Goal: Task Accomplishment & Management: Complete application form

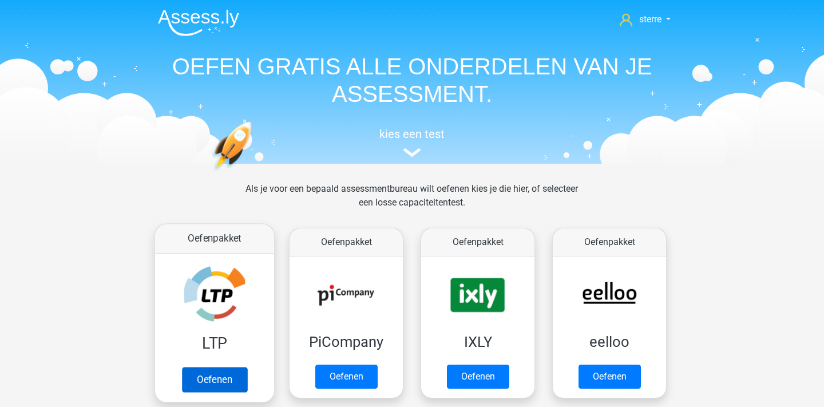
click at [212, 383] on link "Oefenen" at bounding box center [214, 379] width 65 height 25
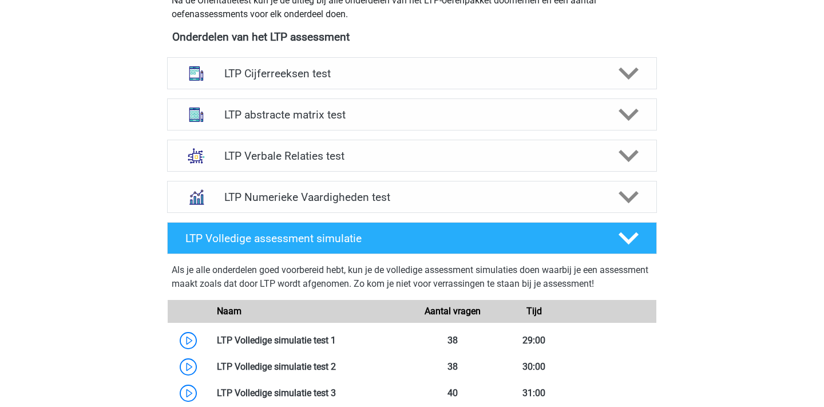
scroll to position [436, 0]
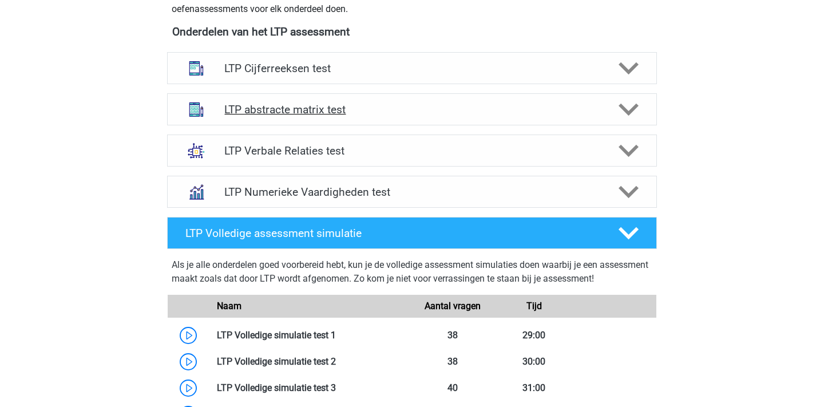
click at [440, 120] on div "LTP abstracte matrix test" at bounding box center [412, 109] width 490 height 32
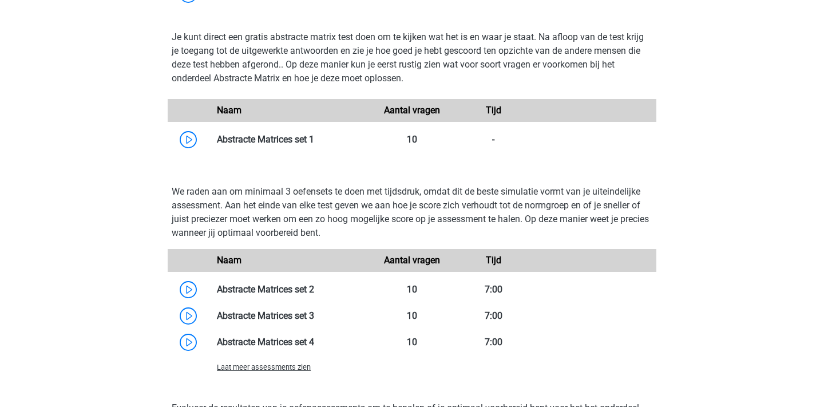
scroll to position [719, 0]
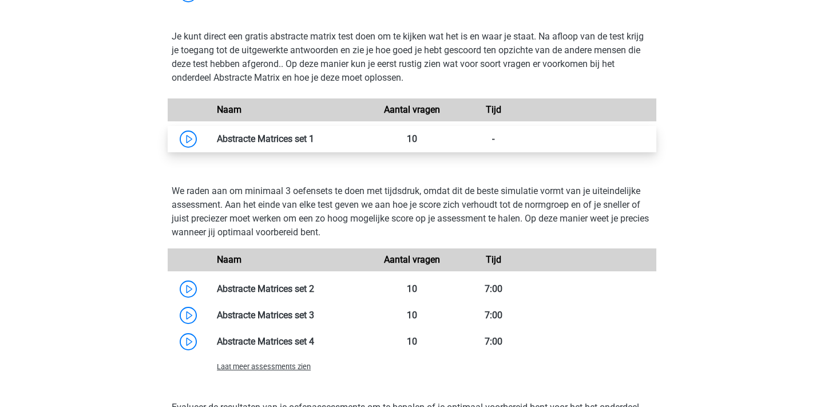
click at [314, 141] on link at bounding box center [314, 138] width 0 height 11
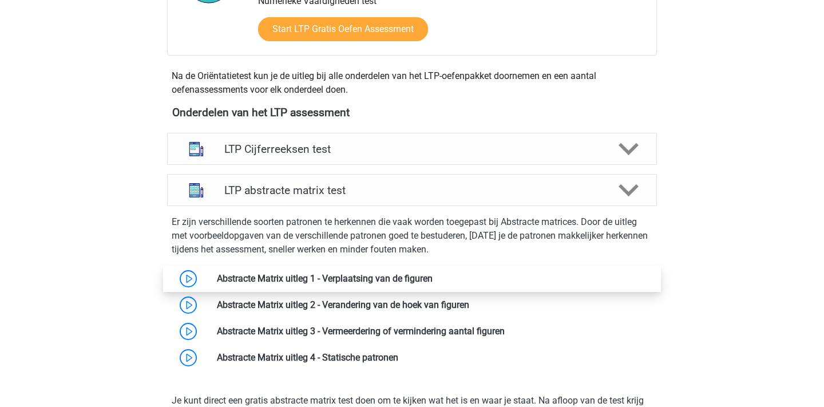
scroll to position [360, 0]
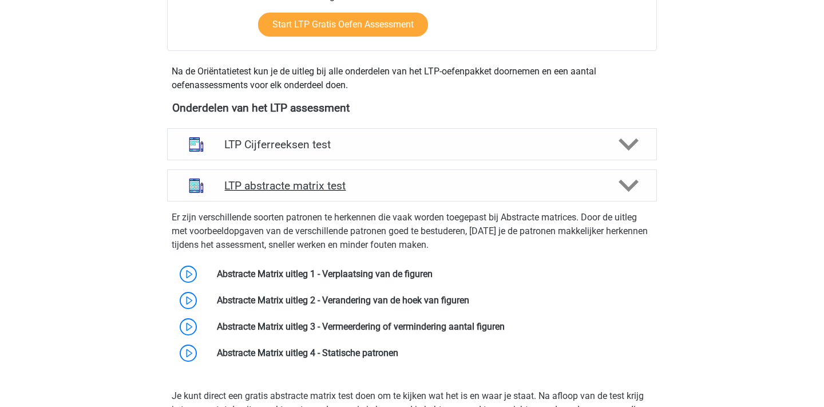
click at [346, 191] on h4 "LTP abstracte matrix test" at bounding box center [411, 185] width 375 height 13
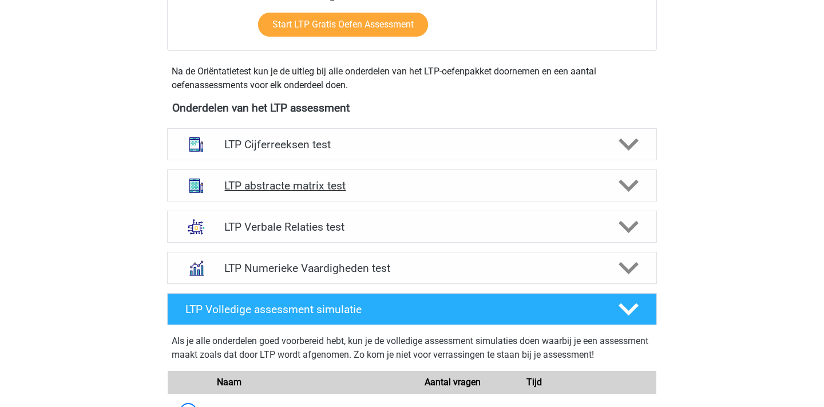
click at [420, 187] on h4 "LTP abstracte matrix test" at bounding box center [411, 185] width 375 height 13
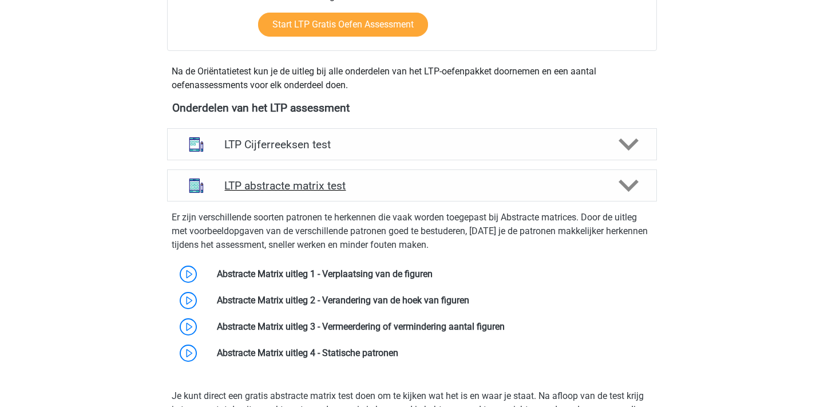
scroll to position [513, 0]
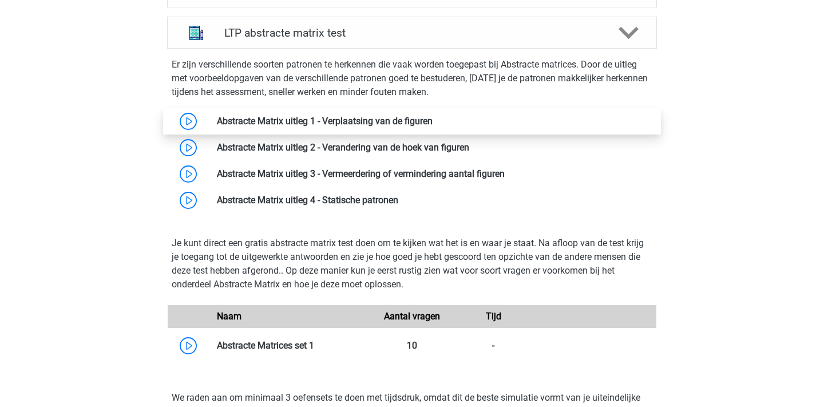
click at [433, 116] on link at bounding box center [433, 121] width 0 height 11
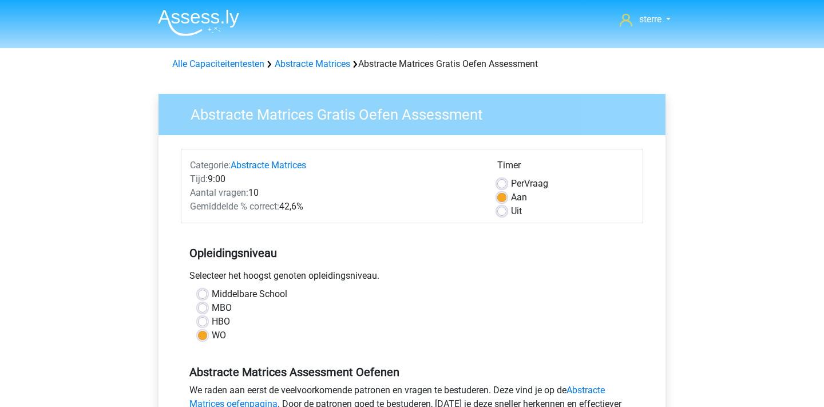
scroll to position [223, 0]
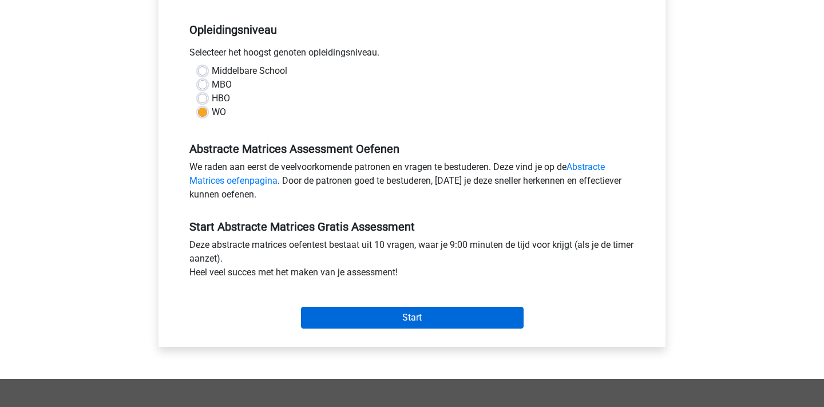
click at [403, 315] on input "Start" at bounding box center [412, 318] width 223 height 22
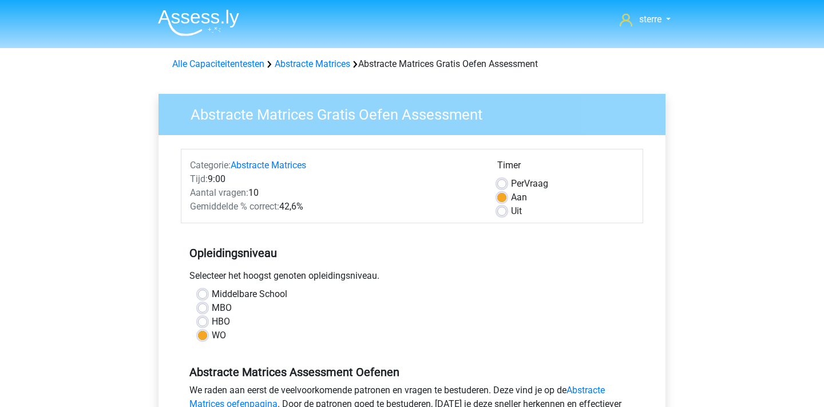
scroll to position [0, 0]
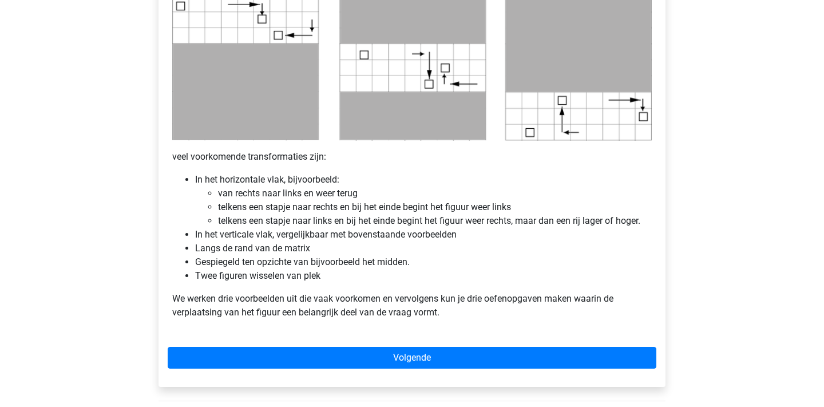
scroll to position [656, 0]
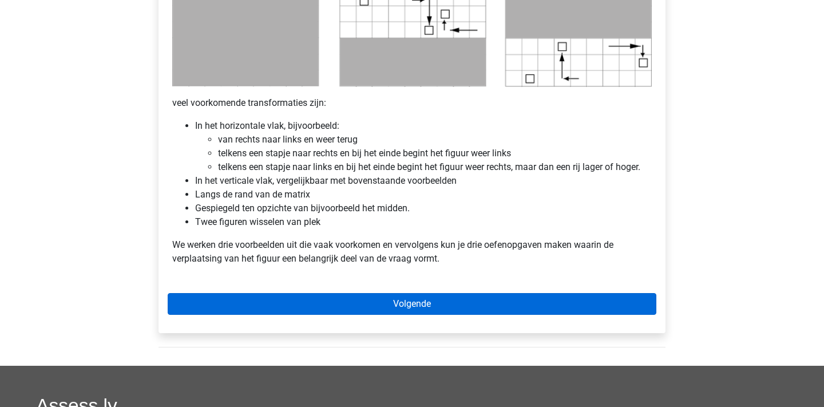
click at [467, 309] on link "Volgende" at bounding box center [412, 304] width 489 height 22
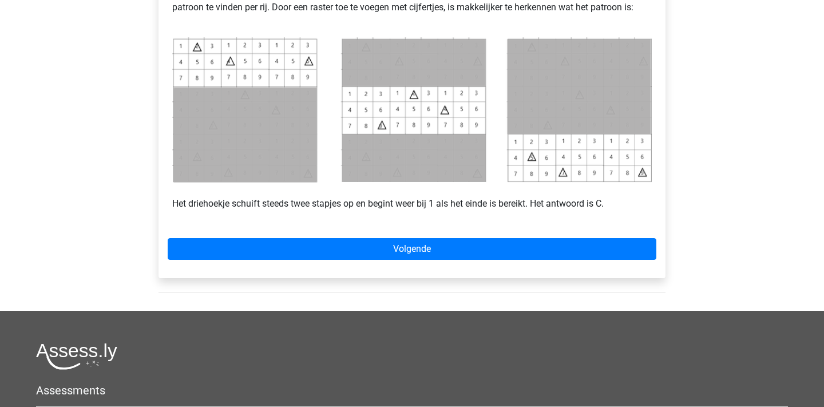
scroll to position [522, 0]
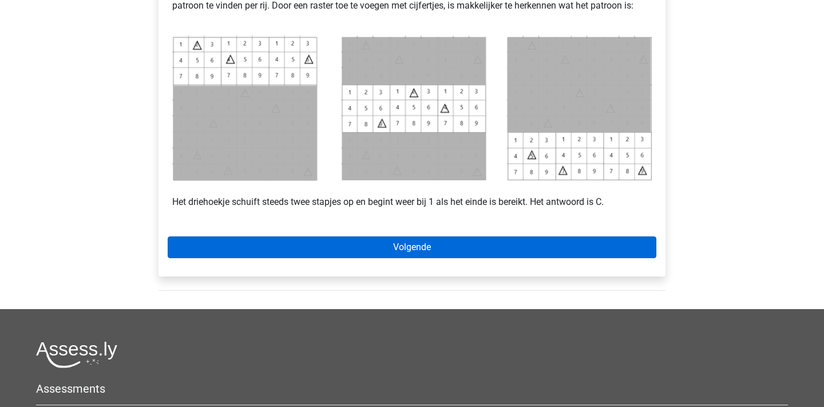
click at [418, 240] on link "Volgende" at bounding box center [412, 247] width 489 height 22
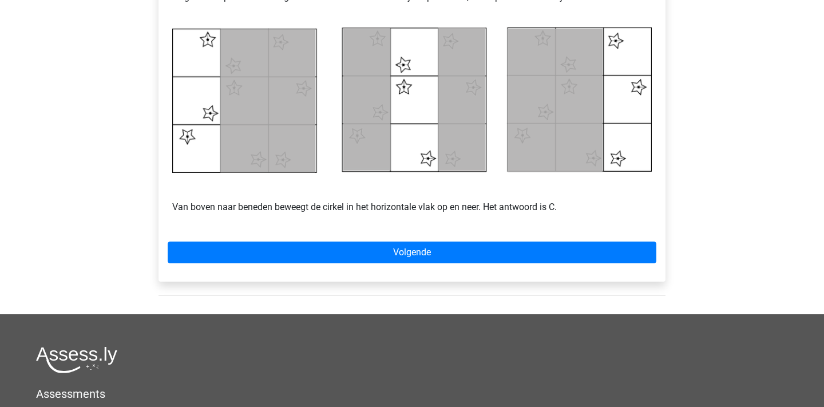
scroll to position [549, 0]
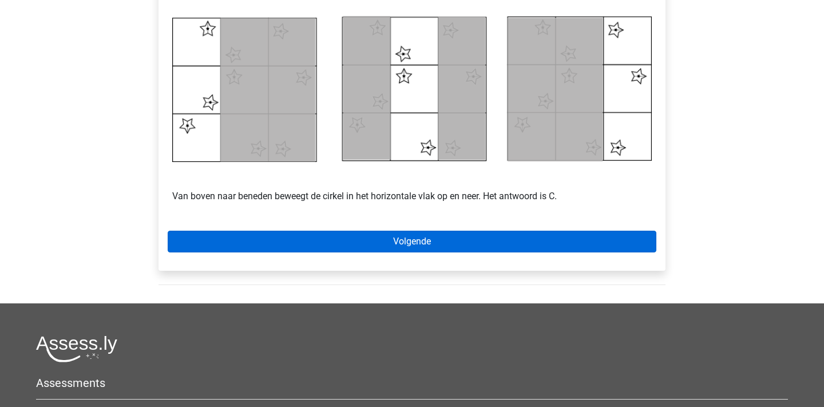
click at [430, 249] on link "Volgende" at bounding box center [412, 242] width 489 height 22
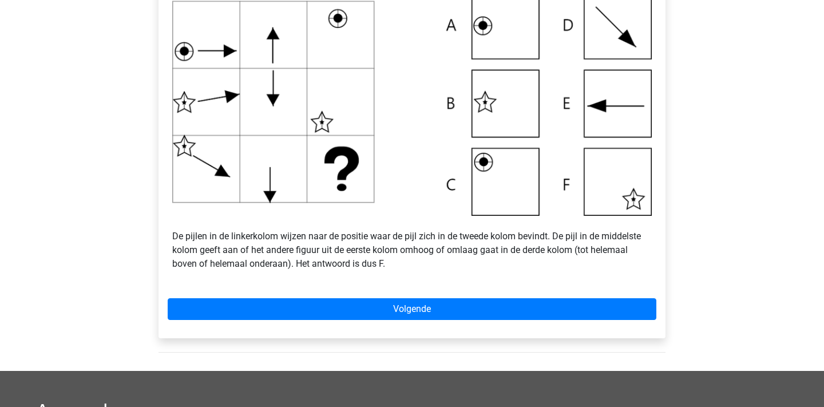
scroll to position [426, 0]
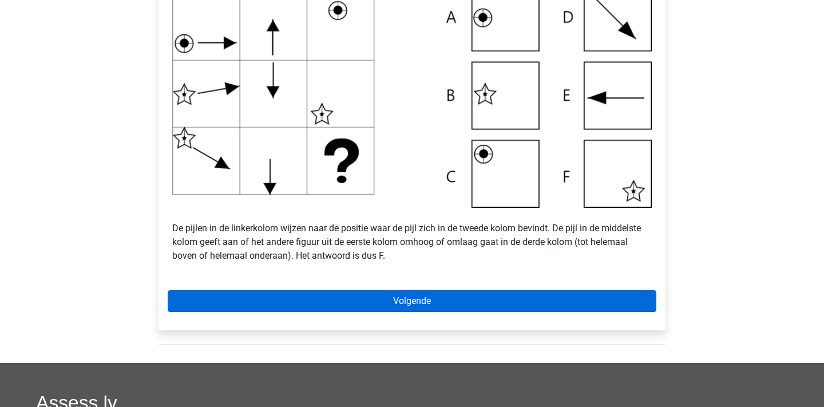
click at [411, 301] on link "Volgende" at bounding box center [412, 301] width 489 height 22
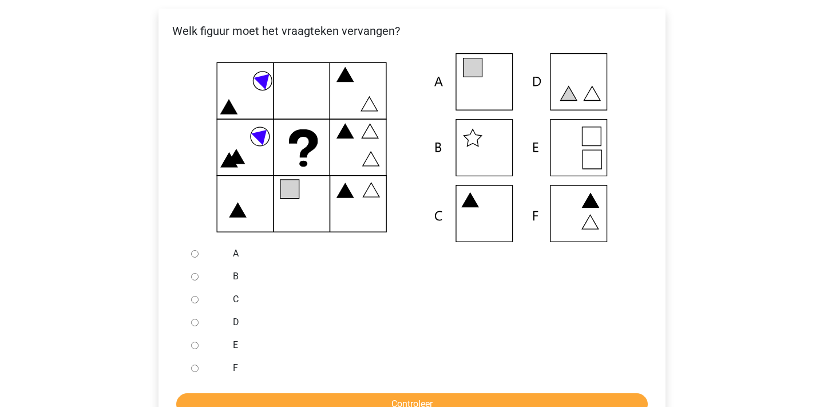
scroll to position [215, 0]
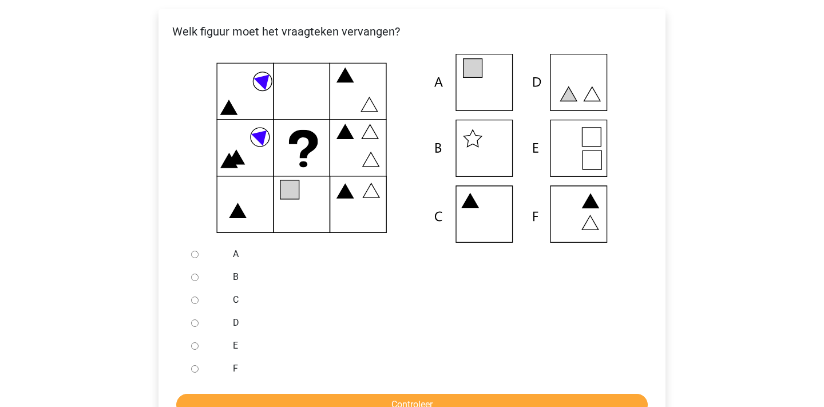
click at [191, 347] on div at bounding box center [206, 345] width 38 height 23
click at [195, 348] on input "E" at bounding box center [194, 345] width 7 height 7
radio input "true"
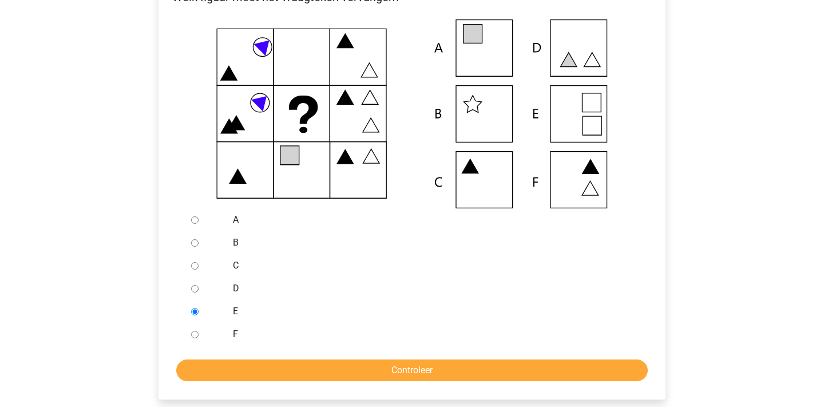
scroll to position [250, 0]
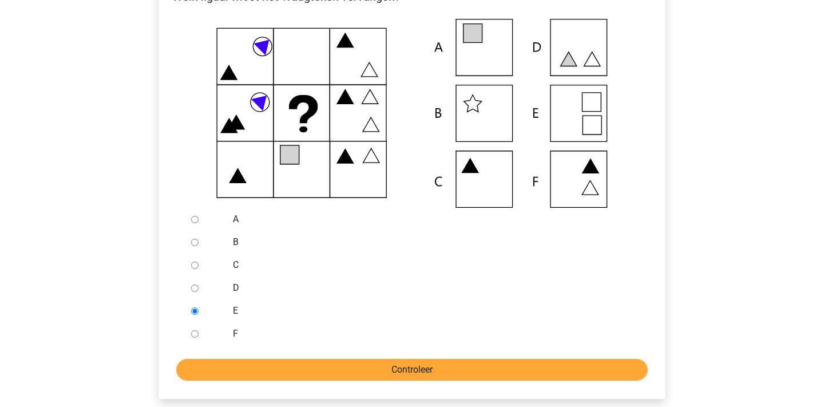
click at [407, 366] on input "Controleer" at bounding box center [411, 370] width 471 height 22
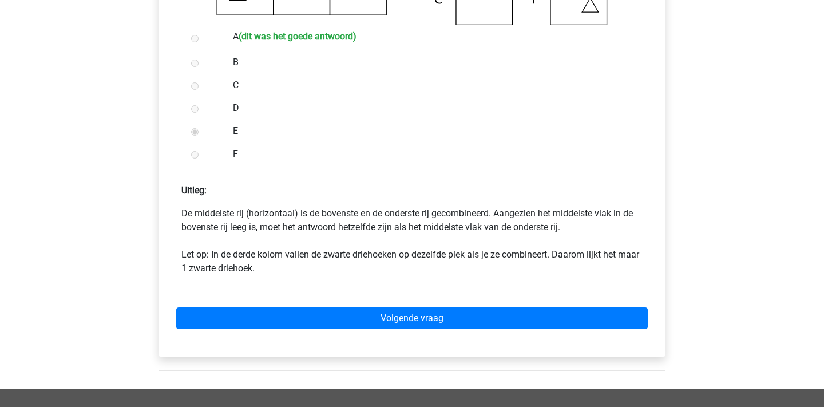
scroll to position [445, 0]
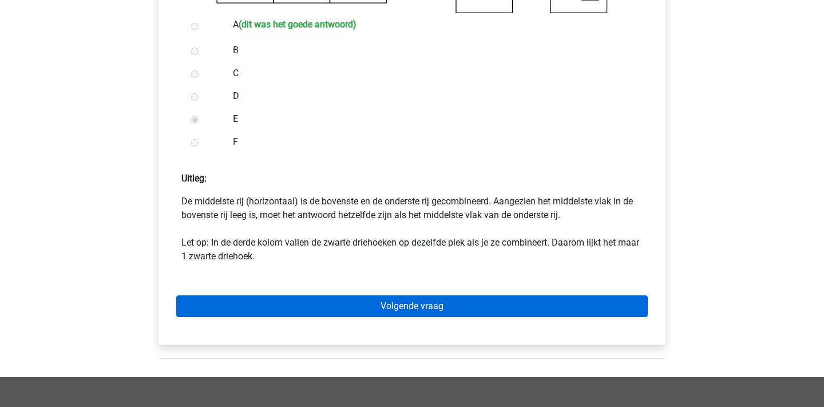
click at [410, 308] on link "Volgende vraag" at bounding box center [411, 306] width 471 height 22
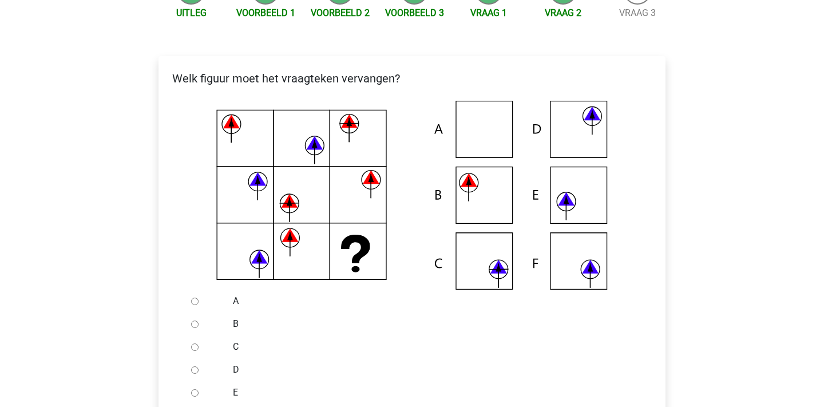
scroll to position [169, 0]
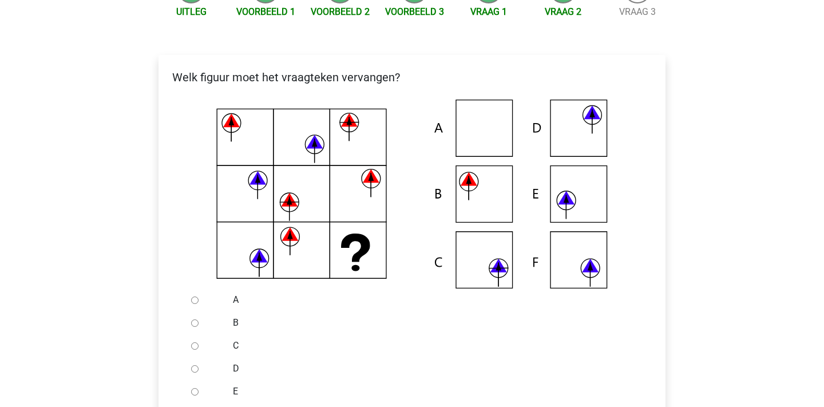
click at [588, 273] on icon at bounding box center [412, 194] width 470 height 189
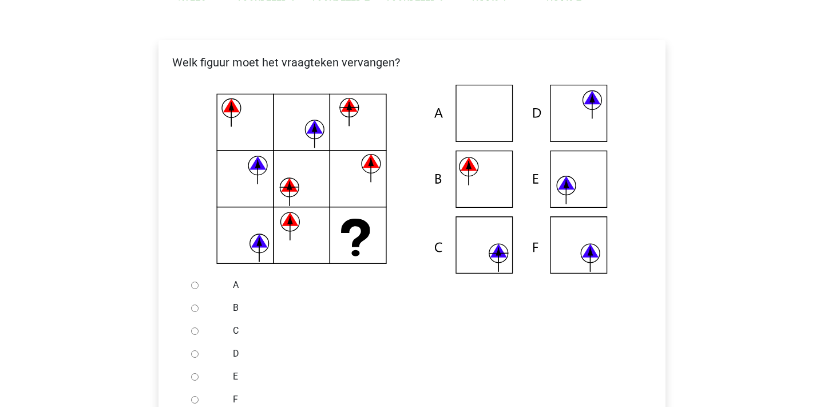
scroll to position [185, 0]
click at [594, 229] on icon at bounding box center [412, 178] width 470 height 189
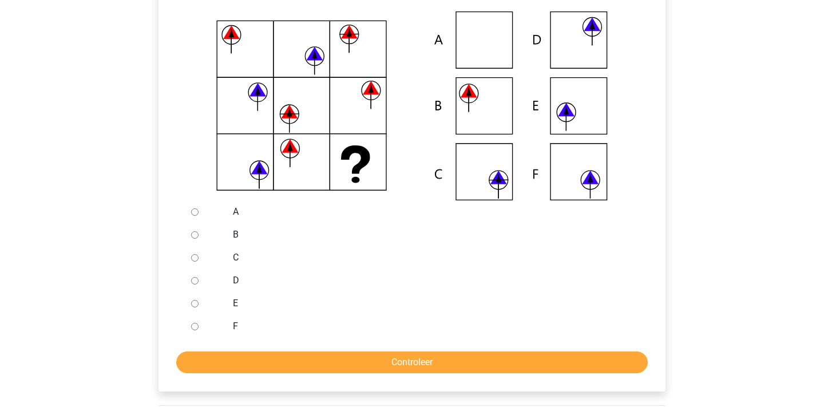
scroll to position [259, 0]
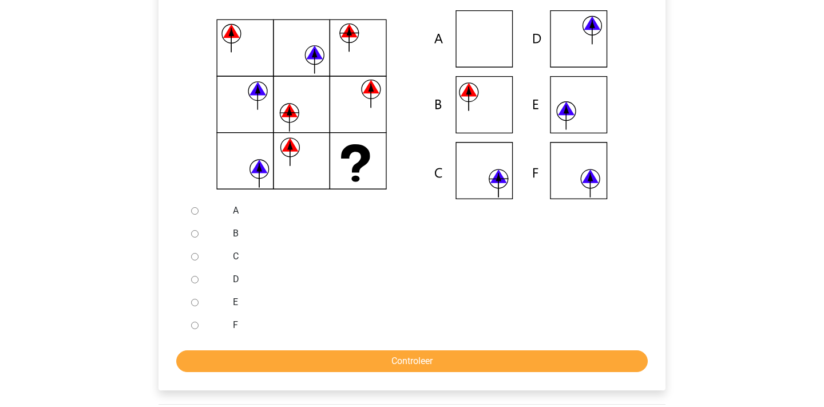
click at [195, 326] on input "F" at bounding box center [194, 325] width 7 height 7
radio input "true"
click at [240, 371] on input "Controleer" at bounding box center [411, 361] width 471 height 22
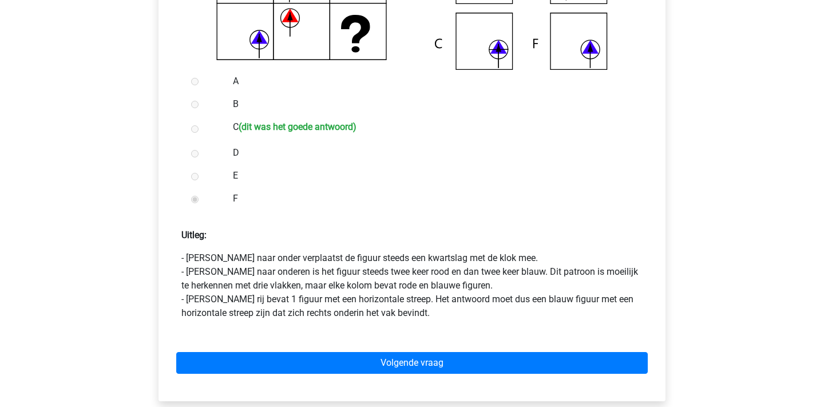
scroll to position [399, 0]
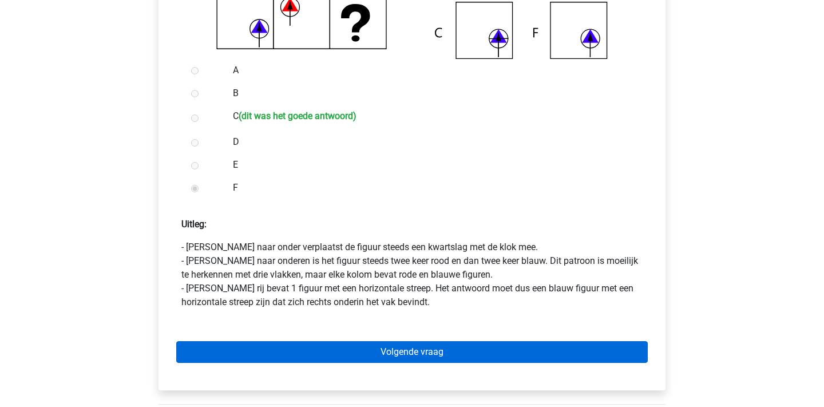
click at [427, 351] on link "Volgende vraag" at bounding box center [411, 352] width 471 height 22
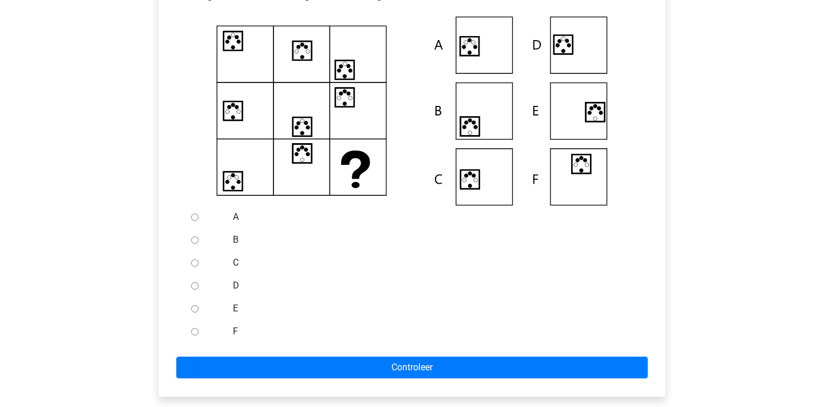
scroll to position [251, 0]
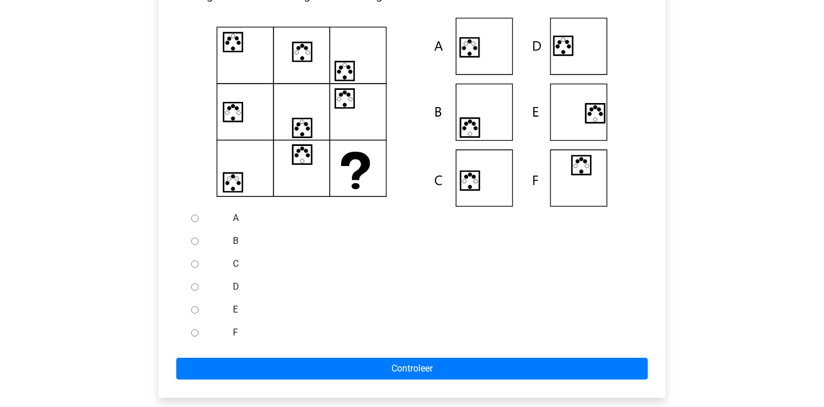
click at [502, 58] on icon at bounding box center [412, 112] width 470 height 189
click at [194, 221] on input "A" at bounding box center [194, 218] width 7 height 7
radio input "true"
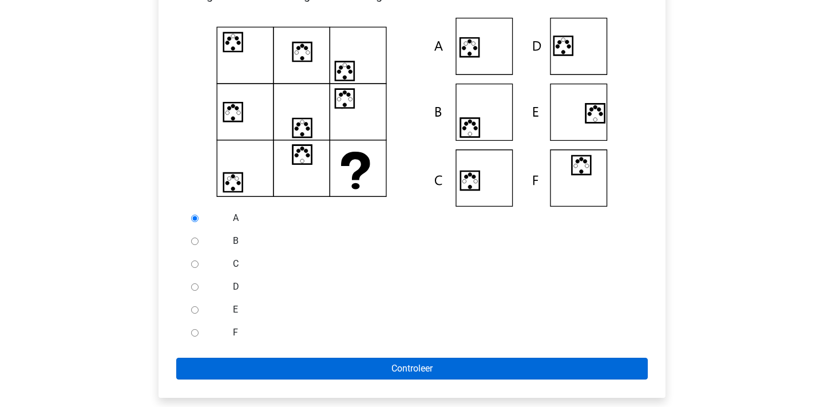
click at [255, 371] on input "Controleer" at bounding box center [411, 369] width 471 height 22
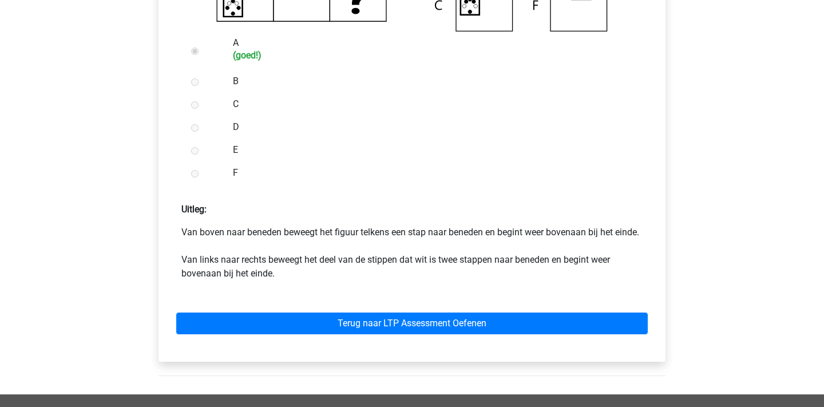
scroll to position [427, 0]
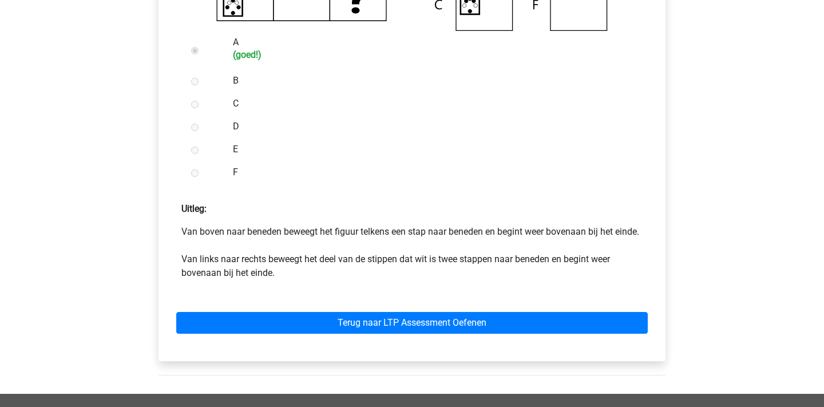
click at [346, 351] on div "Terug naar LTP Assessment Oefenen" at bounding box center [412, 320] width 489 height 63
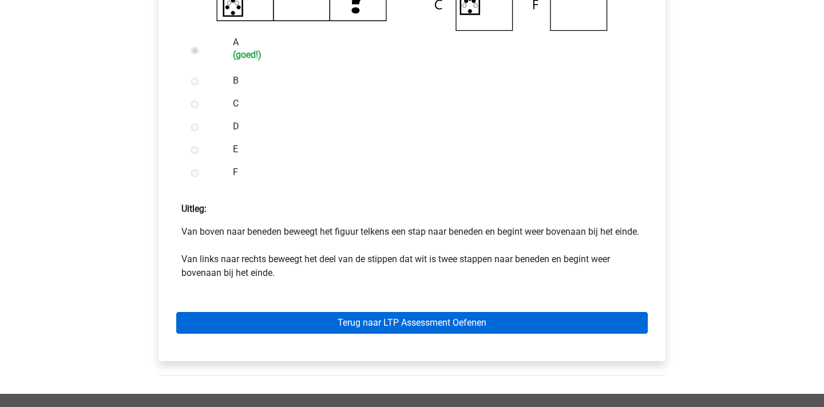
click at [354, 334] on link "Terug naar LTP Assessment Oefenen" at bounding box center [411, 323] width 471 height 22
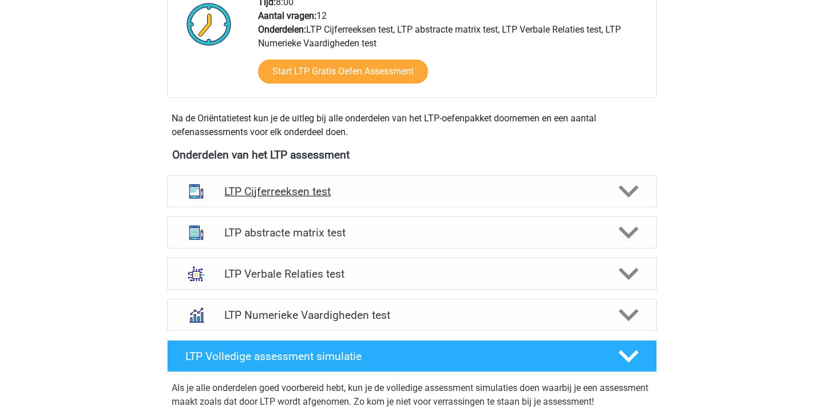
scroll to position [312, 0]
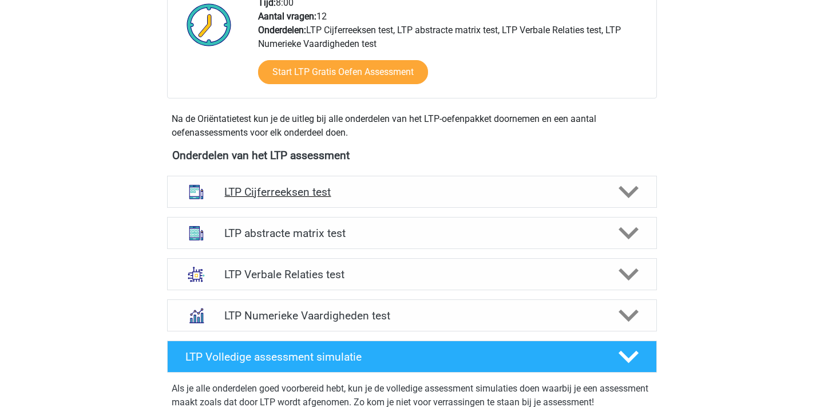
click at [400, 182] on div "LTP Cijferreeksen test" at bounding box center [412, 192] width 490 height 32
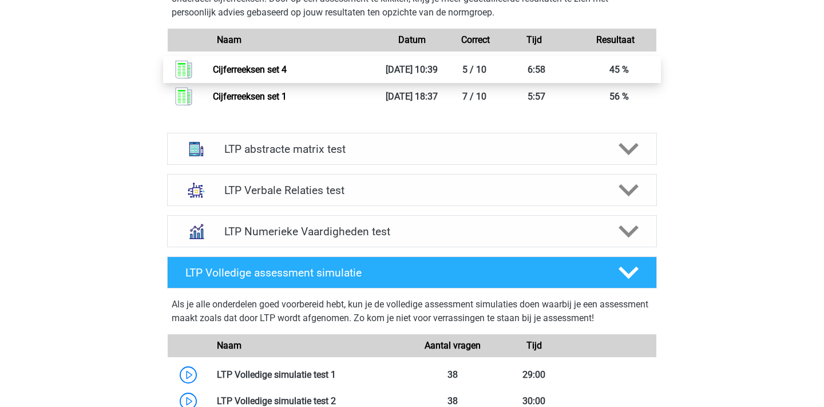
scroll to position [1127, 0]
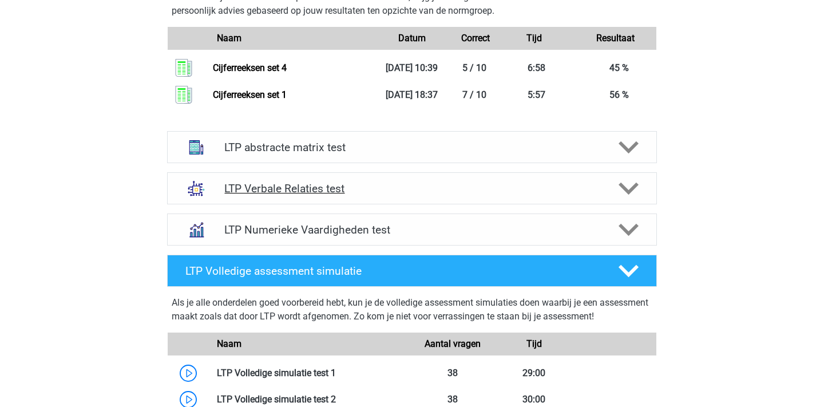
click at [326, 195] on h4 "LTP Verbale Relaties test" at bounding box center [411, 188] width 375 height 13
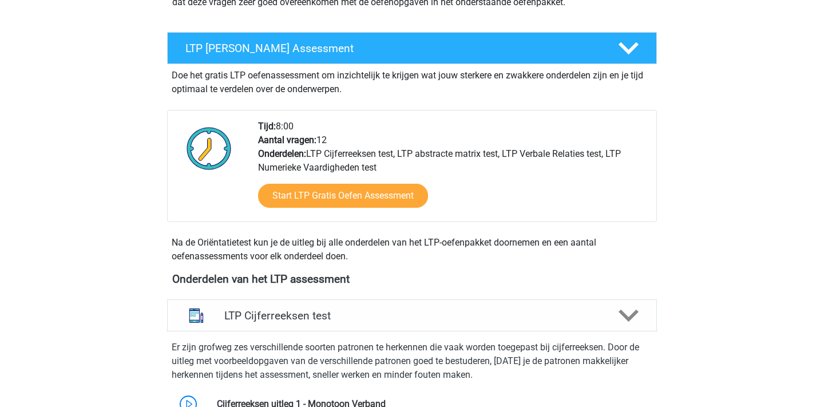
scroll to position [189, 0]
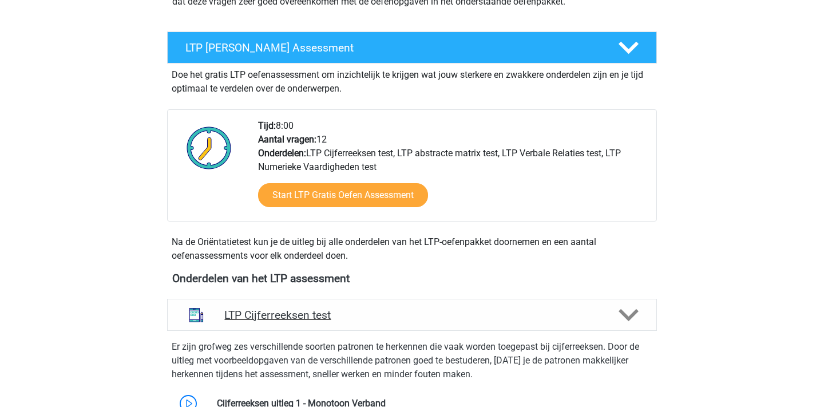
click at [378, 316] on h4 "LTP Cijferreeksen test" at bounding box center [411, 314] width 375 height 13
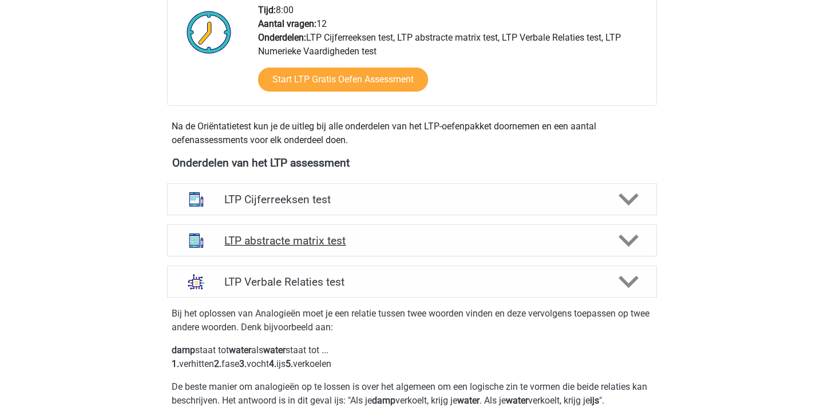
click at [363, 241] on h4 "LTP abstracte matrix test" at bounding box center [411, 240] width 375 height 13
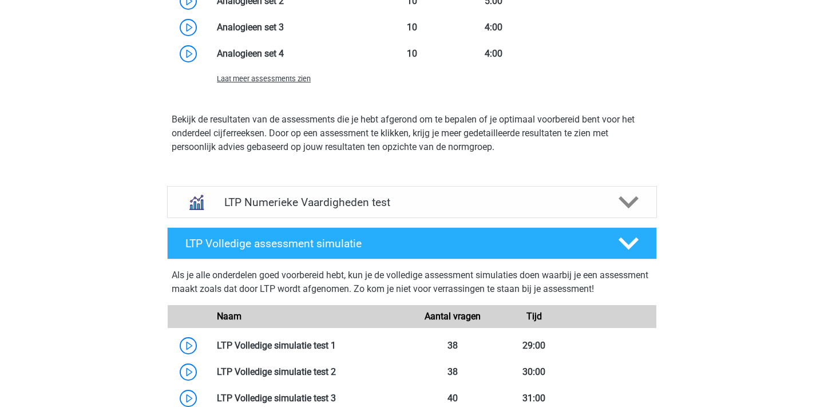
scroll to position [1810, 0]
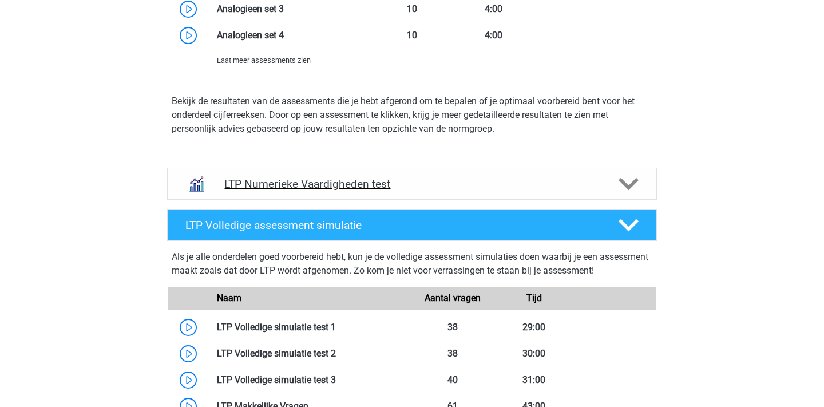
click at [309, 178] on h4 "LTP Numerieke Vaardigheden test" at bounding box center [411, 183] width 375 height 13
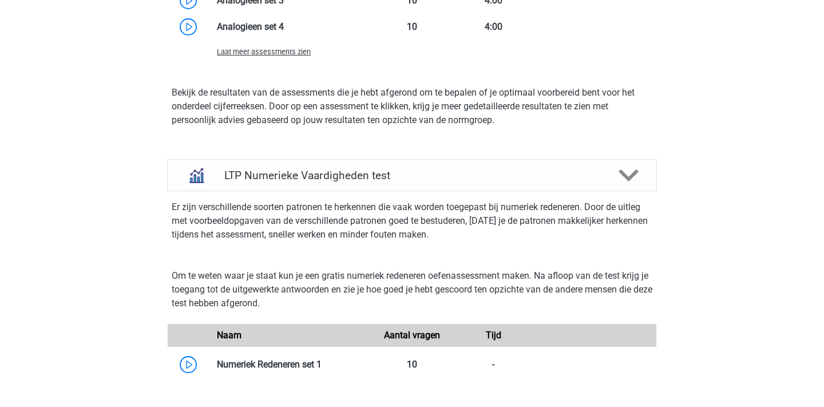
scroll to position [1819, 0]
click at [500, 166] on div "LTP Numerieke Vaardigheden test" at bounding box center [412, 174] width 490 height 32
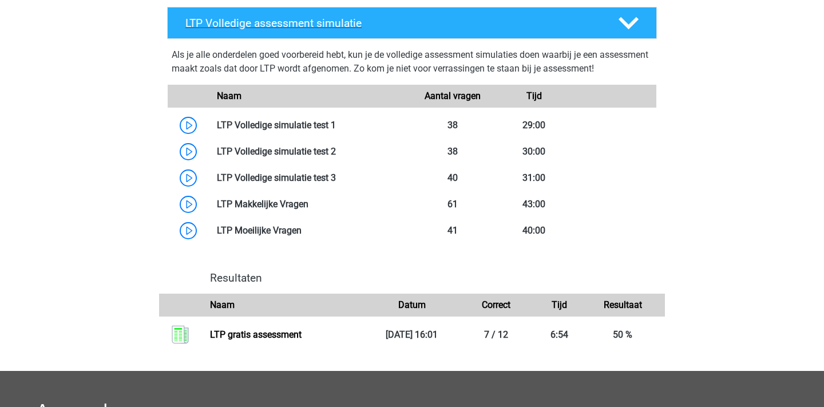
scroll to position [2007, 0]
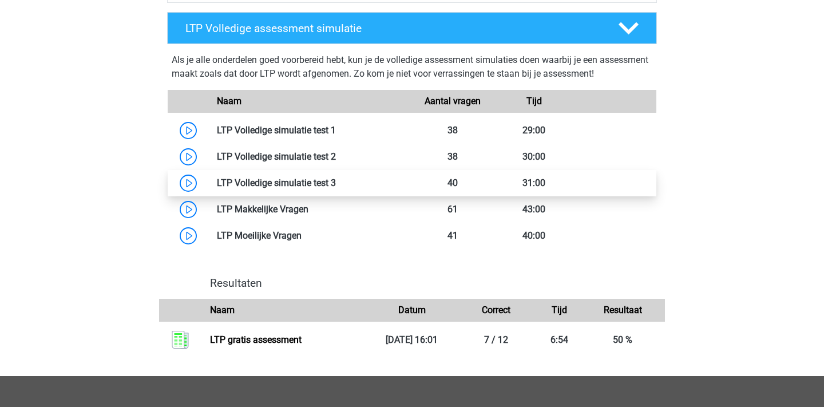
click at [336, 182] on link at bounding box center [336, 182] width 0 height 11
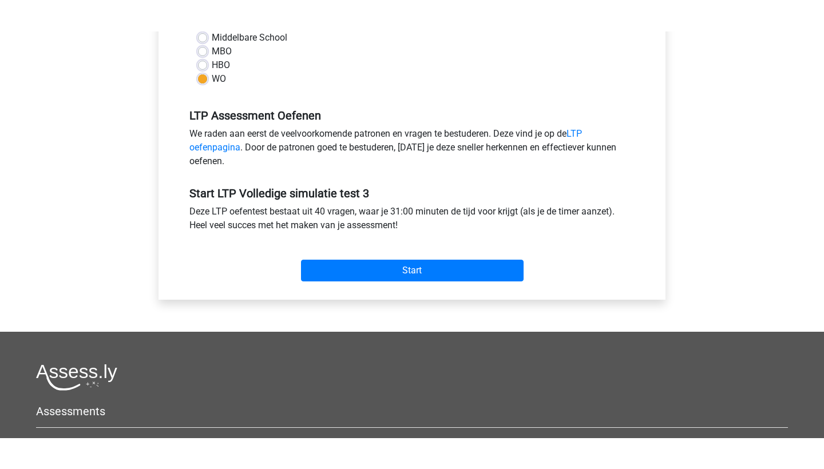
scroll to position [295, 0]
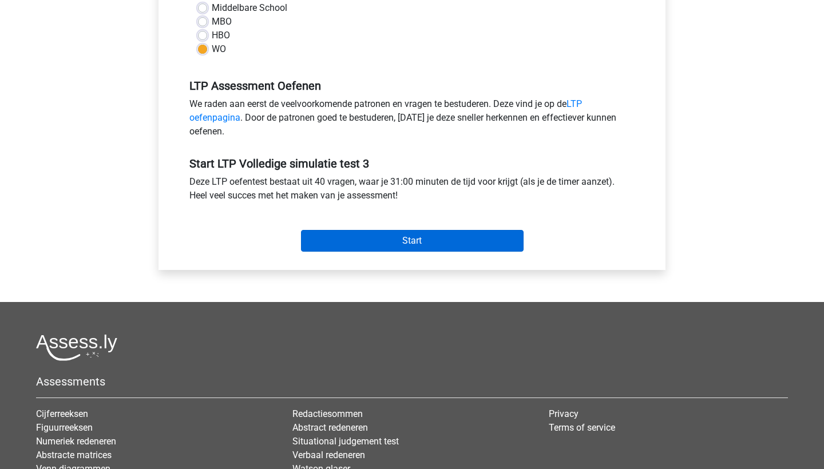
click at [422, 236] on input "Start" at bounding box center [412, 241] width 223 height 22
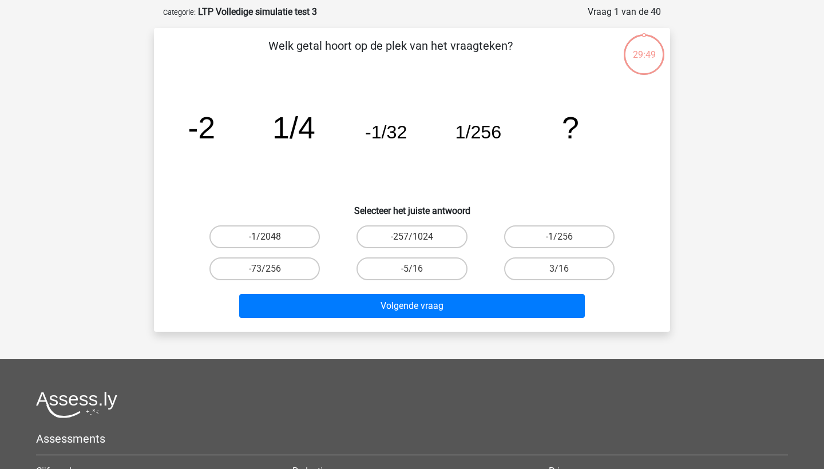
scroll to position [55, 0]
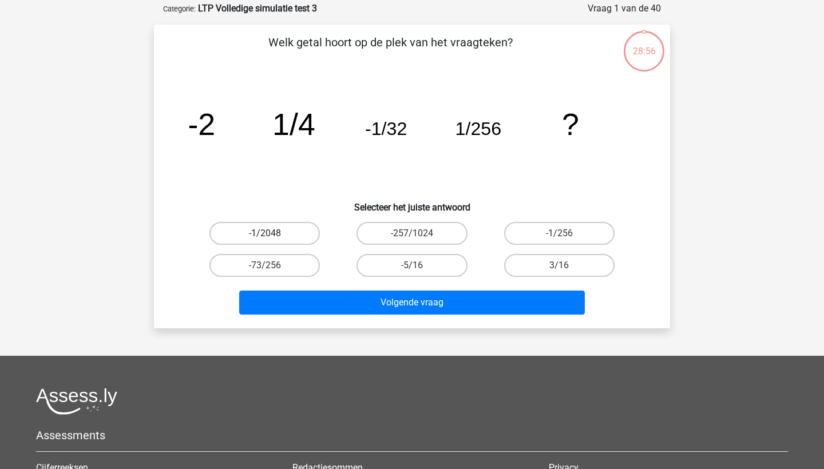
click at [273, 230] on label "-1/2048" at bounding box center [264, 233] width 110 height 23
click at [272, 233] on input "-1/2048" at bounding box center [268, 236] width 7 height 7
radio input "true"
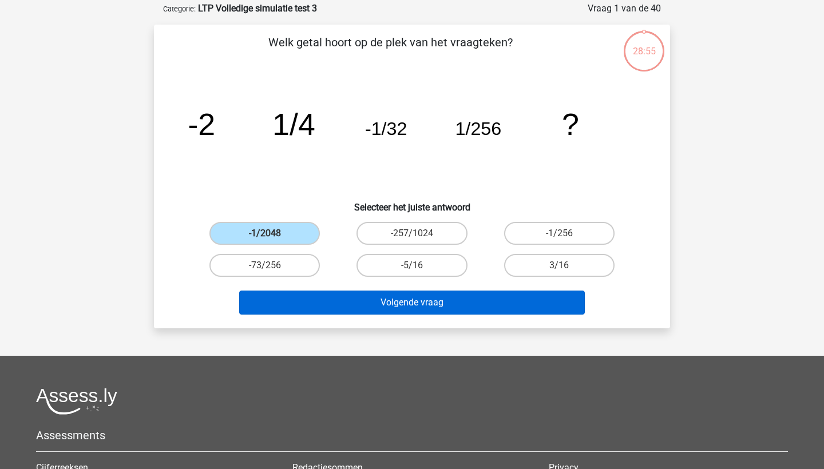
click at [343, 308] on button "Volgende vraag" at bounding box center [412, 303] width 346 height 24
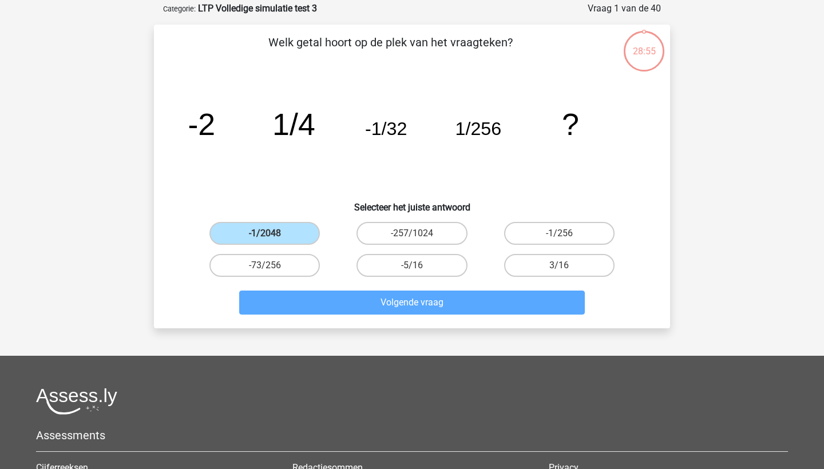
scroll to position [57, 0]
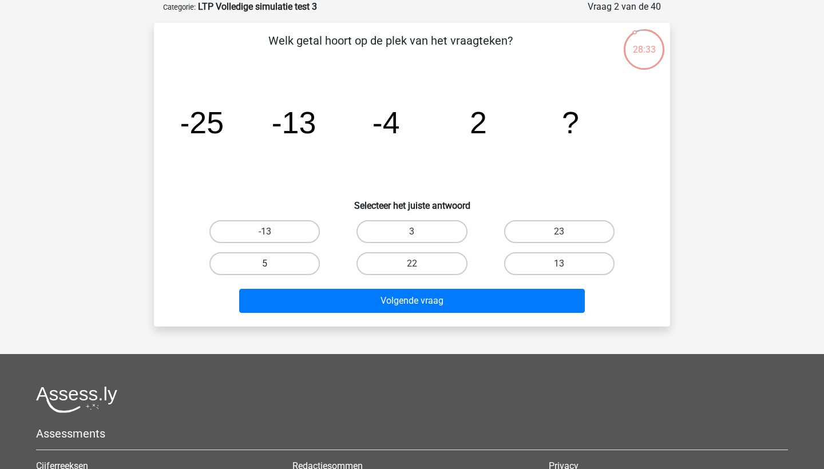
click at [308, 262] on label "5" at bounding box center [264, 263] width 110 height 23
click at [272, 264] on input "5" at bounding box center [268, 267] width 7 height 7
radio input "true"
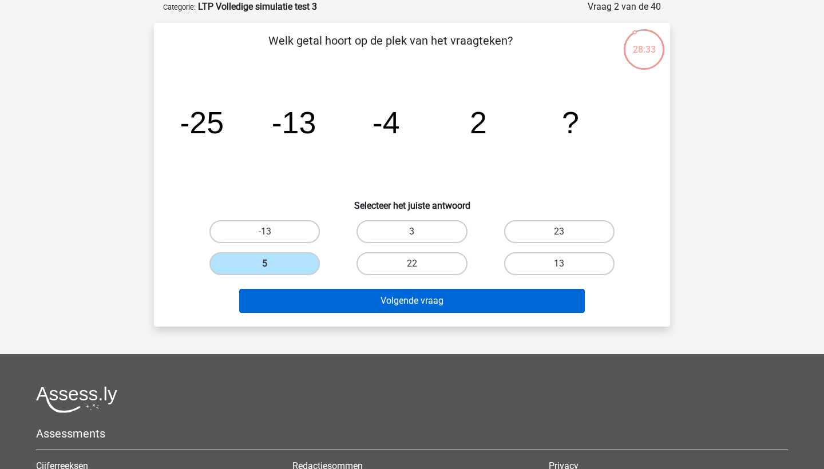
click at [343, 304] on button "Volgende vraag" at bounding box center [412, 301] width 346 height 24
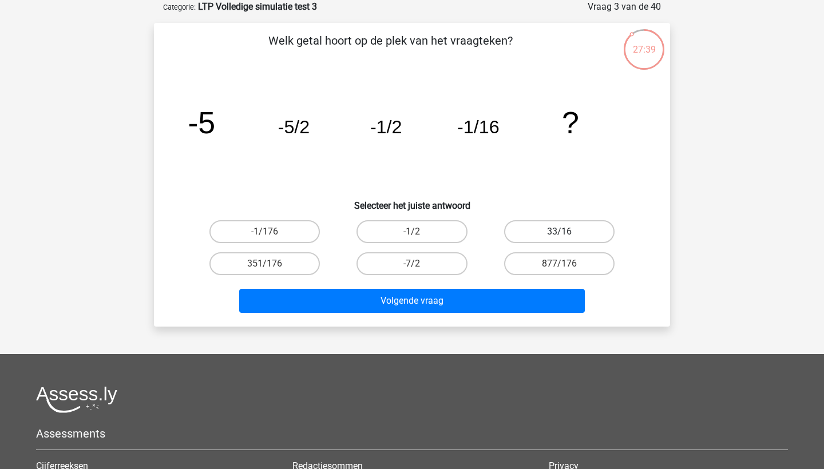
click at [564, 231] on label "33/16" at bounding box center [559, 231] width 110 height 23
click at [564, 232] on input "33/16" at bounding box center [562, 235] width 7 height 7
radio input "true"
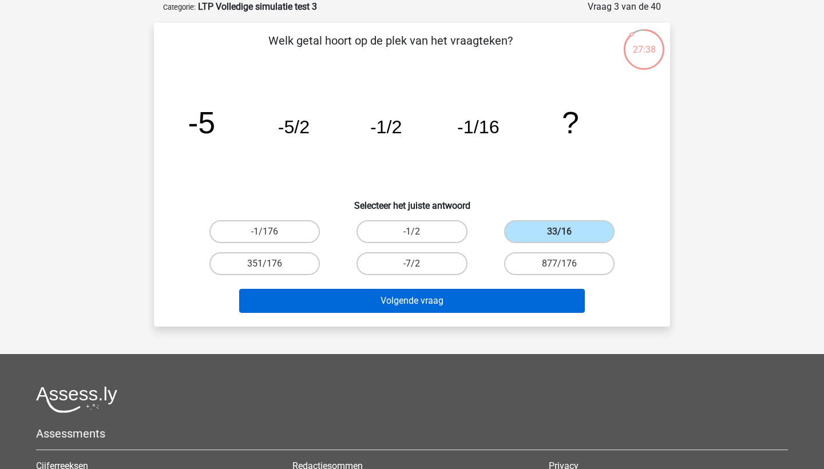
click at [457, 303] on button "Volgende vraag" at bounding box center [412, 301] width 346 height 24
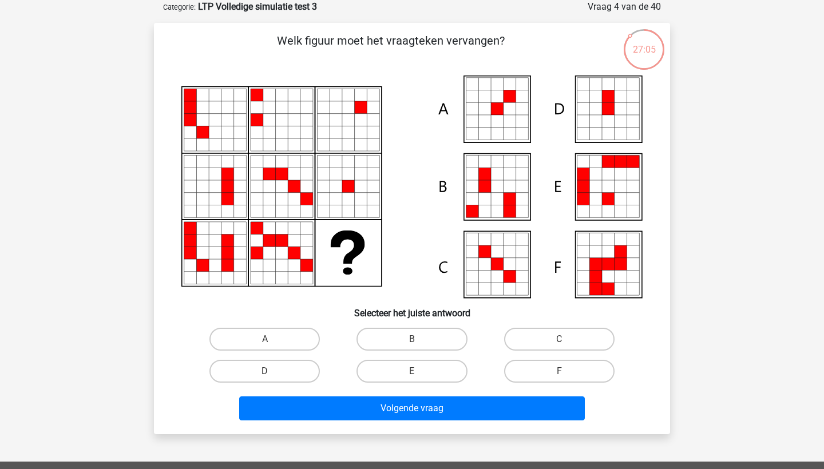
click at [507, 113] on icon at bounding box center [509, 109] width 13 height 13
click at [299, 342] on label "A" at bounding box center [264, 339] width 110 height 23
click at [272, 342] on input "A" at bounding box center [268, 342] width 7 height 7
radio input "true"
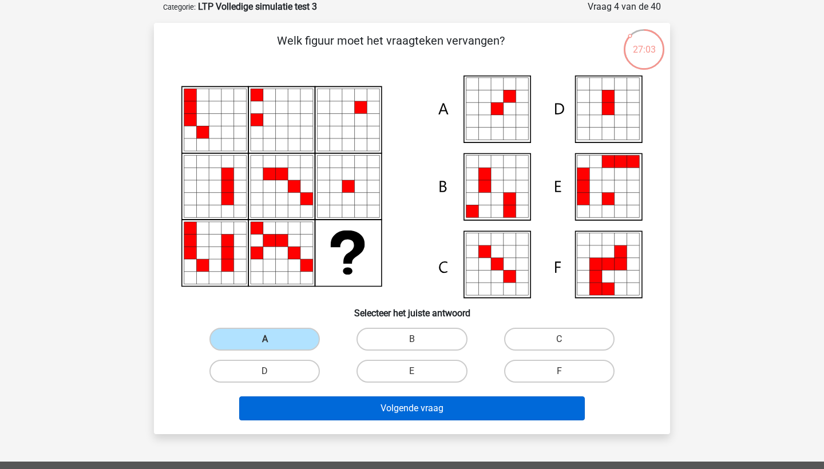
click at [345, 406] on button "Volgende vraag" at bounding box center [412, 408] width 346 height 24
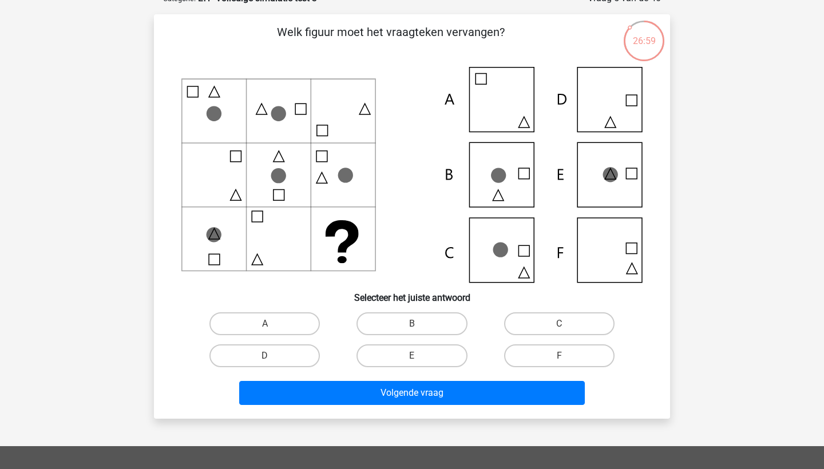
scroll to position [68, 0]
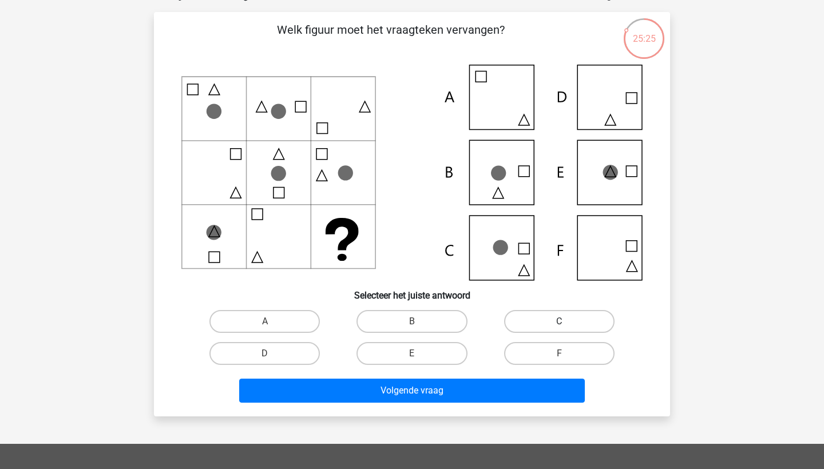
click at [545, 324] on label "C" at bounding box center [559, 321] width 110 height 23
click at [559, 324] on input "C" at bounding box center [562, 325] width 7 height 7
radio input "true"
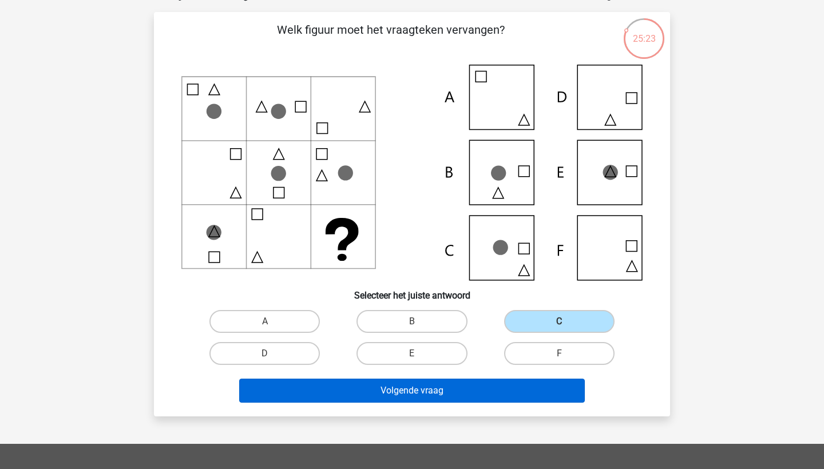
click at [443, 390] on button "Volgende vraag" at bounding box center [412, 391] width 346 height 24
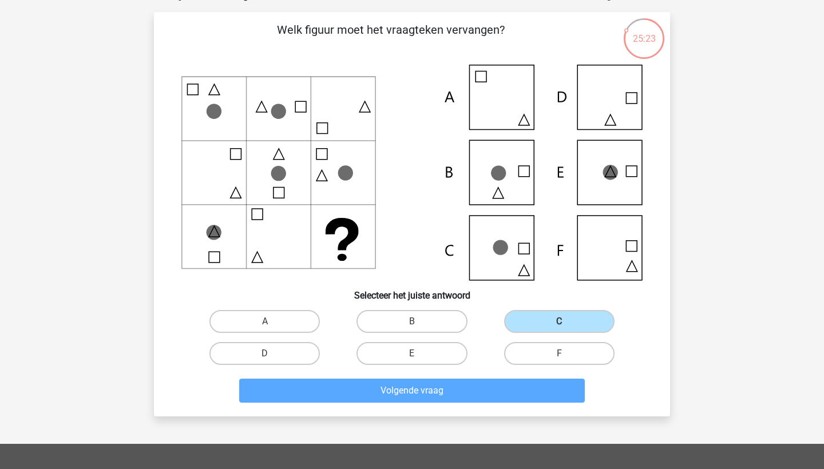
scroll to position [57, 0]
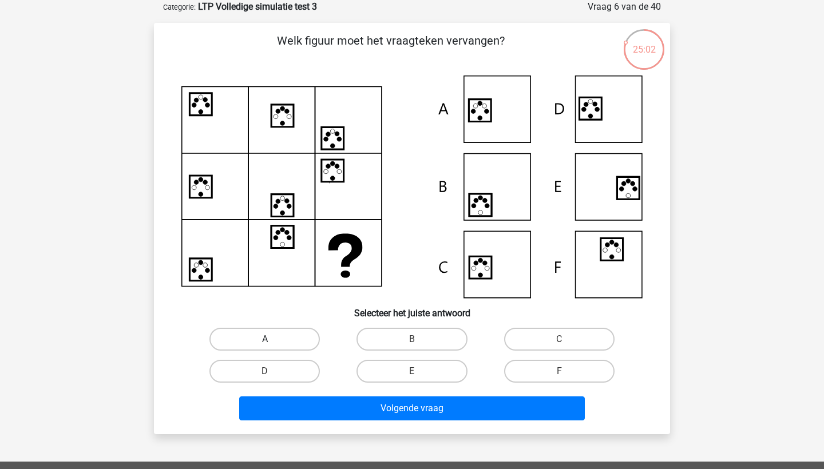
click at [241, 340] on label "A" at bounding box center [264, 339] width 110 height 23
click at [265, 340] on input "A" at bounding box center [268, 342] width 7 height 7
radio input "true"
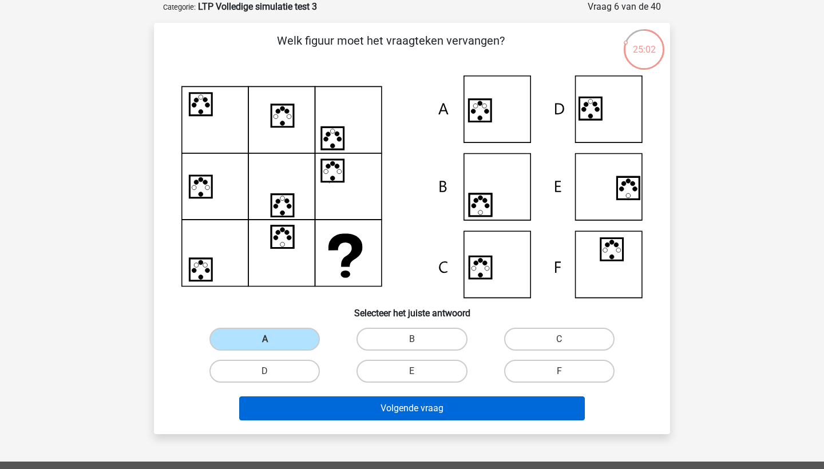
click at [386, 414] on button "Volgende vraag" at bounding box center [412, 408] width 346 height 24
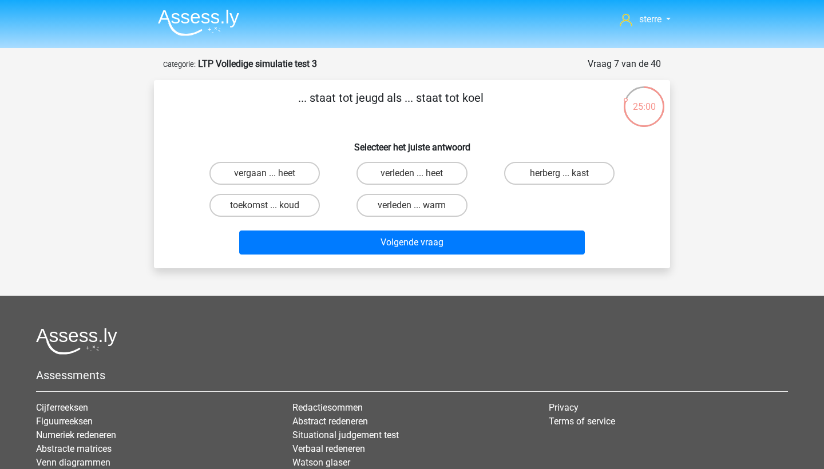
scroll to position [0, 0]
click at [390, 206] on label "verleden ... warm" at bounding box center [411, 205] width 110 height 23
click at [412, 206] on input "verleden ... warm" at bounding box center [415, 208] width 7 height 7
radio input "true"
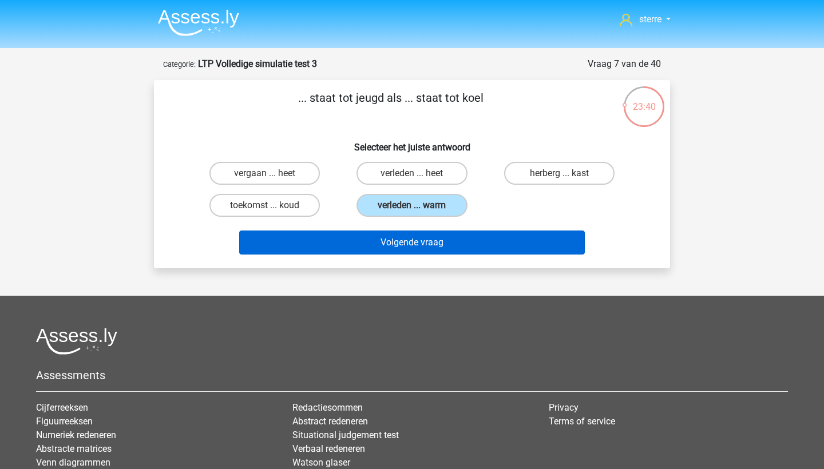
click at [389, 245] on button "Volgende vraag" at bounding box center [412, 243] width 346 height 24
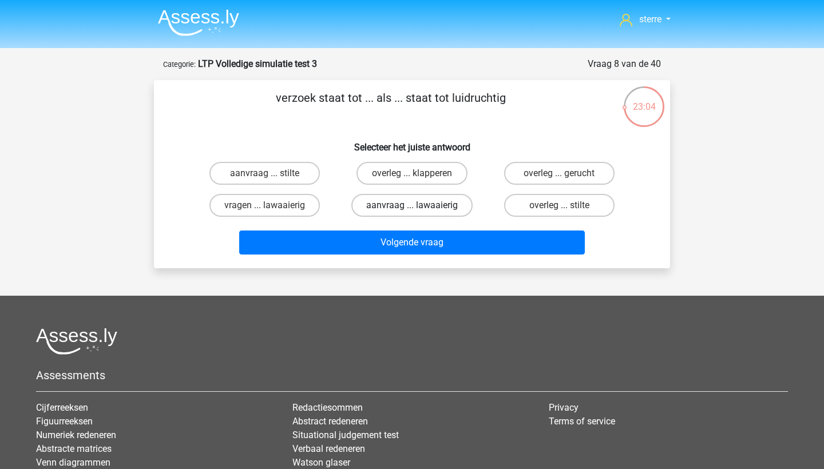
click at [384, 210] on label "aanvraag ... lawaaierig" at bounding box center [411, 205] width 121 height 23
click at [412, 210] on input "aanvraag ... lawaaierig" at bounding box center [415, 208] width 7 height 7
radio input "true"
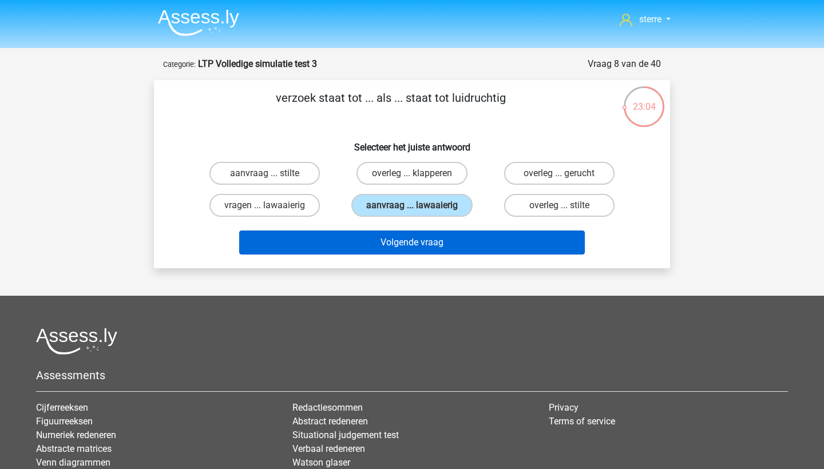
click at [399, 242] on button "Volgende vraag" at bounding box center [412, 243] width 346 height 24
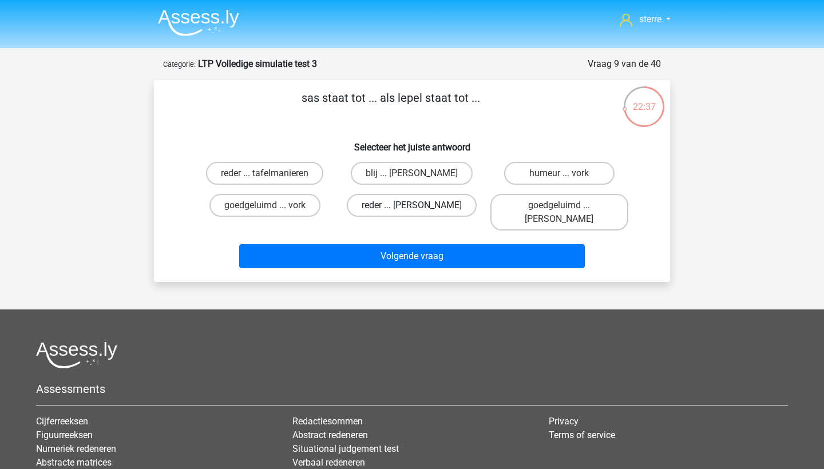
click at [441, 204] on label "reder ... anna" at bounding box center [412, 205] width 130 height 23
click at [419, 205] on input "reder ... anna" at bounding box center [415, 208] width 7 height 7
radio input "true"
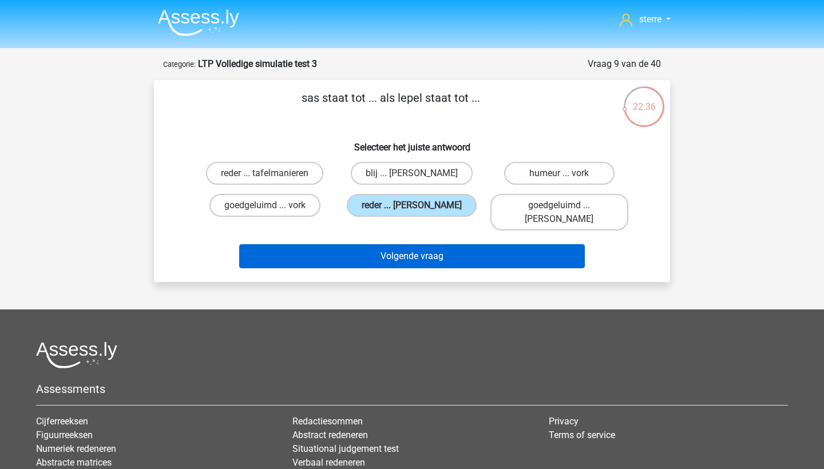
click at [441, 244] on button "Volgende vraag" at bounding box center [412, 256] width 346 height 24
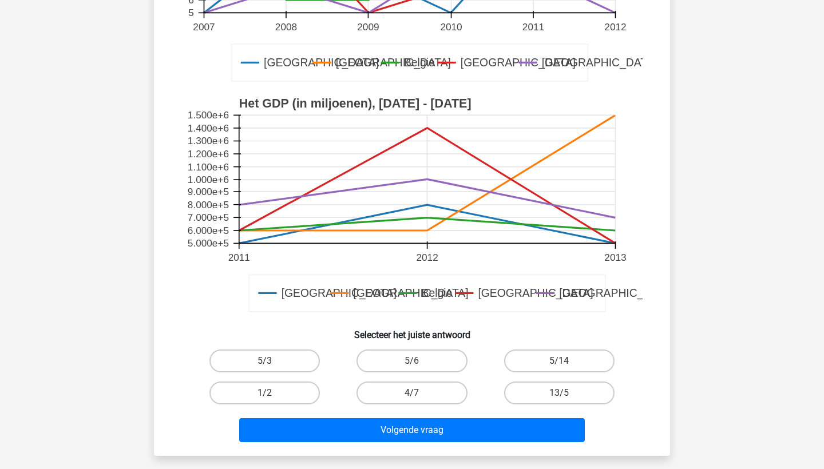
scroll to position [280, 0]
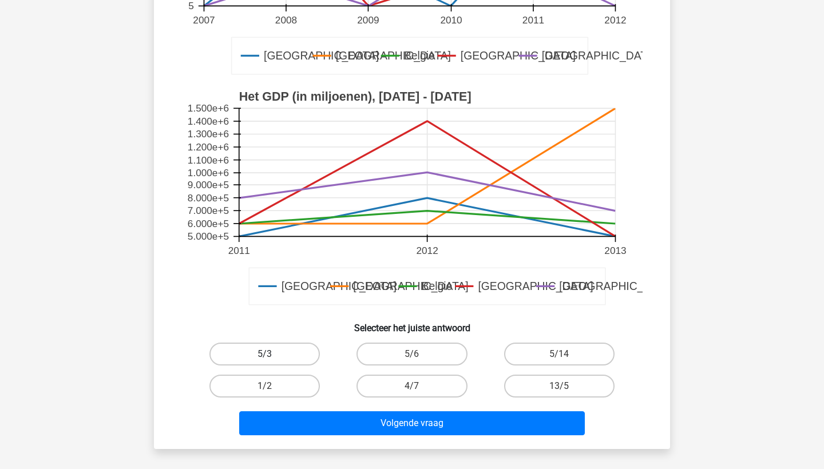
click at [300, 354] on label "5/3" at bounding box center [264, 354] width 110 height 23
click at [272, 354] on input "5/3" at bounding box center [268, 357] width 7 height 7
radio input "true"
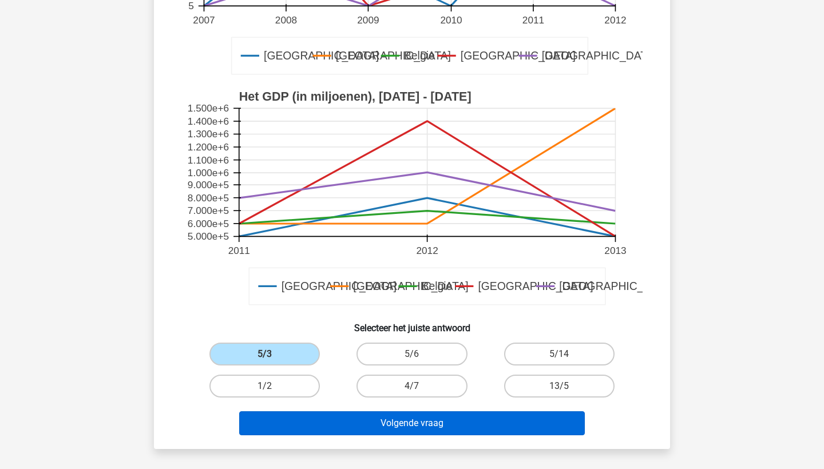
click at [378, 424] on button "Volgende vraag" at bounding box center [412, 423] width 346 height 24
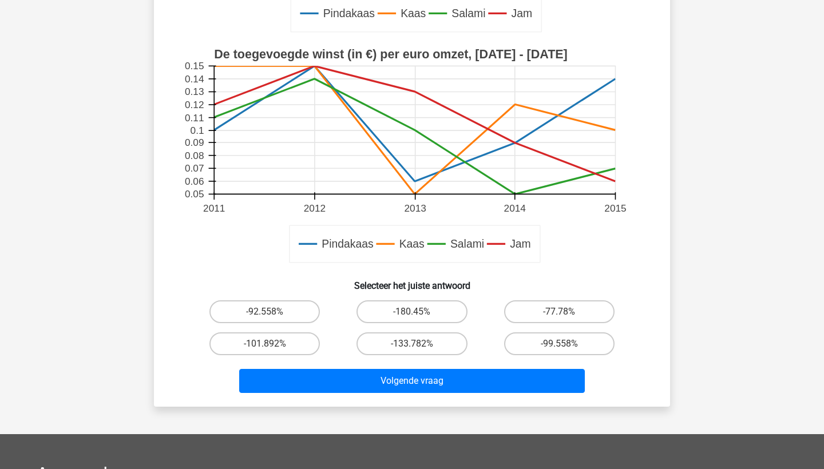
scroll to position [312, 0]
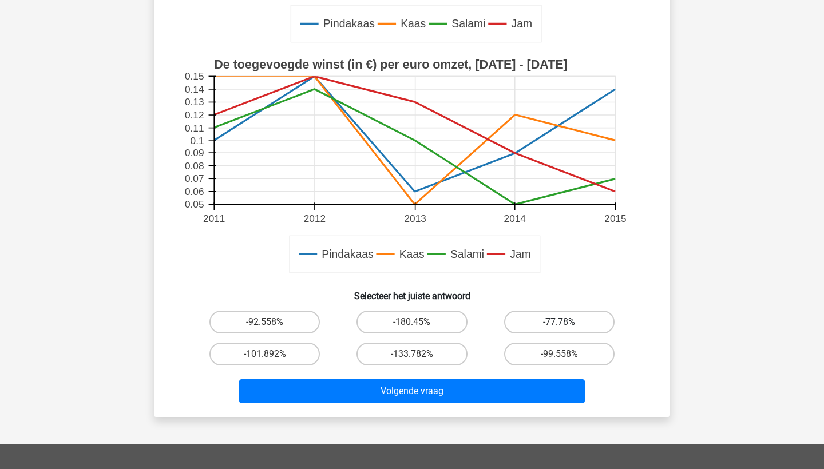
click at [584, 325] on label "-77.78%" at bounding box center [559, 322] width 110 height 23
click at [566, 325] on input "-77.78%" at bounding box center [562, 325] width 7 height 7
radio input "true"
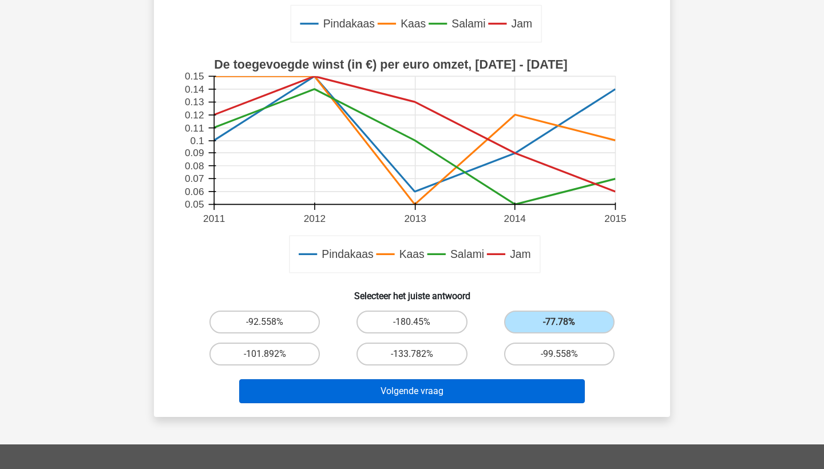
click at [494, 394] on button "Volgende vraag" at bounding box center [412, 391] width 346 height 24
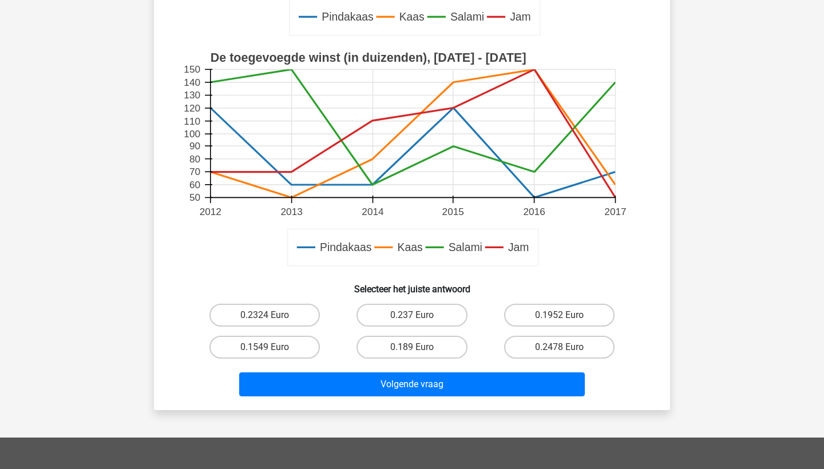
scroll to position [336, 0]
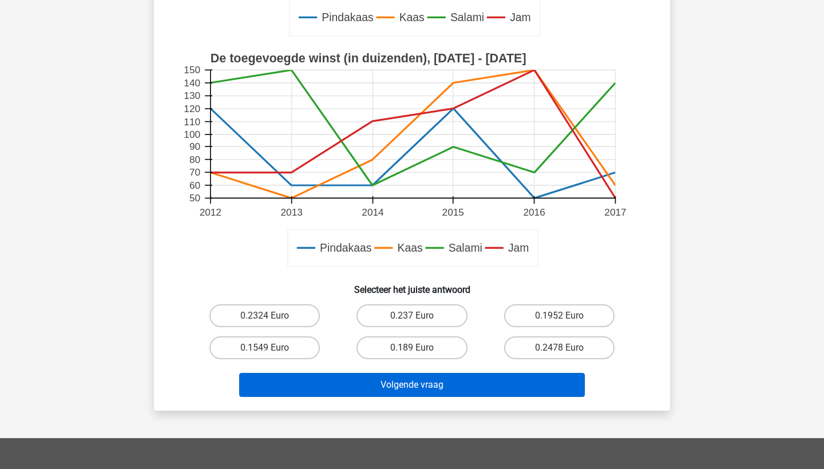
click at [402, 393] on button "Volgende vraag" at bounding box center [412, 385] width 346 height 24
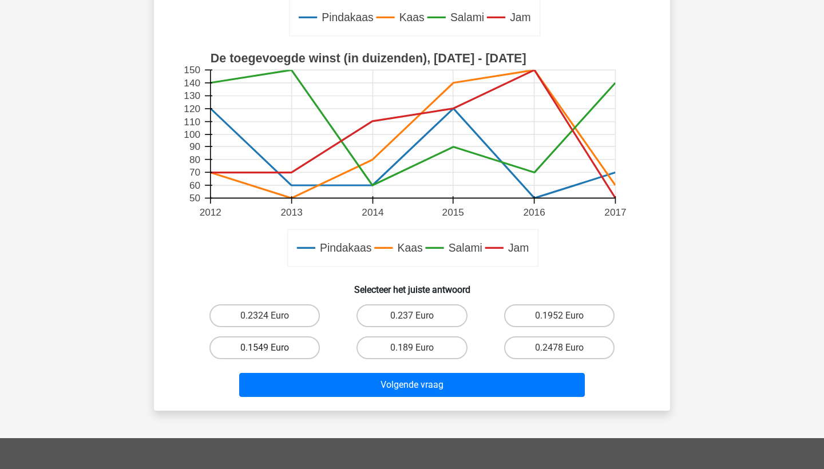
click at [281, 344] on label "0.1549 Euro" at bounding box center [264, 347] width 110 height 23
click at [272, 348] on input "0.1549 Euro" at bounding box center [268, 351] width 7 height 7
radio input "true"
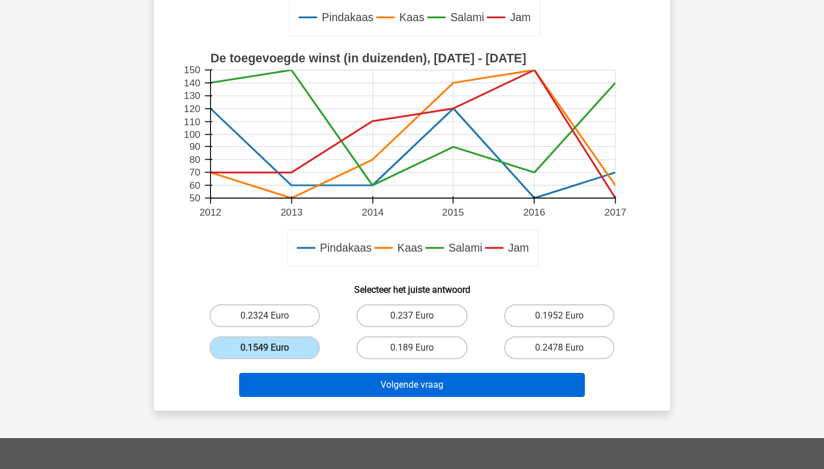
click at [323, 378] on button "Volgende vraag" at bounding box center [412, 385] width 346 height 24
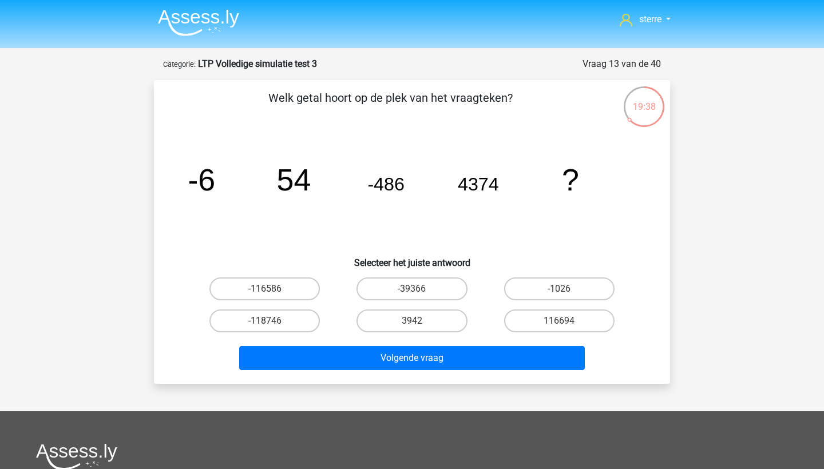
scroll to position [1, 0]
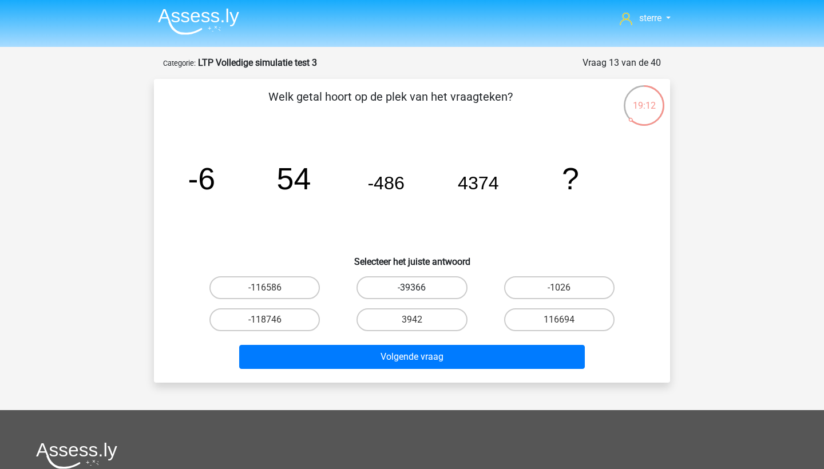
click at [450, 291] on label "-39366" at bounding box center [411, 287] width 110 height 23
click at [419, 291] on input "-39366" at bounding box center [415, 291] width 7 height 7
radio input "true"
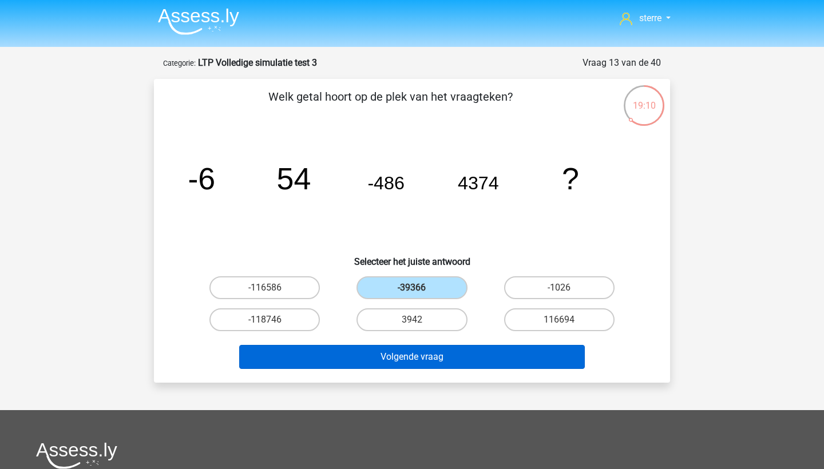
click at [445, 353] on button "Volgende vraag" at bounding box center [412, 357] width 346 height 24
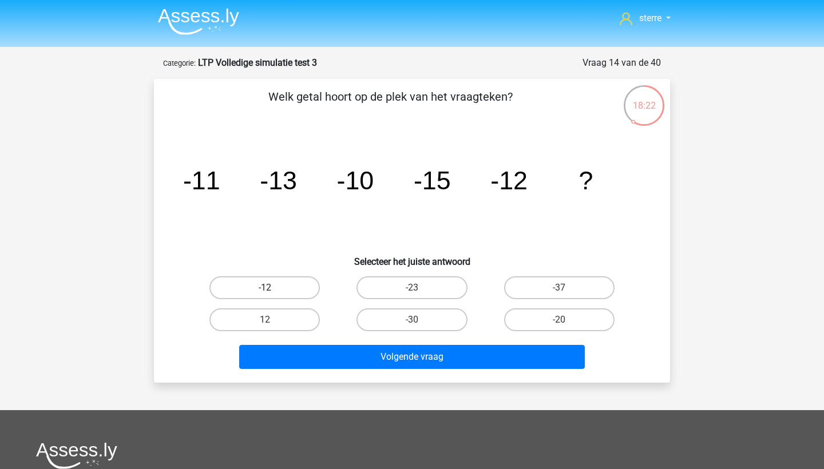
click at [277, 289] on label "-12" at bounding box center [264, 287] width 110 height 23
click at [272, 289] on input "-12" at bounding box center [268, 291] width 7 height 7
radio input "true"
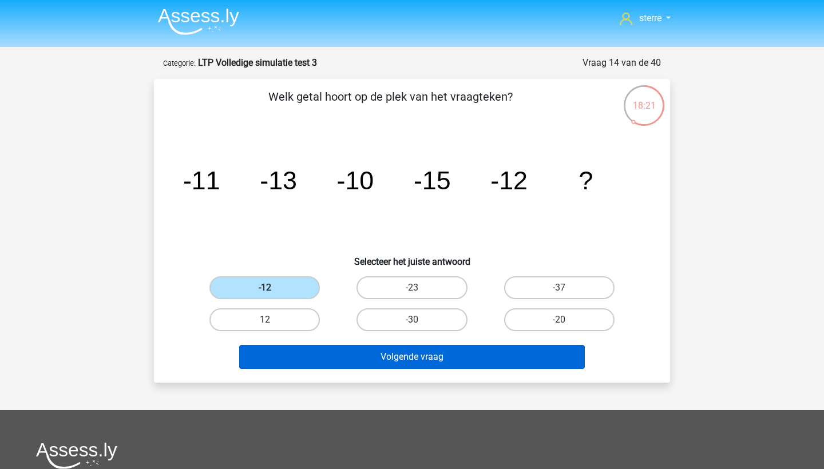
click at [363, 356] on button "Volgende vraag" at bounding box center [412, 357] width 346 height 24
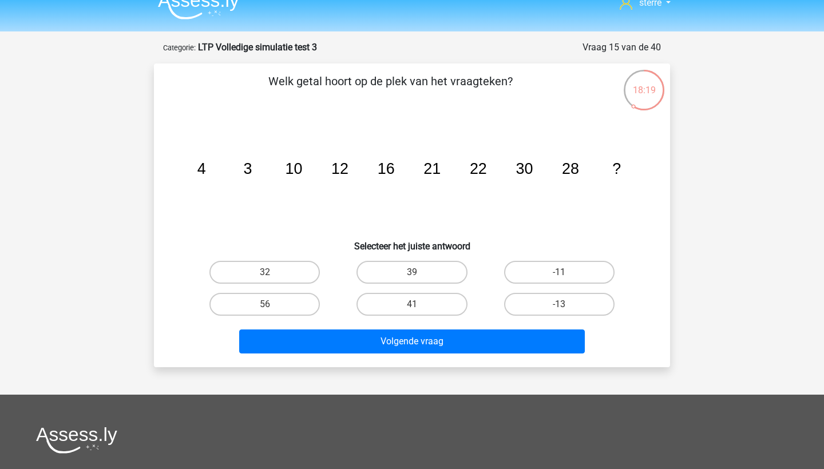
scroll to position [13, 0]
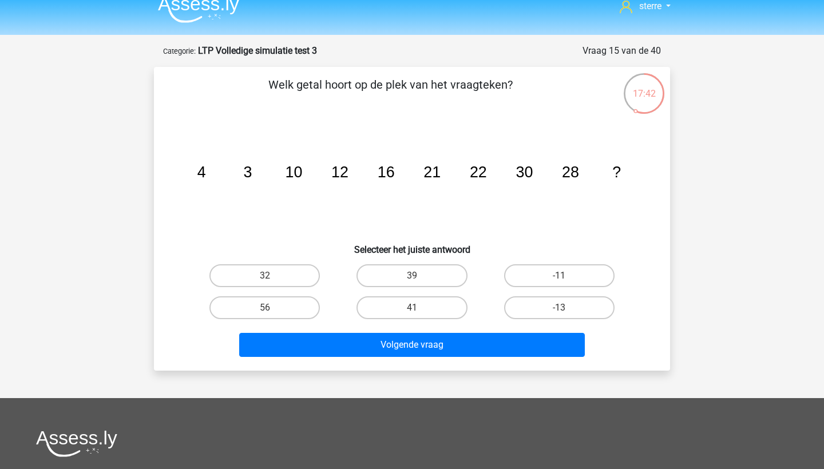
click at [408, 288] on div "39" at bounding box center [411, 276] width 147 height 32
click at [407, 278] on label "39" at bounding box center [411, 275] width 110 height 23
click at [412, 278] on input "39" at bounding box center [415, 279] width 7 height 7
radio input "true"
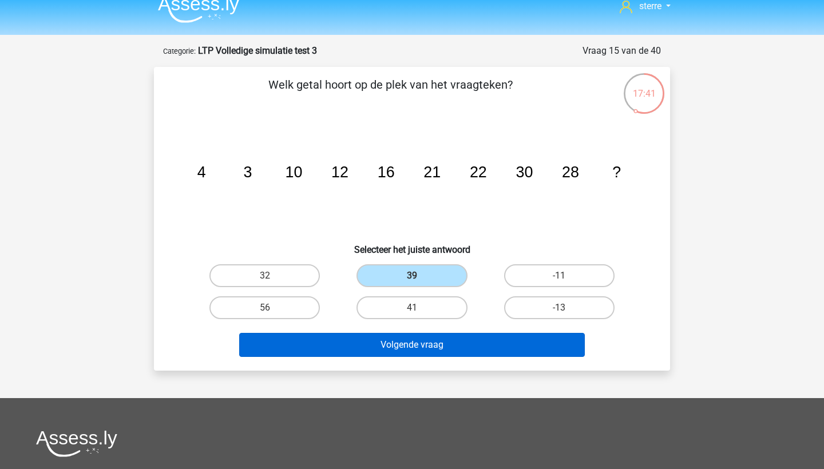
click at [406, 343] on button "Volgende vraag" at bounding box center [412, 345] width 346 height 24
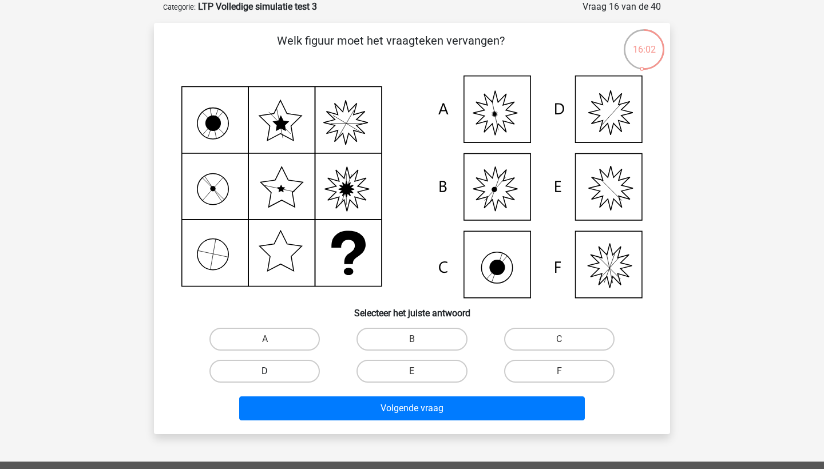
click at [278, 375] on label "D" at bounding box center [264, 371] width 110 height 23
click at [272, 375] on input "D" at bounding box center [268, 374] width 7 height 7
radio input "true"
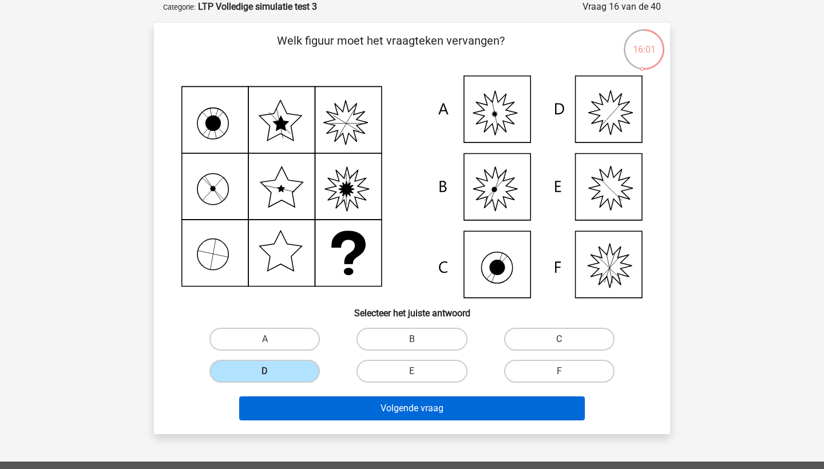
click at [328, 408] on button "Volgende vraag" at bounding box center [412, 408] width 346 height 24
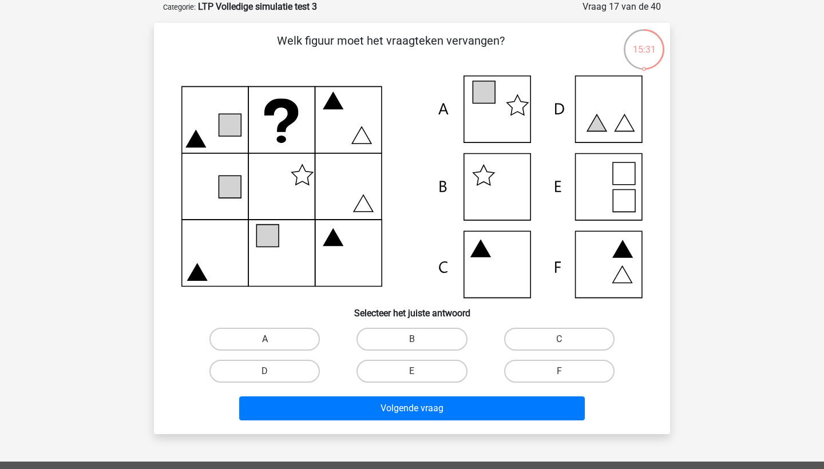
click at [296, 342] on label "A" at bounding box center [264, 339] width 110 height 23
click at [272, 342] on input "A" at bounding box center [268, 342] width 7 height 7
radio input "true"
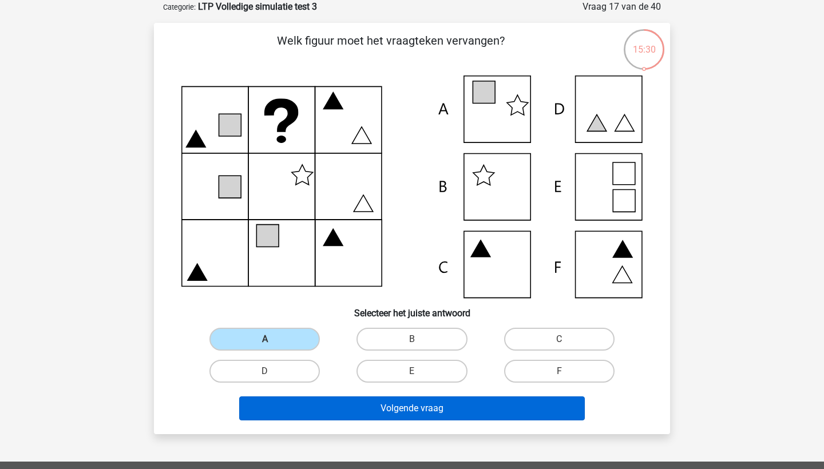
click at [361, 415] on button "Volgende vraag" at bounding box center [412, 408] width 346 height 24
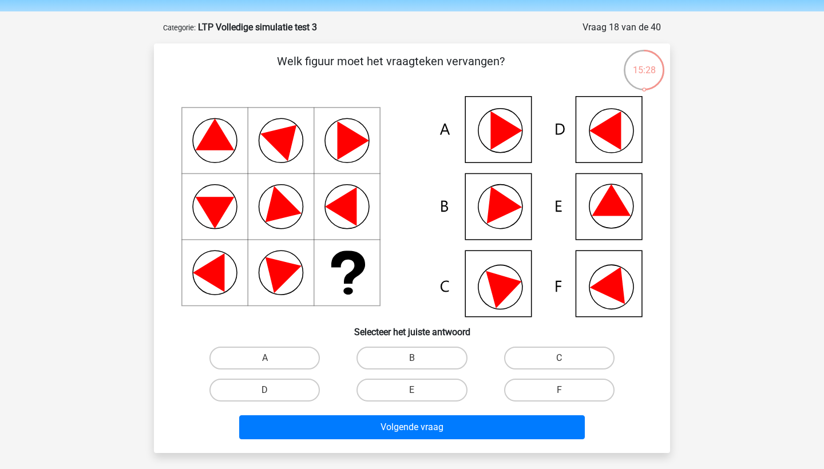
scroll to position [35, 0]
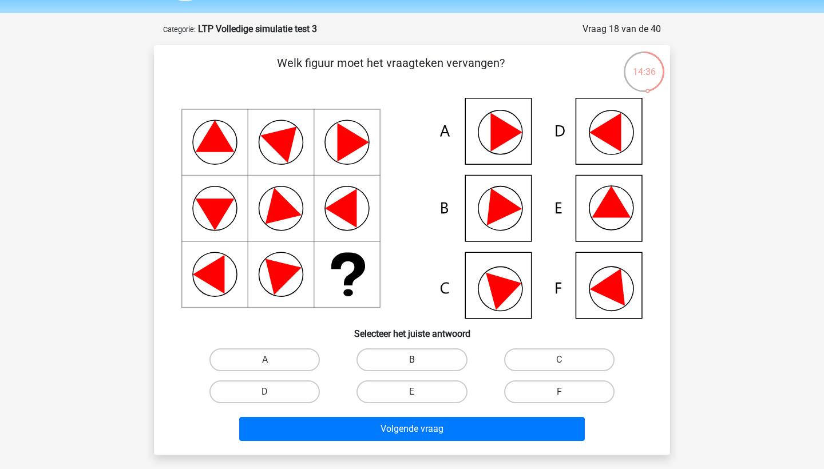
click at [416, 359] on label "B" at bounding box center [411, 359] width 110 height 23
click at [416, 360] on input "B" at bounding box center [415, 363] width 7 height 7
radio input "true"
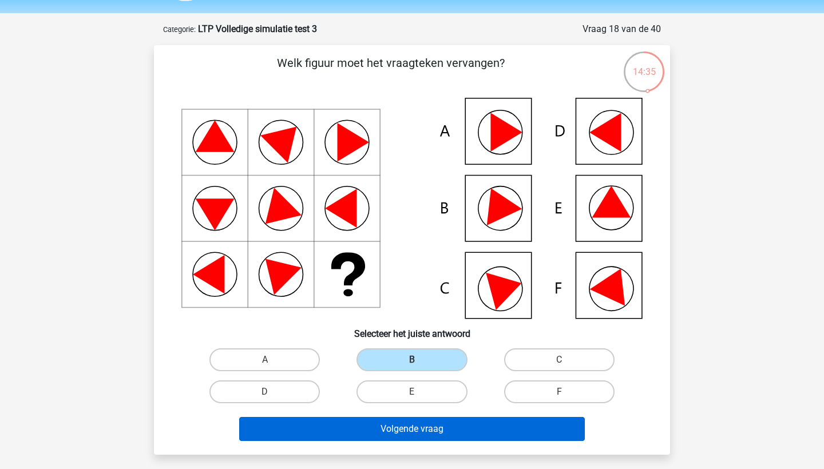
click at [398, 429] on button "Volgende vraag" at bounding box center [412, 429] width 346 height 24
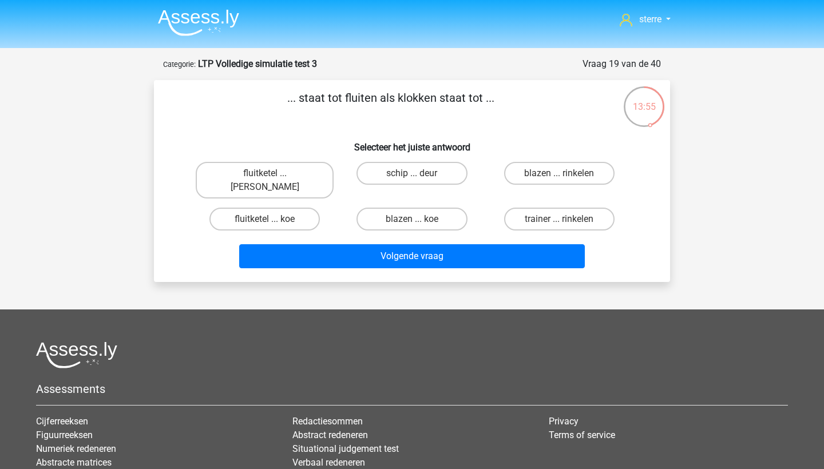
scroll to position [0, 0]
click at [305, 170] on label "fluitketel ... luiden" at bounding box center [265, 180] width 138 height 37
click at [272, 173] on input "fluitketel ... luiden" at bounding box center [268, 176] width 7 height 7
radio input "true"
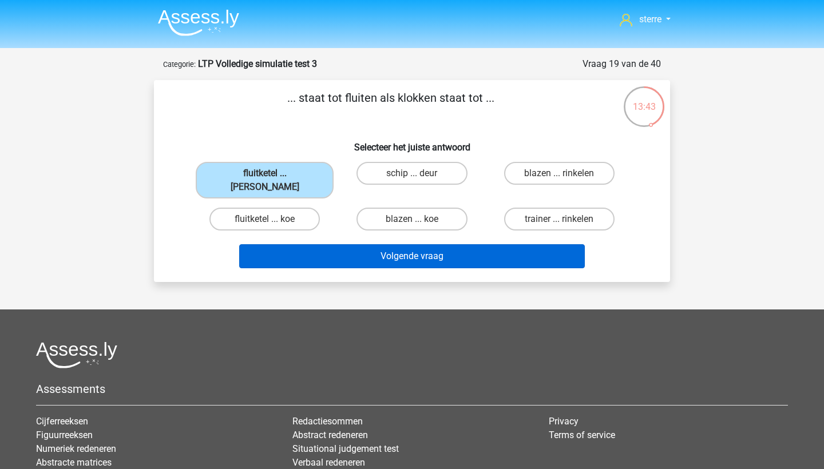
click at [411, 252] on button "Volgende vraag" at bounding box center [412, 256] width 346 height 24
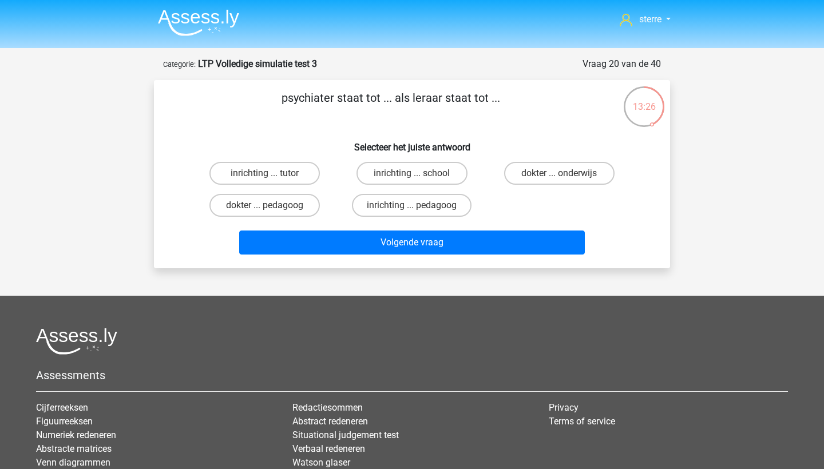
click at [417, 176] on input "inrichting ... school" at bounding box center [415, 176] width 7 height 7
radio input "true"
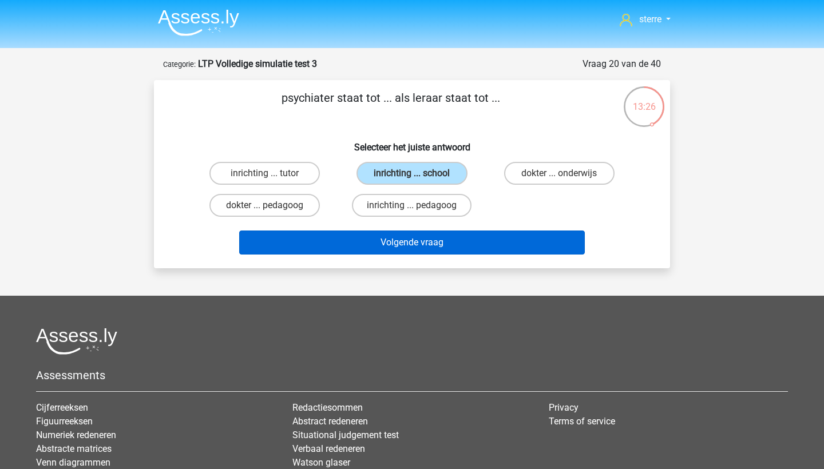
click at [421, 237] on button "Volgende vraag" at bounding box center [412, 243] width 346 height 24
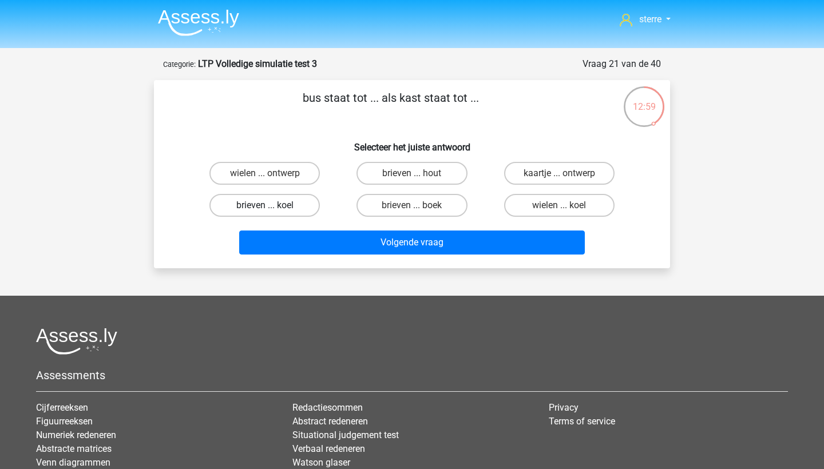
click at [254, 198] on label "brieven ... koel" at bounding box center [264, 205] width 110 height 23
click at [265, 205] on input "brieven ... koel" at bounding box center [268, 208] width 7 height 7
radio input "true"
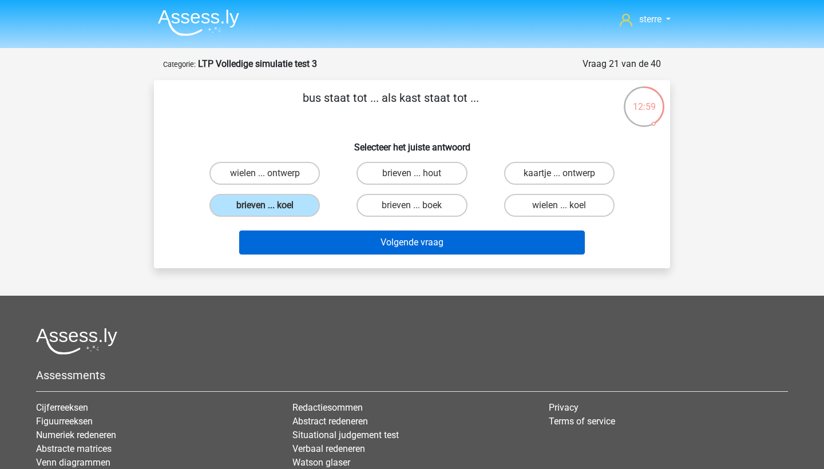
click at [383, 253] on button "Volgende vraag" at bounding box center [412, 243] width 346 height 24
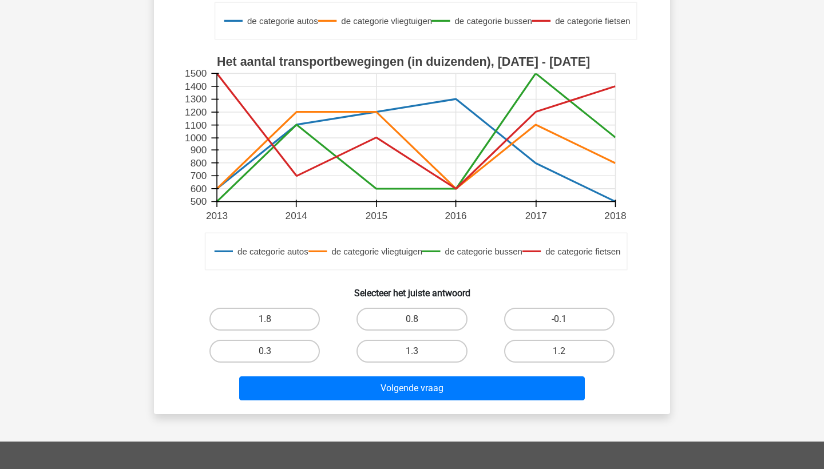
scroll to position [331, 0]
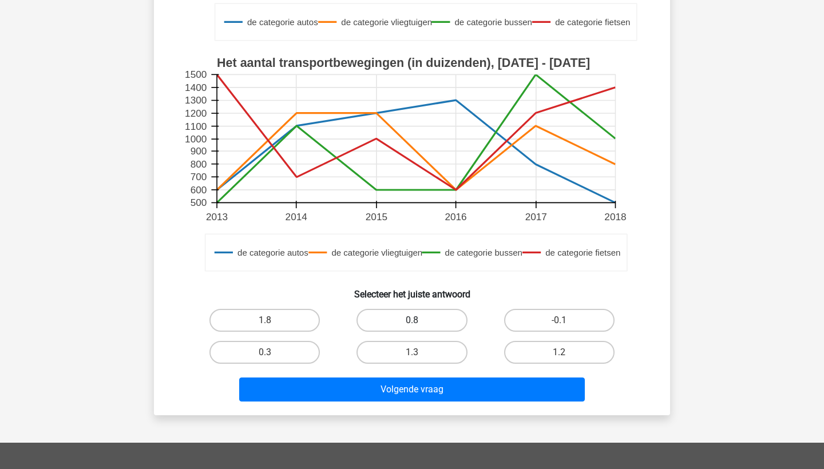
click at [447, 319] on label "0.8" at bounding box center [411, 320] width 110 height 23
click at [419, 320] on input "0.8" at bounding box center [415, 323] width 7 height 7
radio input "true"
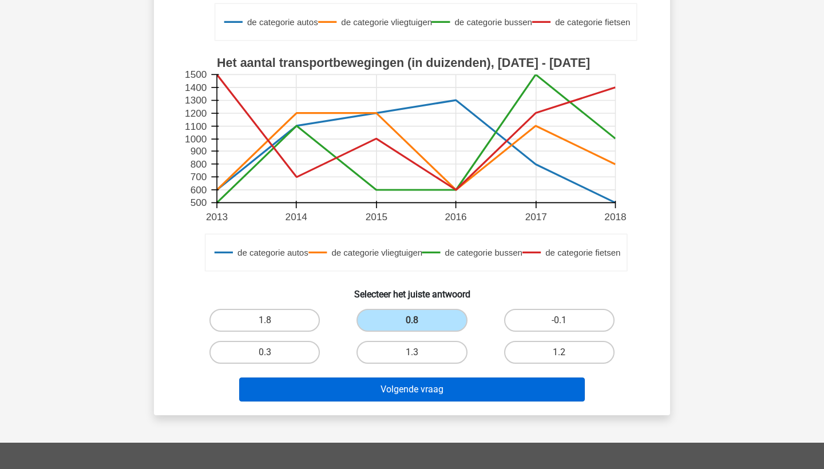
click at [440, 396] on button "Volgende vraag" at bounding box center [412, 390] width 346 height 24
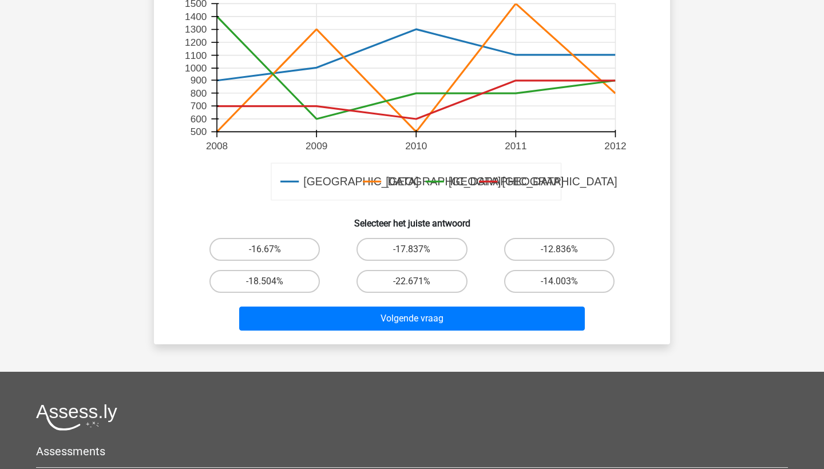
scroll to position [401, 0]
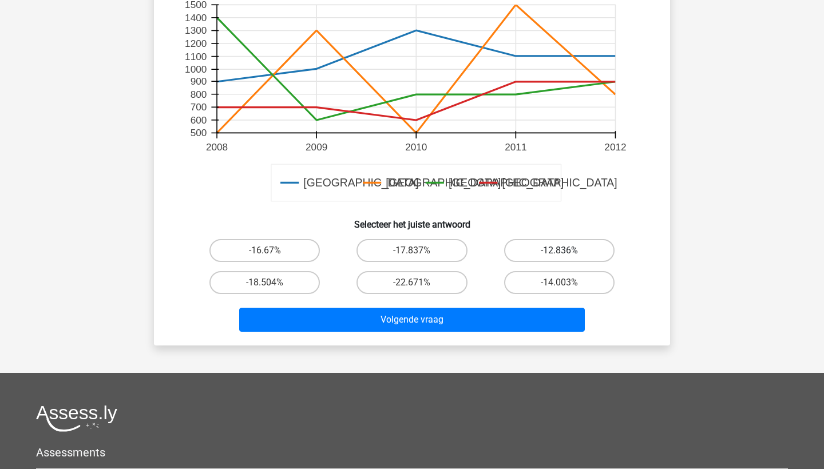
click at [523, 245] on label "-12.836%" at bounding box center [559, 250] width 110 height 23
click at [559, 251] on input "-12.836%" at bounding box center [562, 254] width 7 height 7
radio input "true"
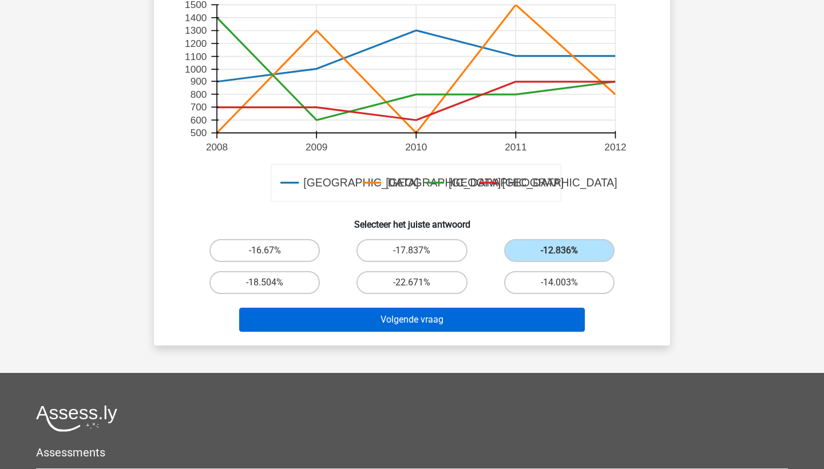
click at [478, 329] on button "Volgende vraag" at bounding box center [412, 320] width 346 height 24
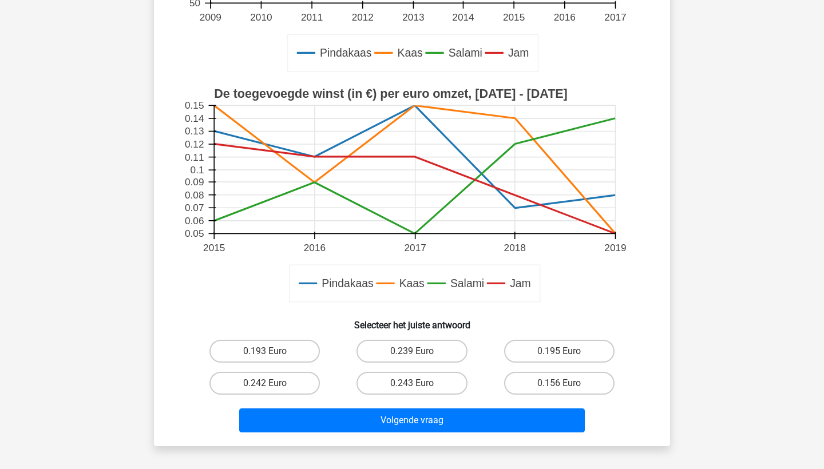
scroll to position [314, 0]
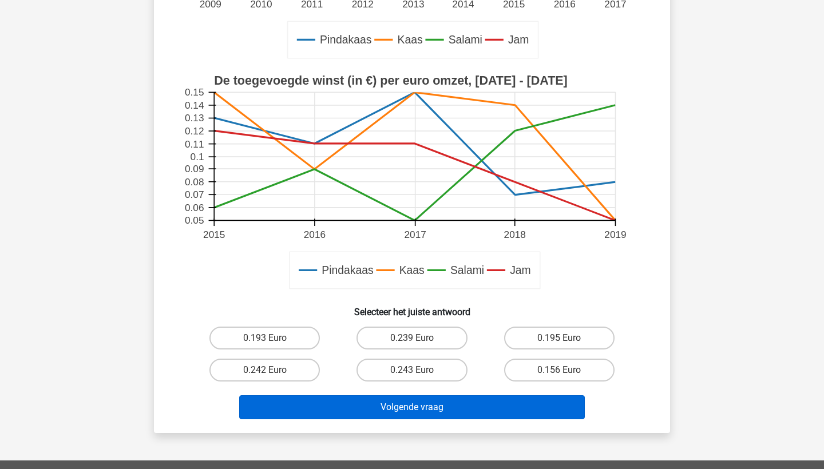
click at [442, 409] on button "Volgende vraag" at bounding box center [412, 407] width 346 height 24
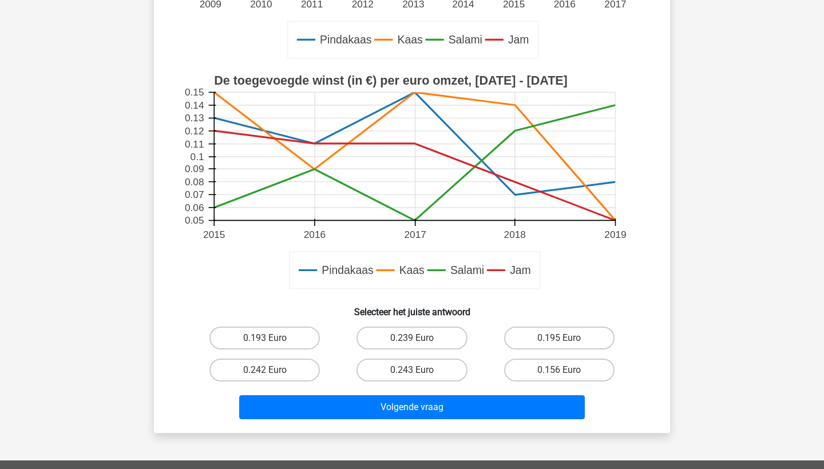
click at [330, 388] on div "Volgende vraag" at bounding box center [411, 405] width 479 height 38
click at [279, 371] on label "0.242 Euro" at bounding box center [264, 370] width 110 height 23
click at [272, 371] on input "0.242 Euro" at bounding box center [268, 373] width 7 height 7
radio input "true"
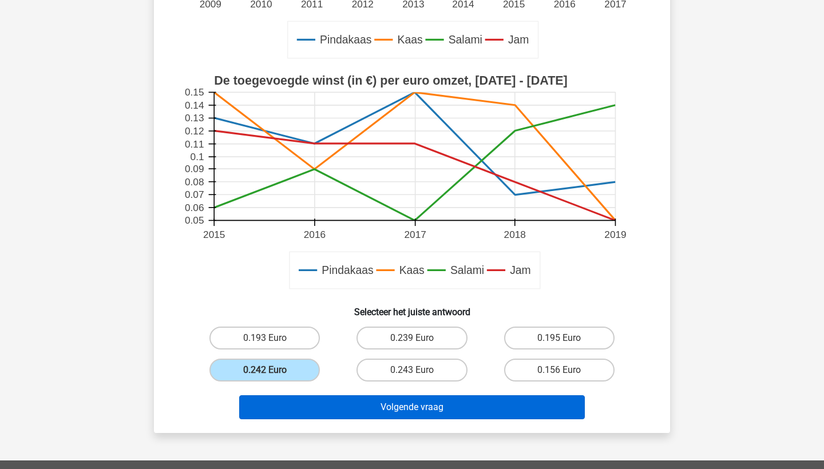
click at [300, 400] on button "Volgende vraag" at bounding box center [412, 407] width 346 height 24
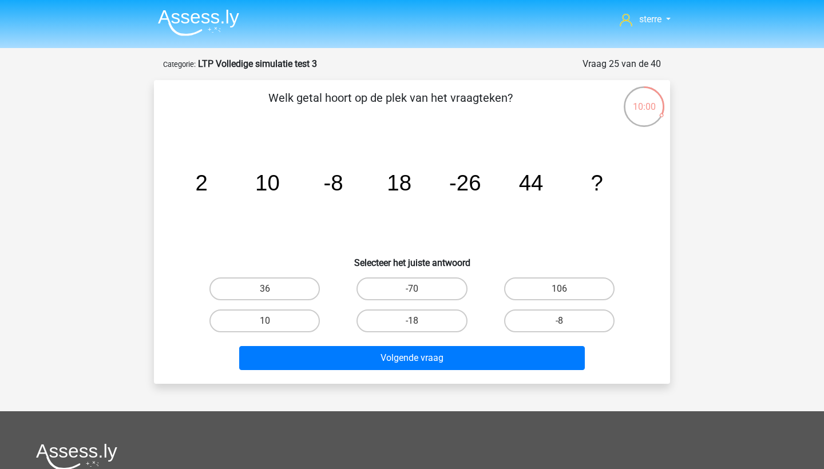
scroll to position [0, 0]
click at [402, 289] on label "-70" at bounding box center [411, 288] width 110 height 23
click at [412, 289] on input "-70" at bounding box center [415, 292] width 7 height 7
radio input "true"
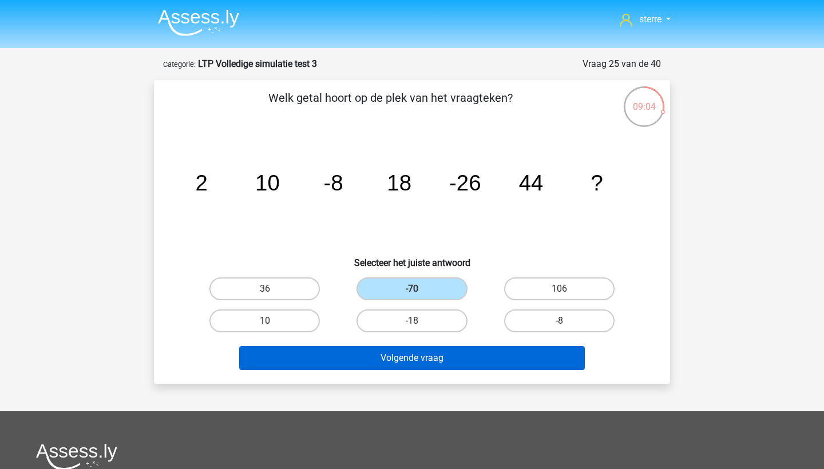
click at [411, 359] on button "Volgende vraag" at bounding box center [412, 358] width 346 height 24
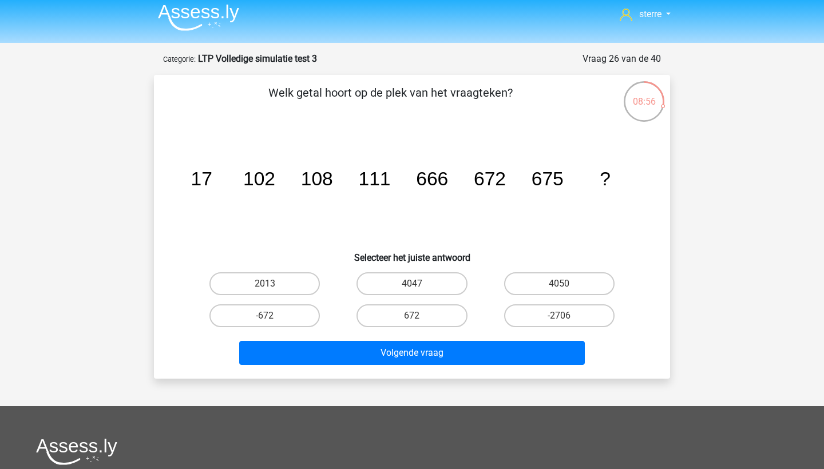
scroll to position [4, 0]
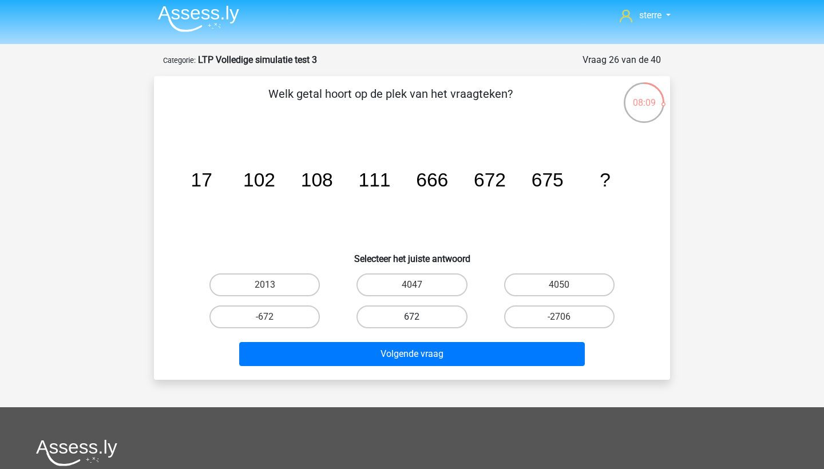
click at [446, 315] on label "672" at bounding box center [411, 317] width 110 height 23
click at [419, 317] on input "672" at bounding box center [415, 320] width 7 height 7
radio input "true"
click at [408, 315] on label "672" at bounding box center [411, 317] width 110 height 23
click at [412, 317] on input "672" at bounding box center [415, 320] width 7 height 7
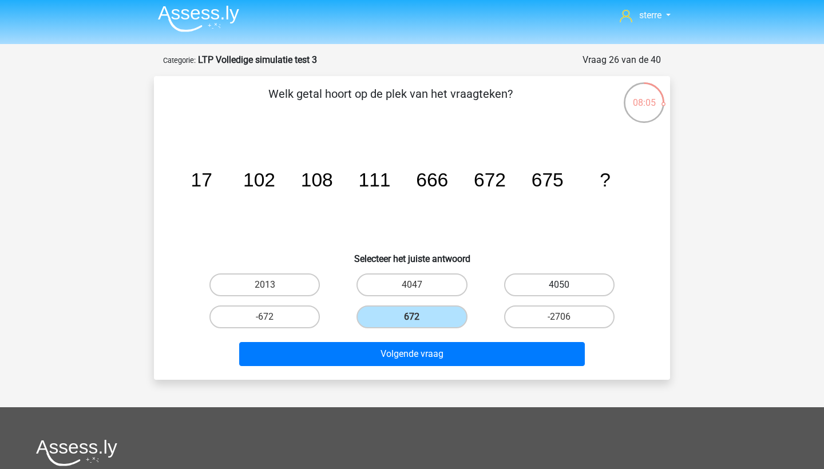
click at [540, 283] on label "4050" at bounding box center [559, 284] width 110 height 23
click at [559, 285] on input "4050" at bounding box center [562, 288] width 7 height 7
radio input "true"
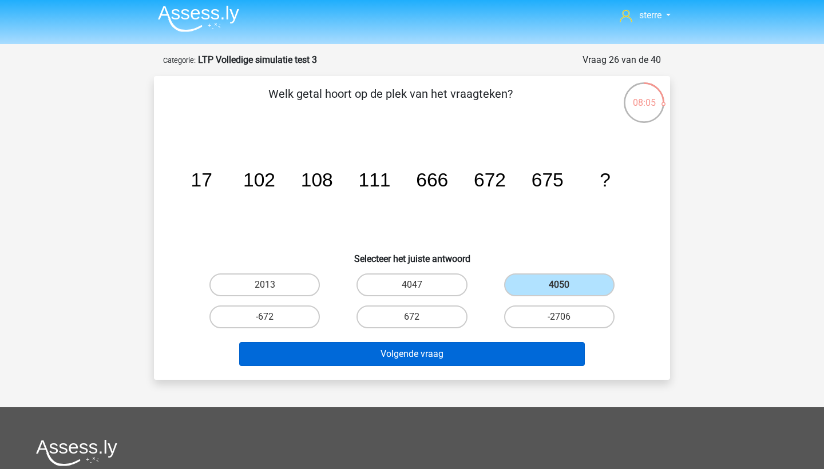
click at [512, 358] on button "Volgende vraag" at bounding box center [412, 354] width 346 height 24
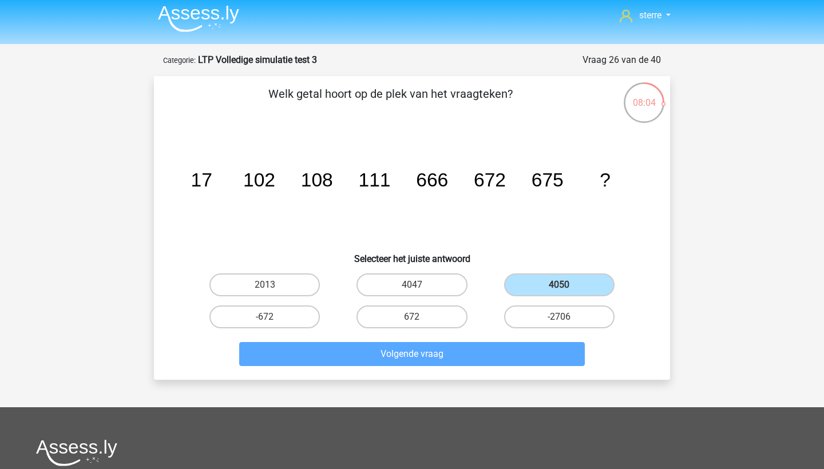
scroll to position [57, 0]
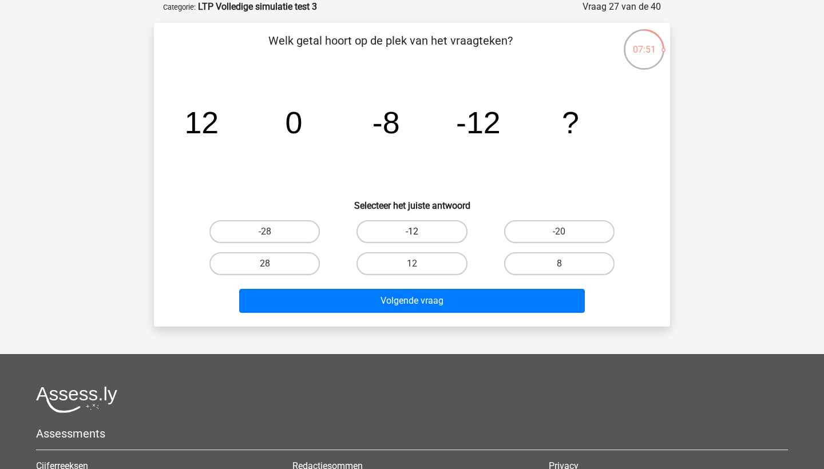
click at [412, 224] on label "-12" at bounding box center [411, 231] width 110 height 23
click at [412, 232] on input "-12" at bounding box center [415, 235] width 7 height 7
radio input "true"
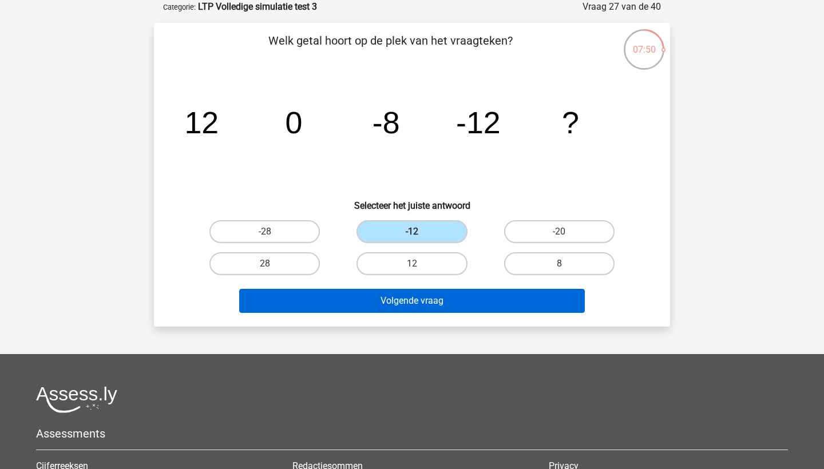
click at [411, 300] on button "Volgende vraag" at bounding box center [412, 301] width 346 height 24
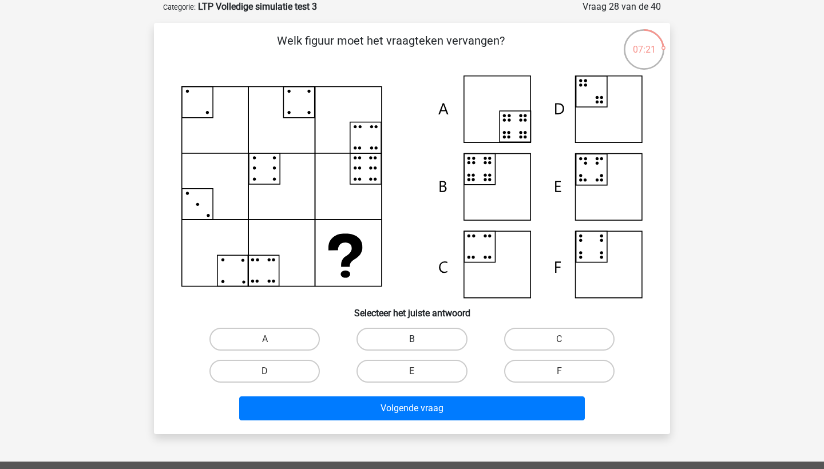
click at [408, 341] on label "B" at bounding box center [411, 339] width 110 height 23
click at [412, 341] on input "B" at bounding box center [415, 342] width 7 height 7
radio input "true"
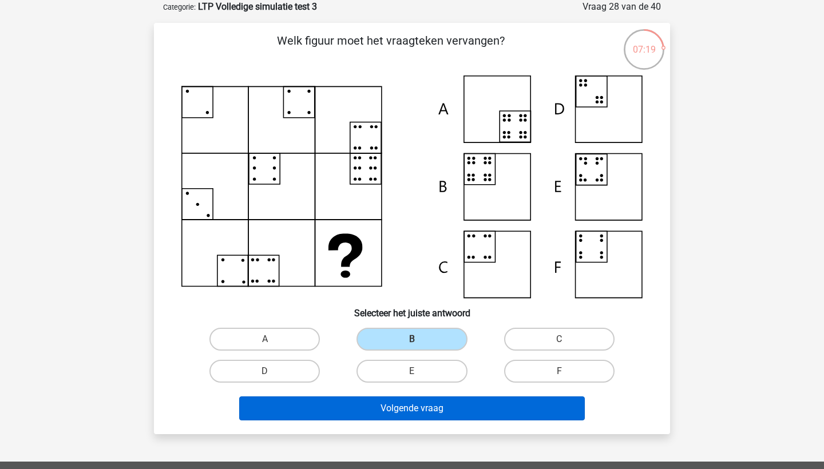
click at [411, 411] on button "Volgende vraag" at bounding box center [412, 408] width 346 height 24
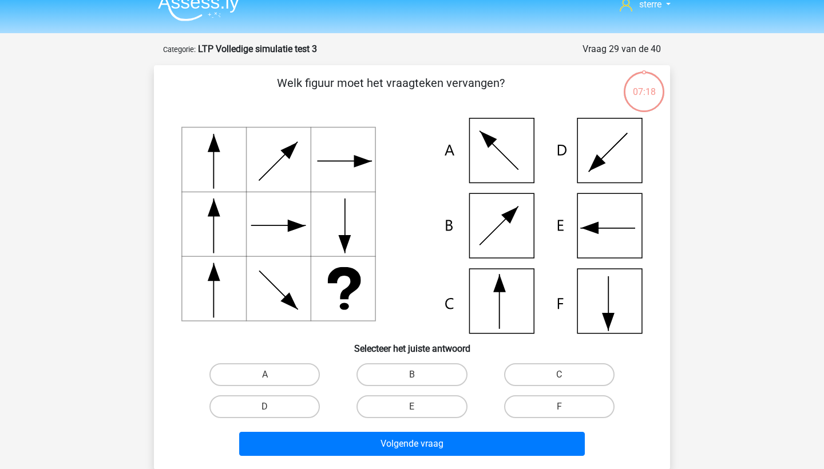
scroll to position [15, 0]
click at [398, 404] on label "E" at bounding box center [411, 406] width 110 height 23
click at [412, 407] on input "E" at bounding box center [415, 410] width 7 height 7
radio input "true"
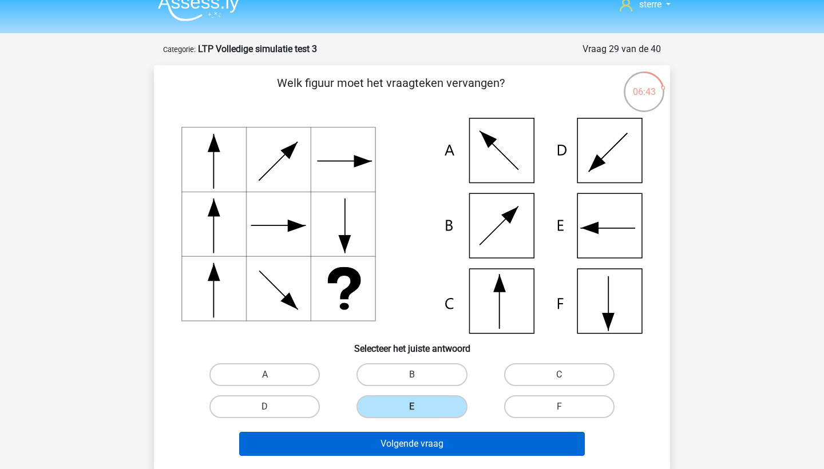
click at [403, 439] on button "Volgende vraag" at bounding box center [412, 444] width 346 height 24
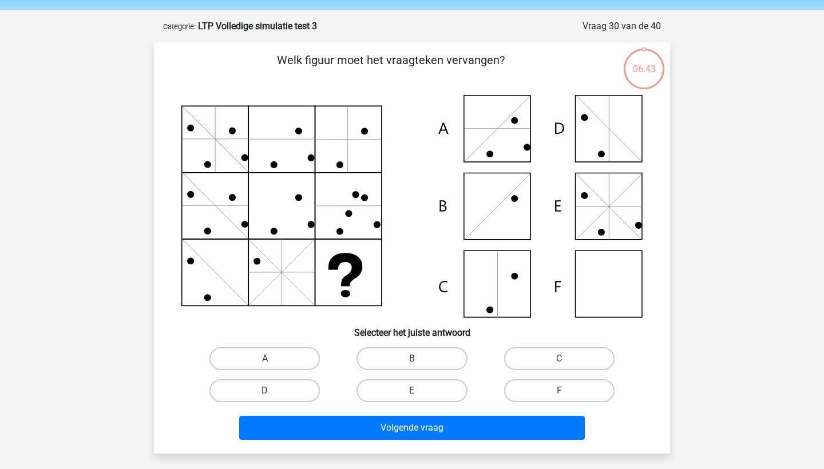
scroll to position [30, 0]
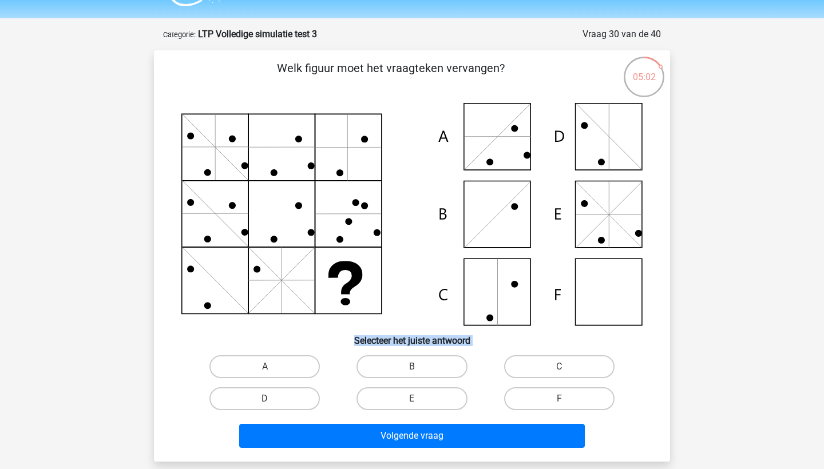
drag, startPoint x: 568, startPoint y: 402, endPoint x: 519, endPoint y: 311, distance: 103.4
click at [519, 311] on div "Welk figuur moet het vraagteken vervangen?" at bounding box center [411, 255] width 507 height 393
click at [664, 315] on div "Welk figuur moet het vraagteken vervangen?" at bounding box center [411, 255] width 507 height 393
click at [556, 403] on label "F" at bounding box center [559, 398] width 110 height 23
click at [559, 403] on input "F" at bounding box center [562, 402] width 7 height 7
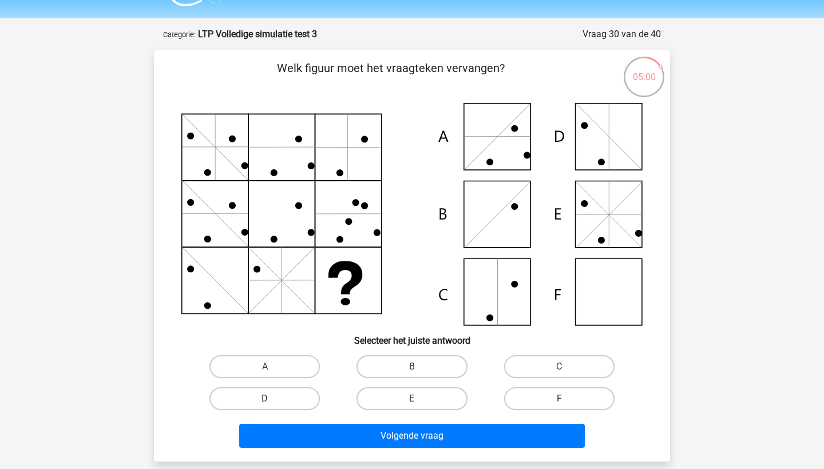
radio input "true"
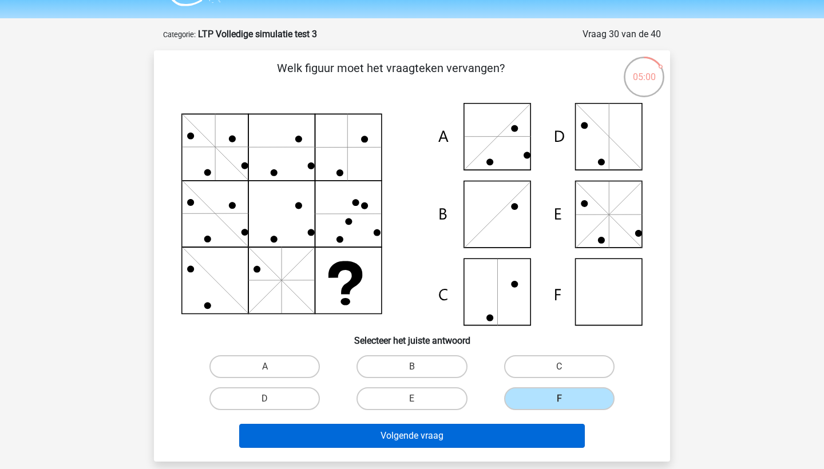
click at [511, 433] on button "Volgende vraag" at bounding box center [412, 436] width 346 height 24
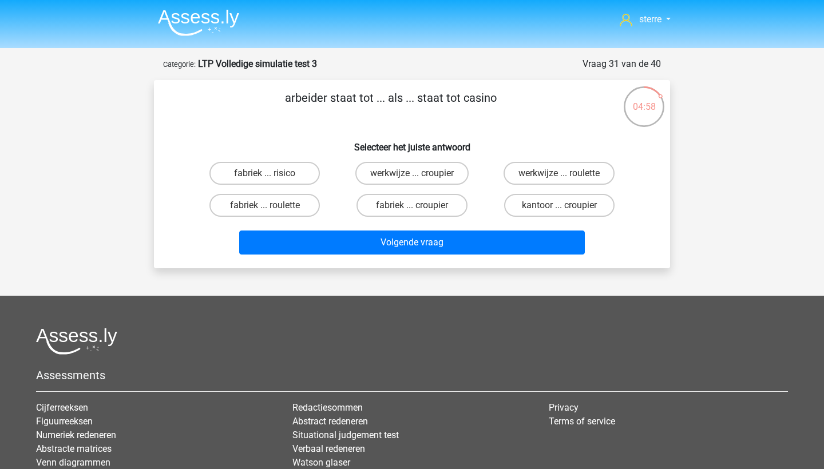
scroll to position [0, 0]
click at [451, 208] on label "fabriek ... croupier" at bounding box center [411, 205] width 110 height 23
click at [419, 208] on input "fabriek ... croupier" at bounding box center [415, 208] width 7 height 7
radio input "true"
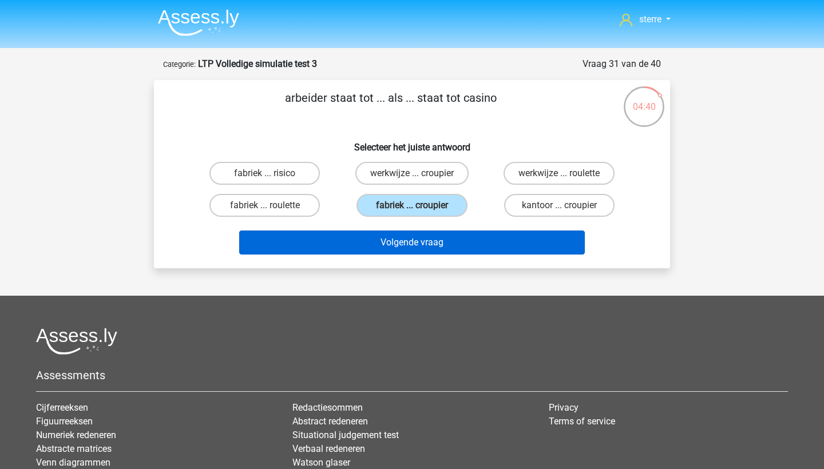
click at [449, 252] on button "Volgende vraag" at bounding box center [412, 243] width 346 height 24
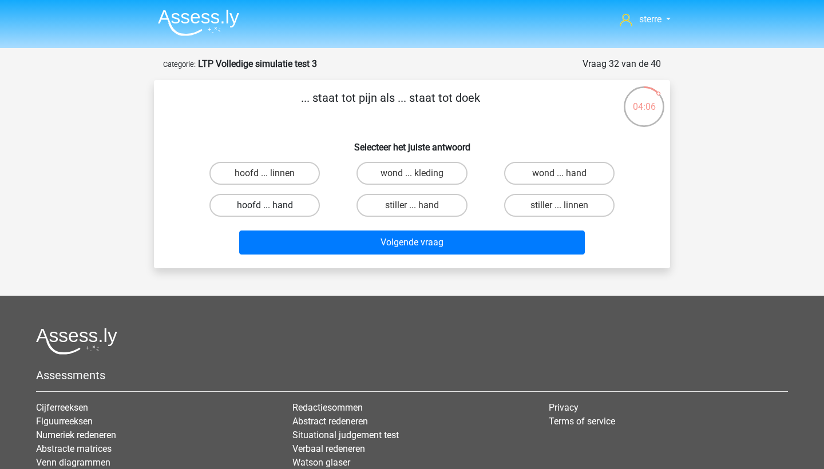
click at [288, 204] on label "hoofd ... hand" at bounding box center [264, 205] width 110 height 23
click at [272, 205] on input "hoofd ... hand" at bounding box center [268, 208] width 7 height 7
radio input "true"
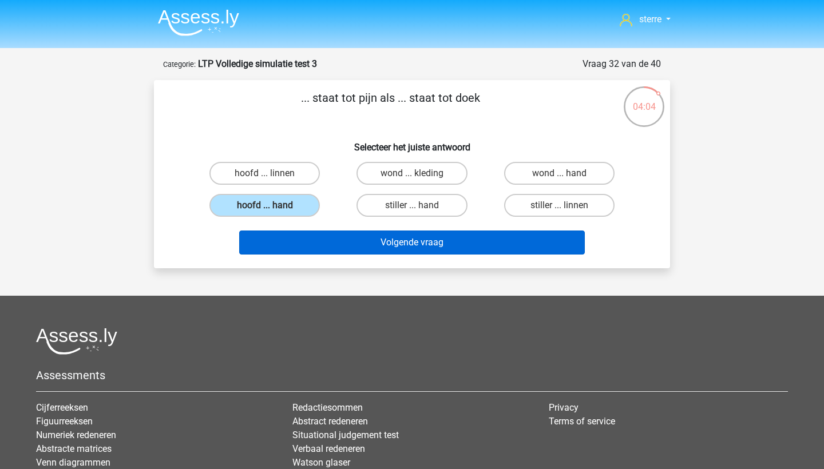
click at [390, 250] on button "Volgende vraag" at bounding box center [412, 243] width 346 height 24
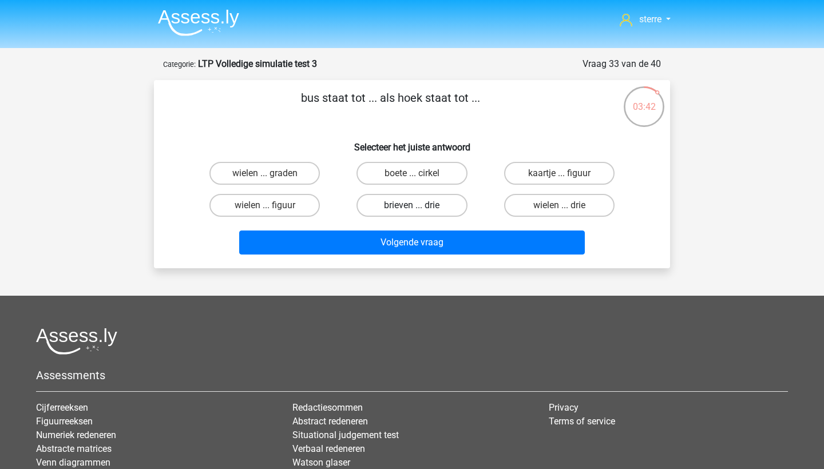
click at [404, 206] on label "brieven ... drie" at bounding box center [411, 205] width 110 height 23
click at [412, 206] on input "brieven ... drie" at bounding box center [415, 208] width 7 height 7
radio input "true"
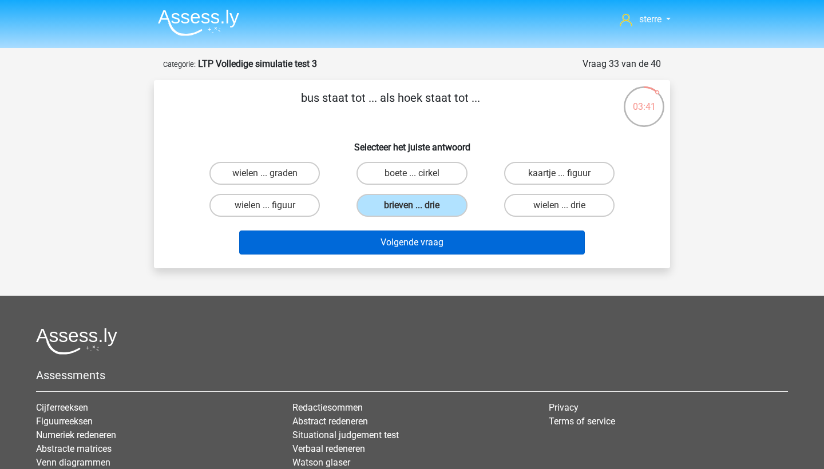
click at [412, 245] on button "Volgende vraag" at bounding box center [412, 243] width 346 height 24
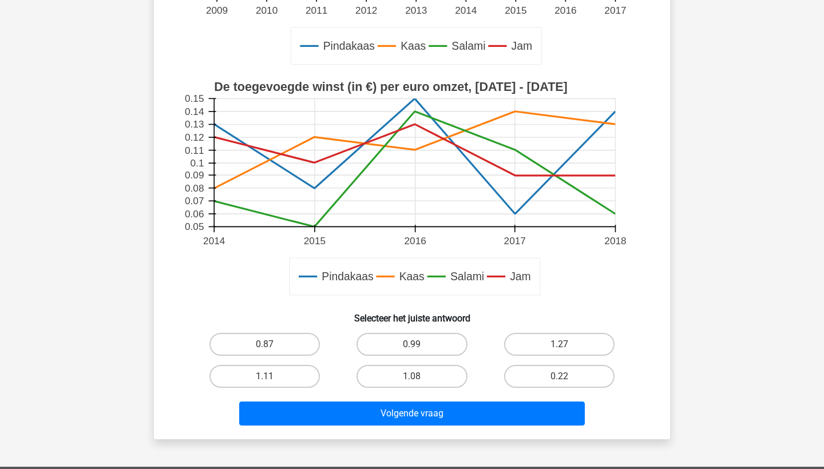
scroll to position [289, 0]
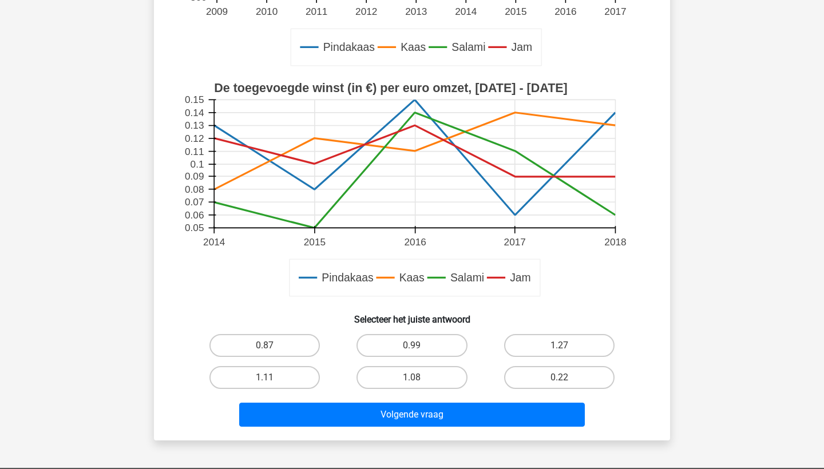
click at [417, 383] on input "1.08" at bounding box center [415, 381] width 7 height 7
radio input "true"
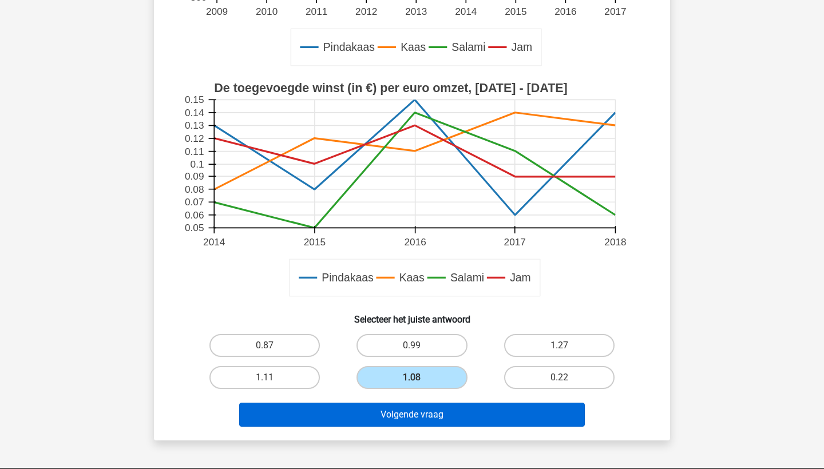
click at [417, 426] on button "Volgende vraag" at bounding box center [412, 415] width 346 height 24
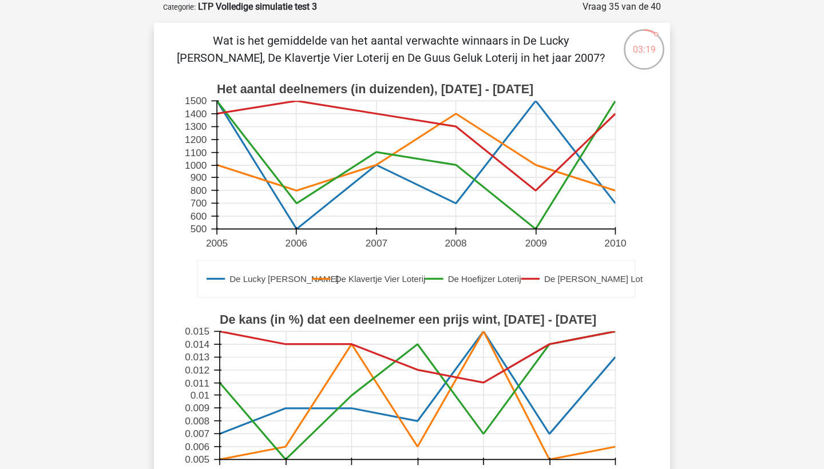
scroll to position [58, 0]
click at [377, 153] on icon at bounding box center [416, 165] width 398 height 128
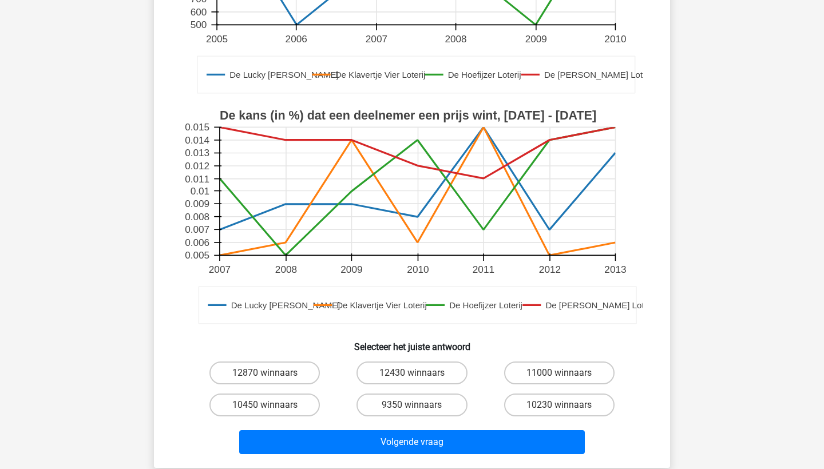
scroll to position [263, 0]
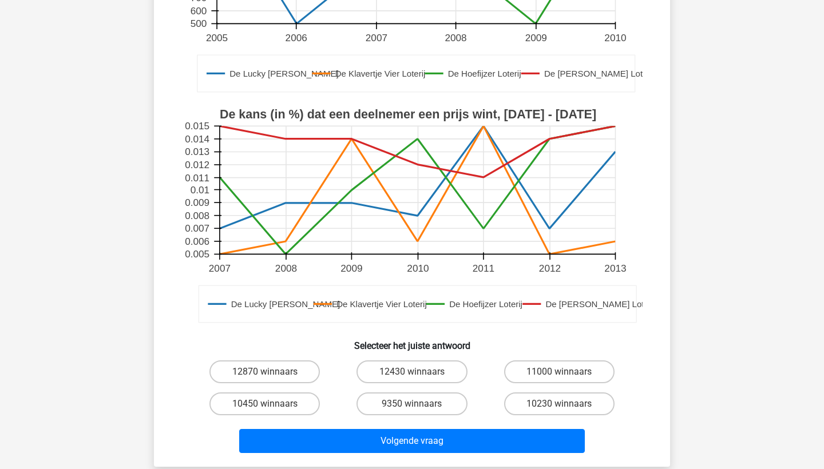
click at [418, 388] on div "9350 winnaars" at bounding box center [411, 404] width 147 height 32
click at [418, 405] on input "9350 winnaars" at bounding box center [415, 407] width 7 height 7
radio input "true"
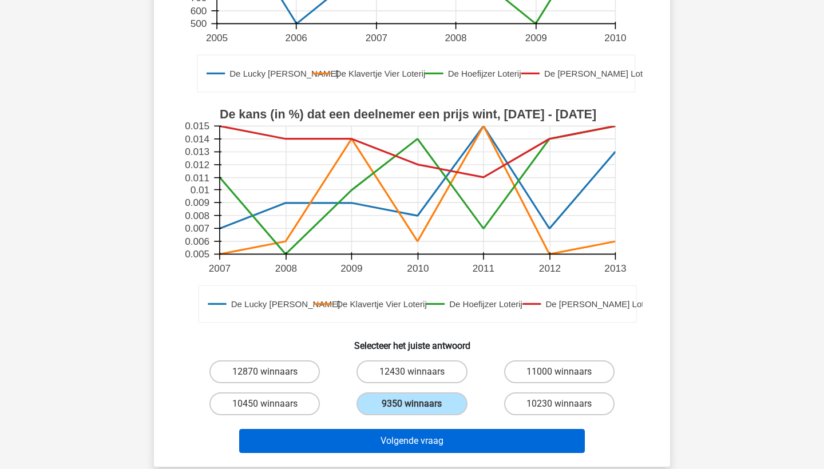
click at [418, 433] on button "Volgende vraag" at bounding box center [412, 441] width 346 height 24
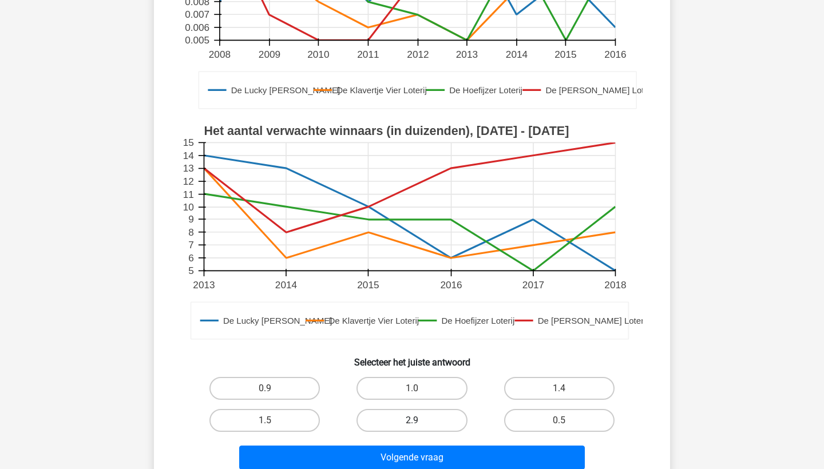
scroll to position [306, 0]
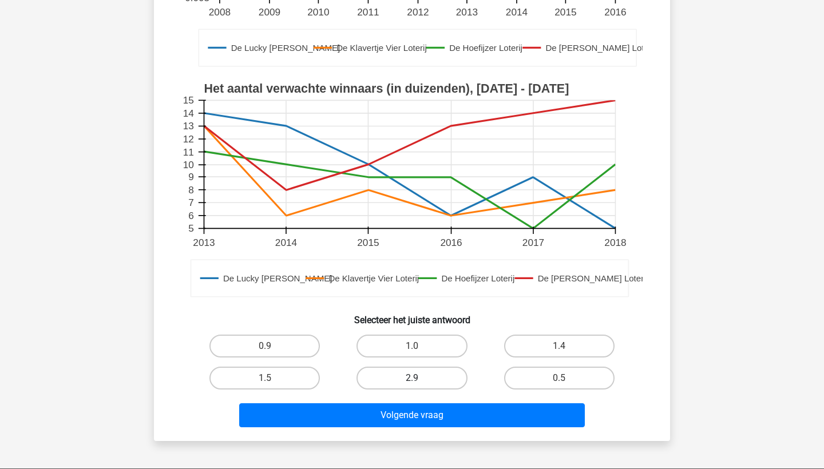
click at [415, 375] on label "2.9" at bounding box center [411, 378] width 110 height 23
click at [415, 378] on input "2.9" at bounding box center [415, 381] width 7 height 7
radio input "true"
click at [417, 435] on div "Wat is de verhouding tussen de kans (in %) dat een deelnemer een prijs wint in …" at bounding box center [412, 108] width 516 height 666
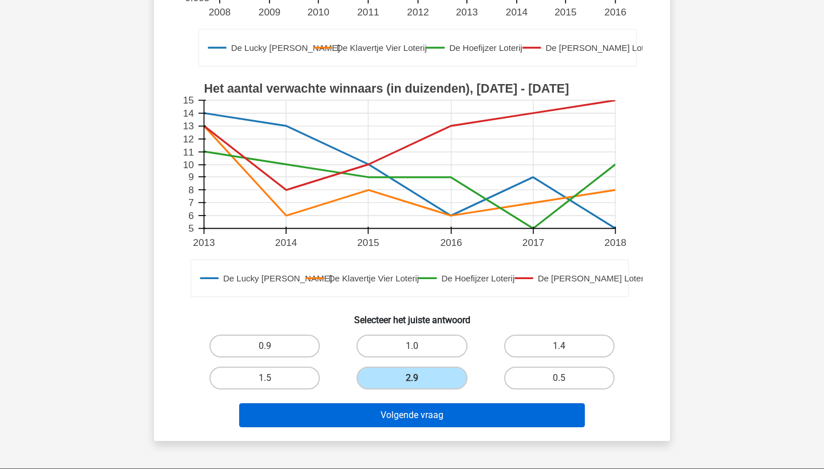
click at [407, 412] on button "Volgende vraag" at bounding box center [412, 415] width 346 height 24
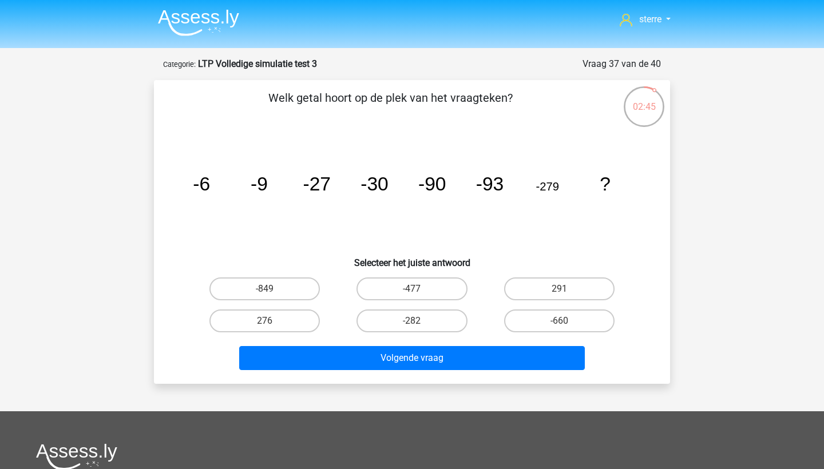
scroll to position [0, 0]
click at [435, 319] on label "-282" at bounding box center [411, 321] width 110 height 23
click at [419, 321] on input "-282" at bounding box center [415, 324] width 7 height 7
radio input "true"
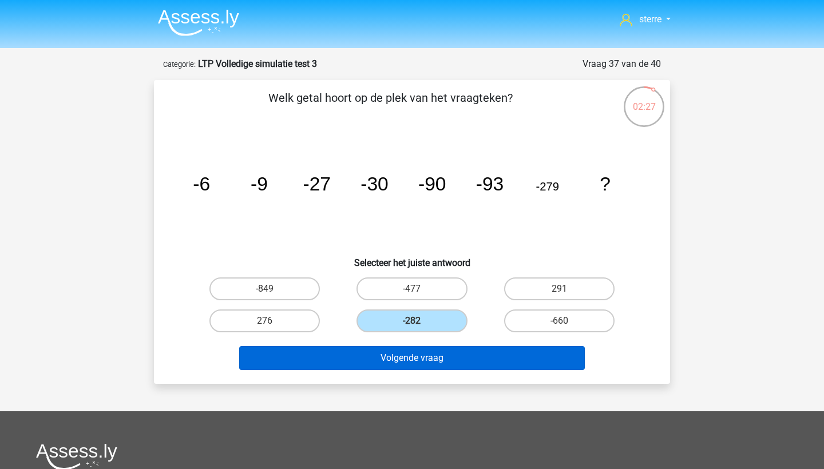
click at [437, 361] on button "Volgende vraag" at bounding box center [412, 358] width 346 height 24
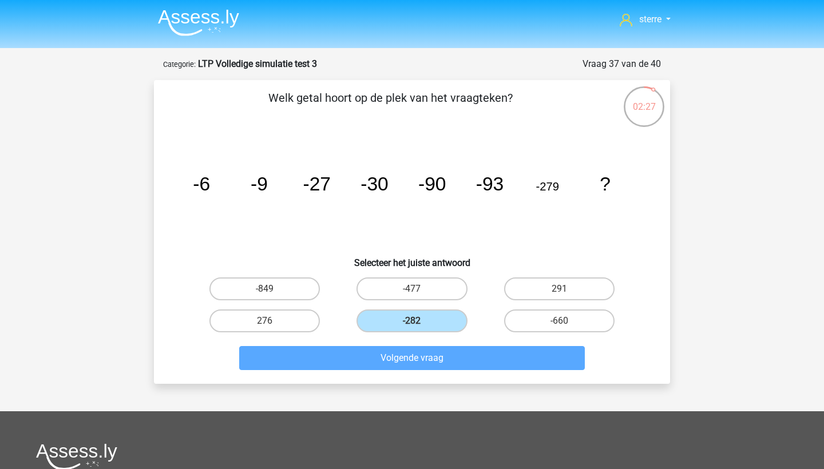
scroll to position [57, 0]
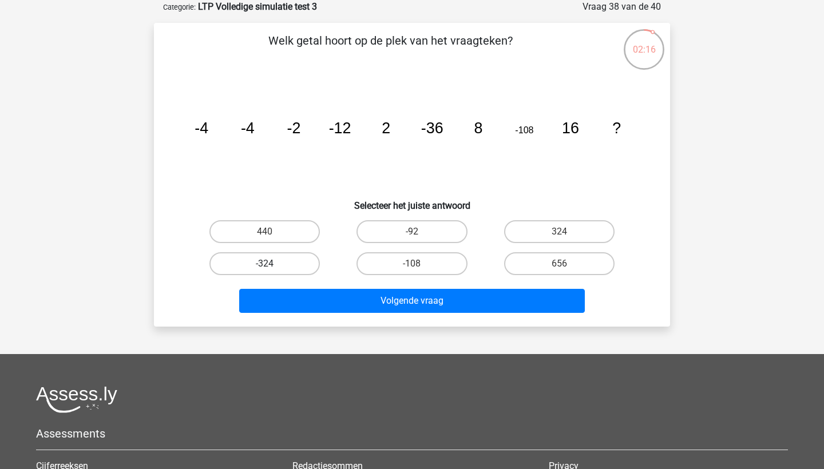
click at [277, 269] on label "-324" at bounding box center [264, 263] width 110 height 23
click at [272, 269] on input "-324" at bounding box center [268, 267] width 7 height 7
radio input "true"
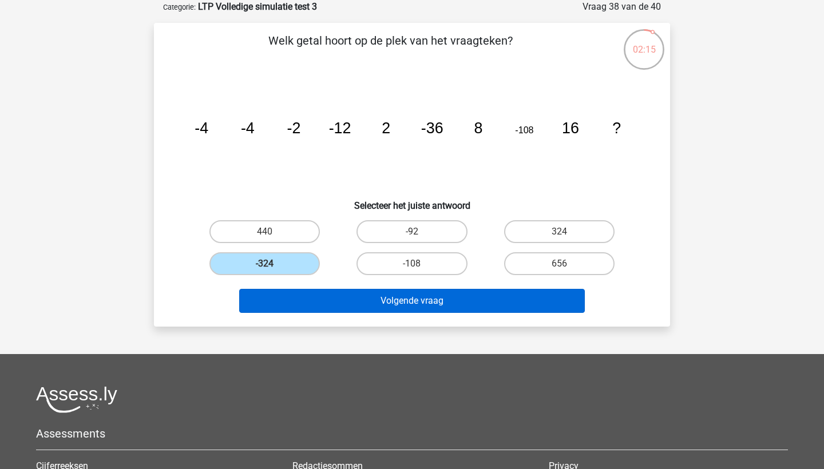
click at [319, 308] on button "Volgende vraag" at bounding box center [412, 301] width 346 height 24
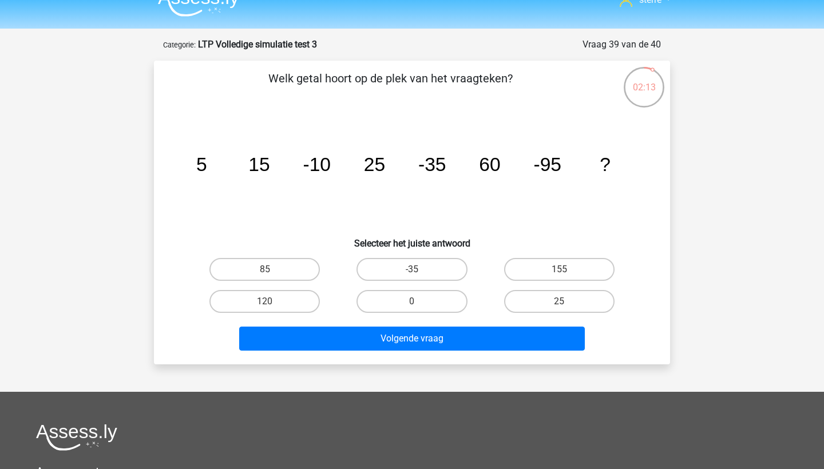
scroll to position [18, 0]
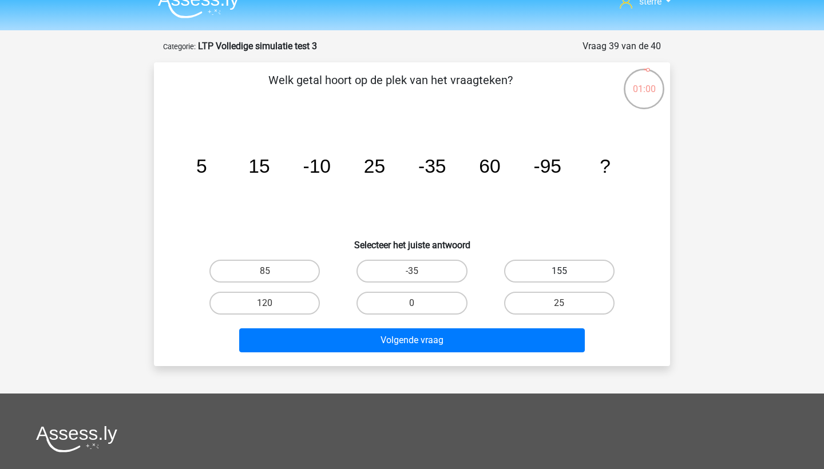
click at [574, 269] on label "155" at bounding box center [559, 271] width 110 height 23
click at [566, 271] on input "155" at bounding box center [562, 274] width 7 height 7
radio input "true"
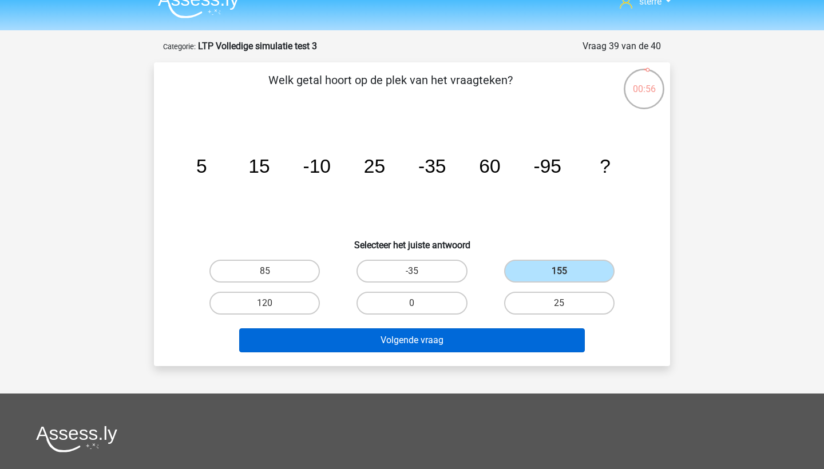
click at [543, 335] on button "Volgende vraag" at bounding box center [412, 340] width 346 height 24
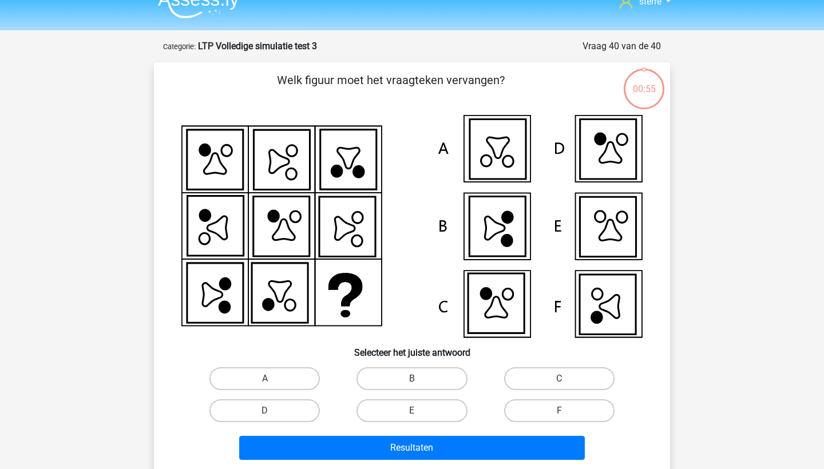
scroll to position [57, 0]
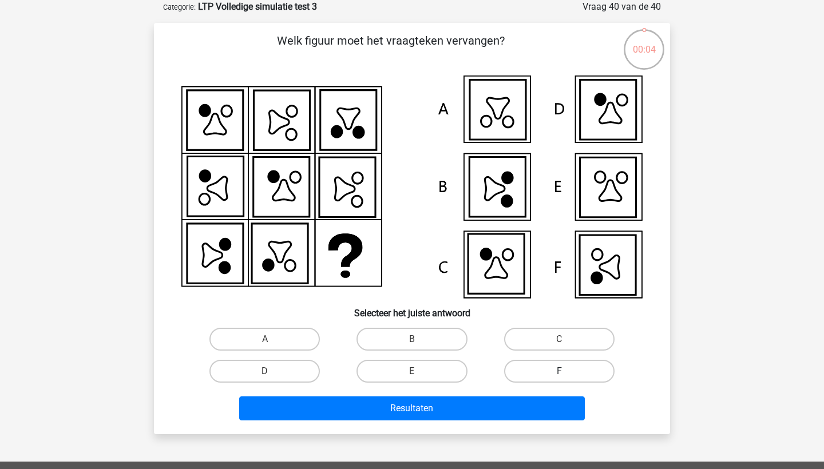
click at [576, 372] on label "F" at bounding box center [559, 371] width 110 height 23
click at [566, 372] on input "F" at bounding box center [562, 374] width 7 height 7
radio input "true"
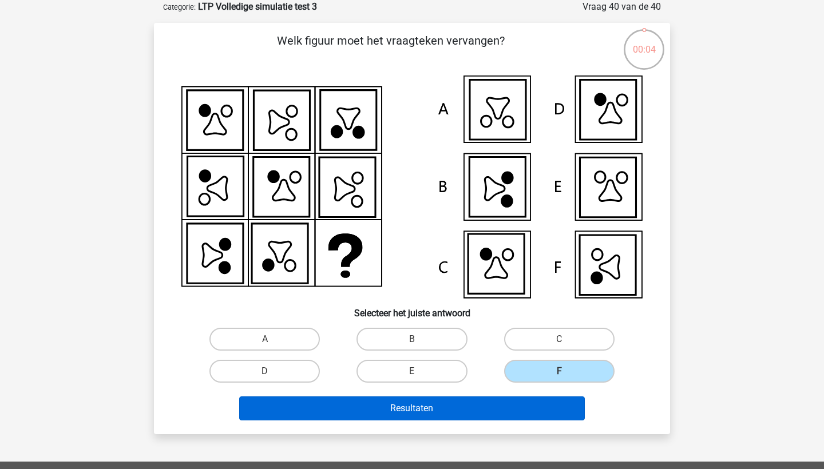
click at [552, 411] on button "Resultaten" at bounding box center [412, 408] width 346 height 24
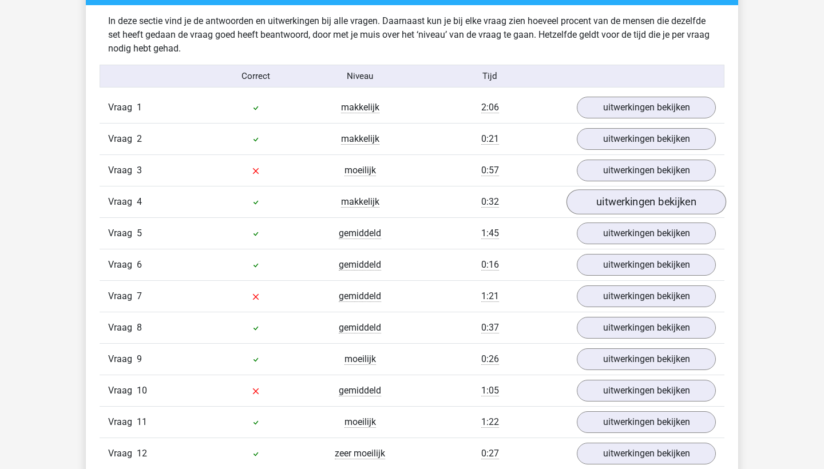
scroll to position [954, 0]
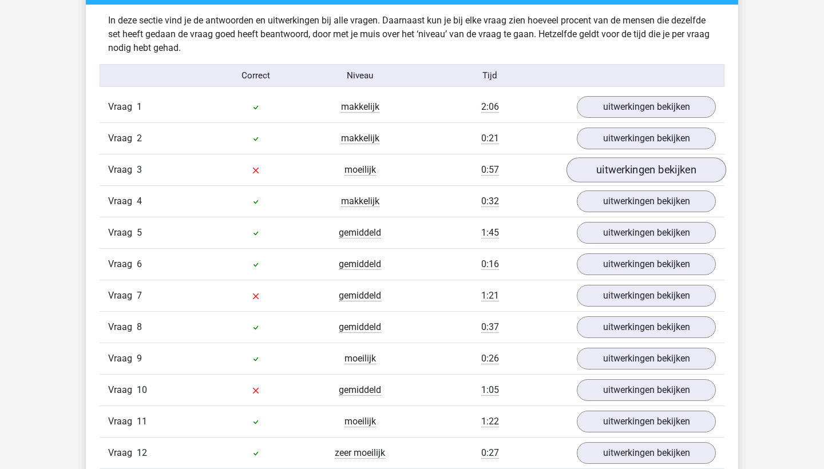
click at [623, 176] on link "uitwerkingen bekijken" at bounding box center [646, 170] width 160 height 25
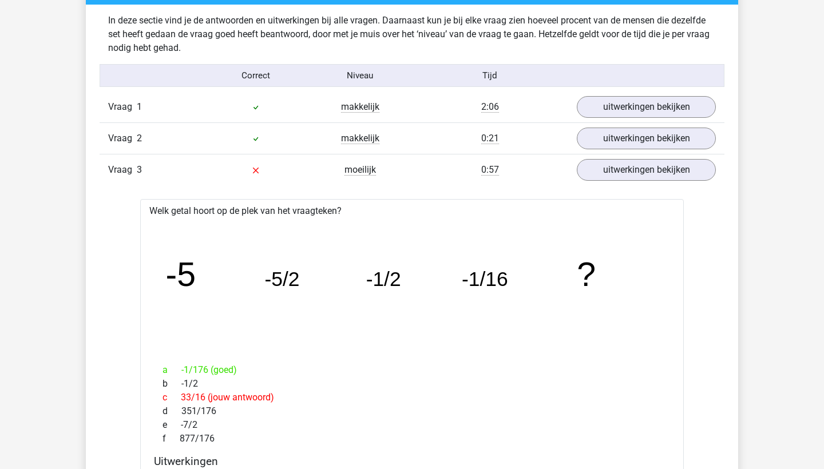
scroll to position [950, 0]
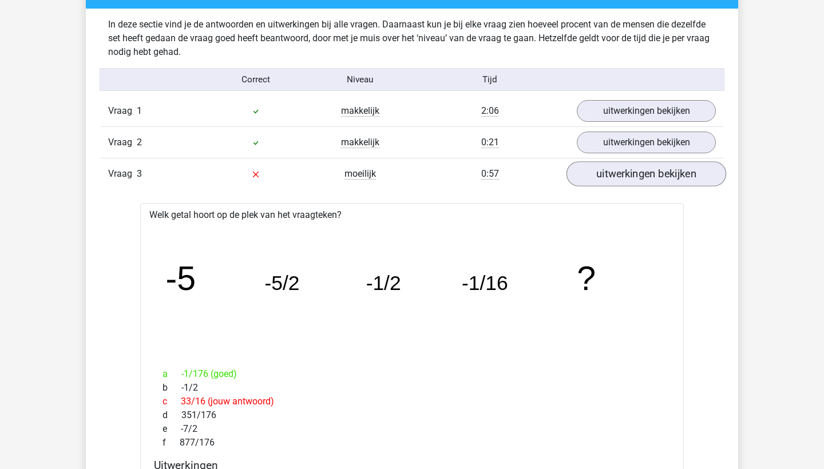
click at [606, 176] on link "uitwerkingen bekijken" at bounding box center [646, 174] width 160 height 25
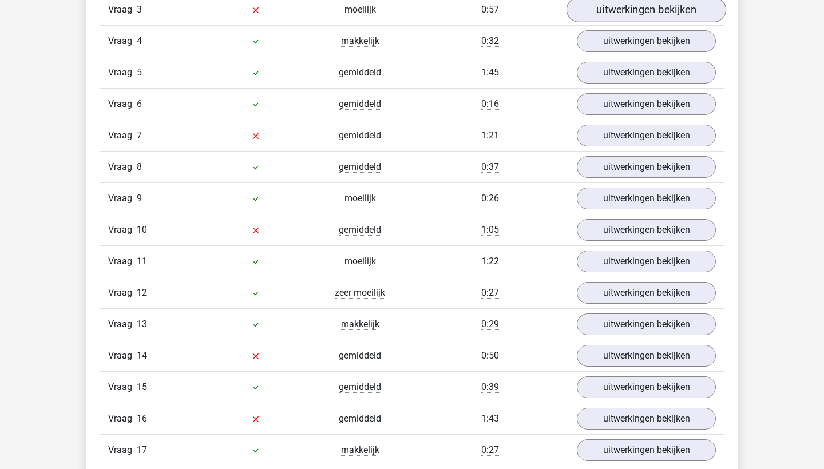
scroll to position [1113, 0]
click at [660, 135] on link "uitwerkingen bekijken" at bounding box center [646, 137] width 160 height 25
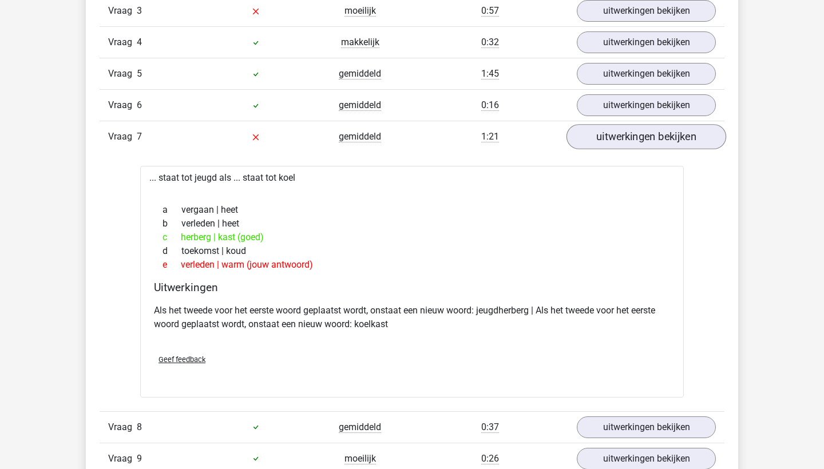
click at [660, 135] on link "uitwerkingen bekijken" at bounding box center [646, 137] width 160 height 25
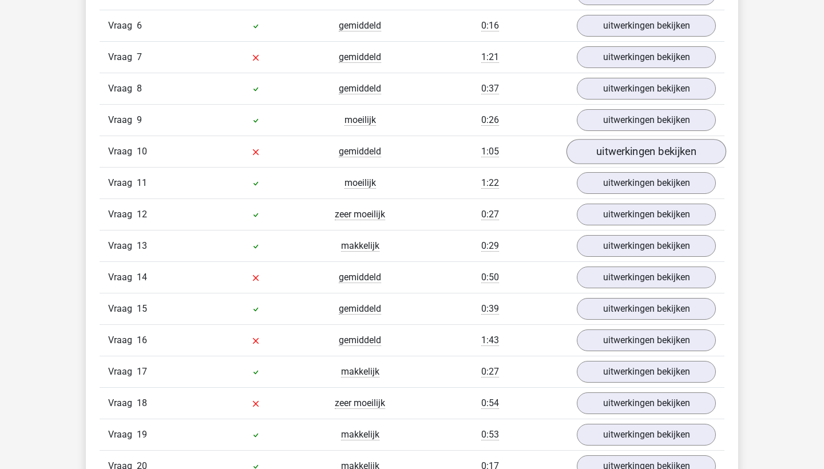
scroll to position [1193, 0]
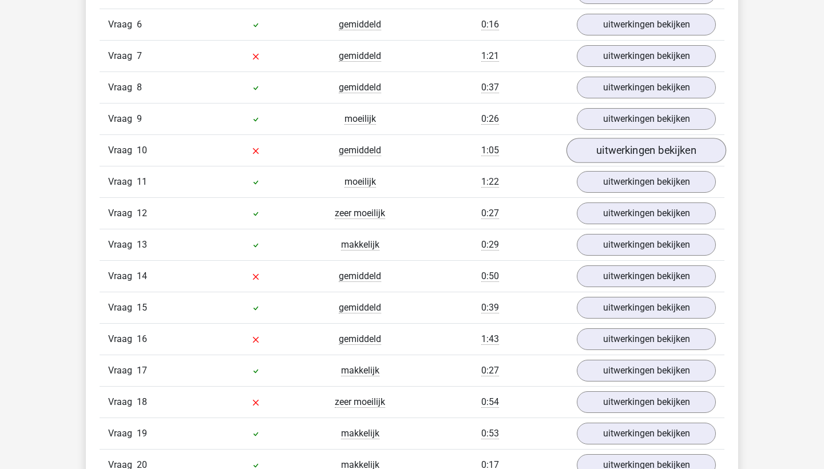
click at [679, 150] on link "uitwerkingen bekijken" at bounding box center [646, 150] width 160 height 25
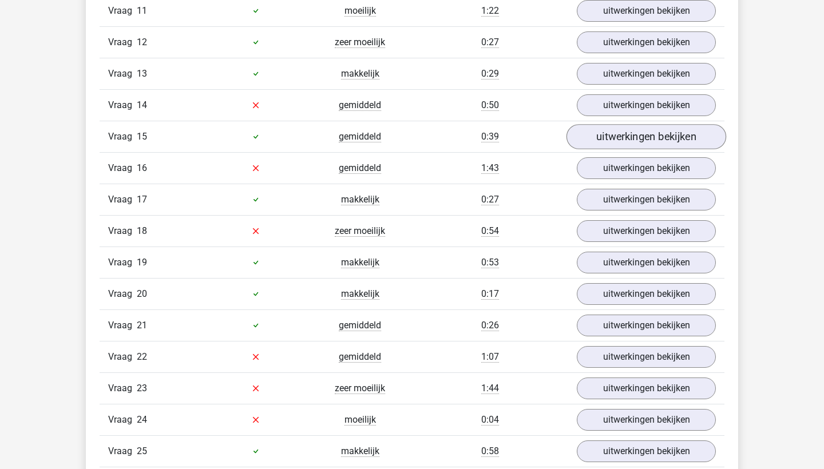
scroll to position [2144, 0]
click at [624, 106] on link "uitwerkingen bekijken" at bounding box center [646, 105] width 160 height 25
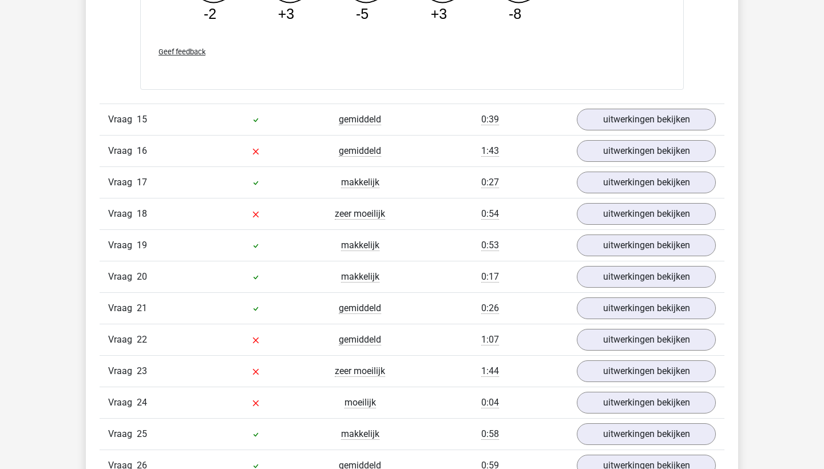
scroll to position [2731, 0]
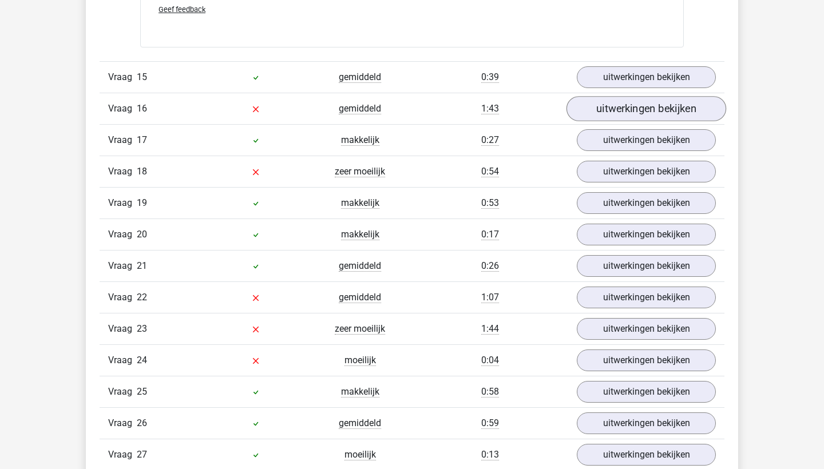
click at [661, 106] on link "uitwerkingen bekijken" at bounding box center [646, 109] width 160 height 25
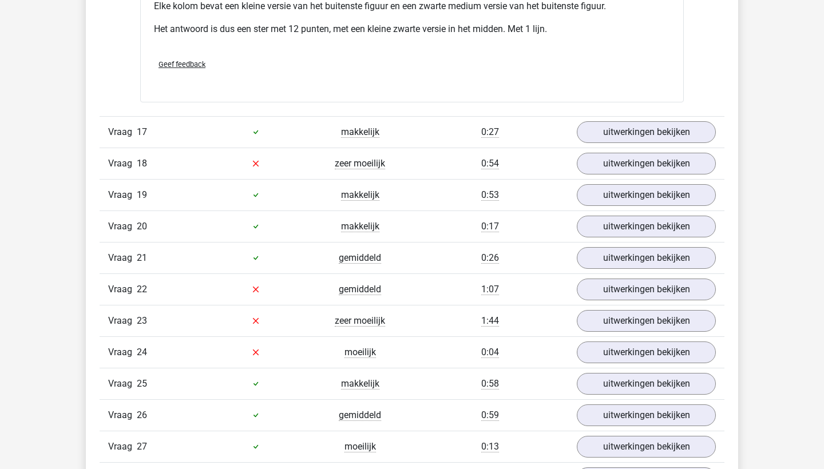
scroll to position [3311, 0]
click at [662, 166] on link "uitwerkingen bekijken" at bounding box center [646, 164] width 160 height 25
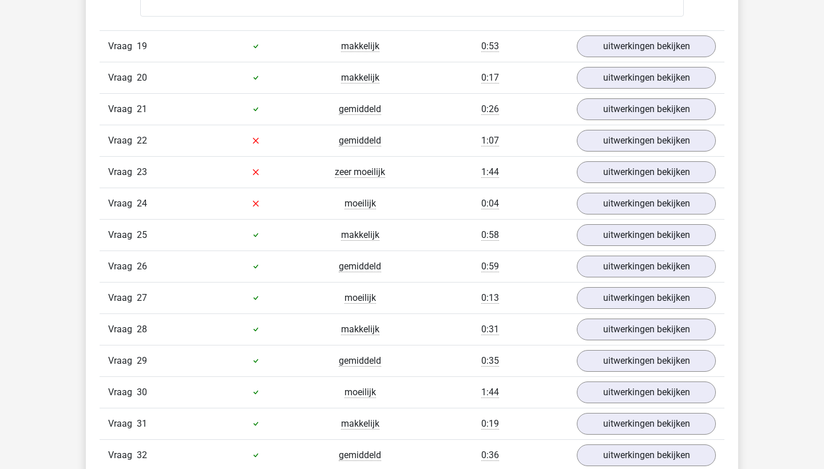
scroll to position [4258, 0]
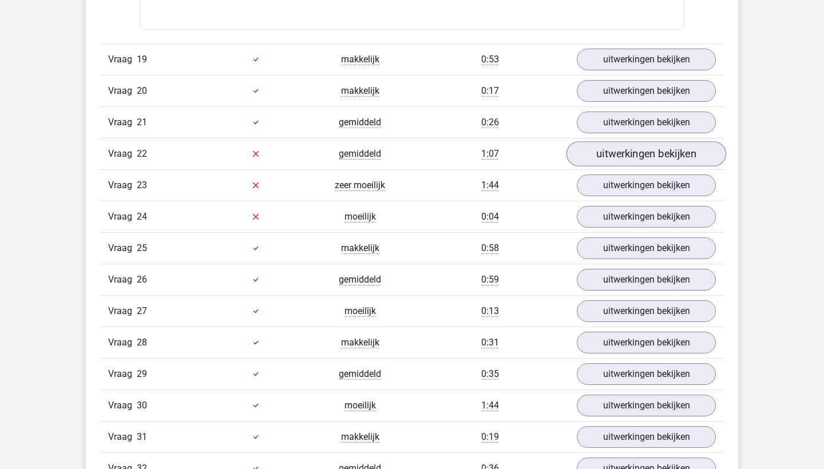
click at [630, 157] on link "uitwerkingen bekijken" at bounding box center [646, 153] width 160 height 25
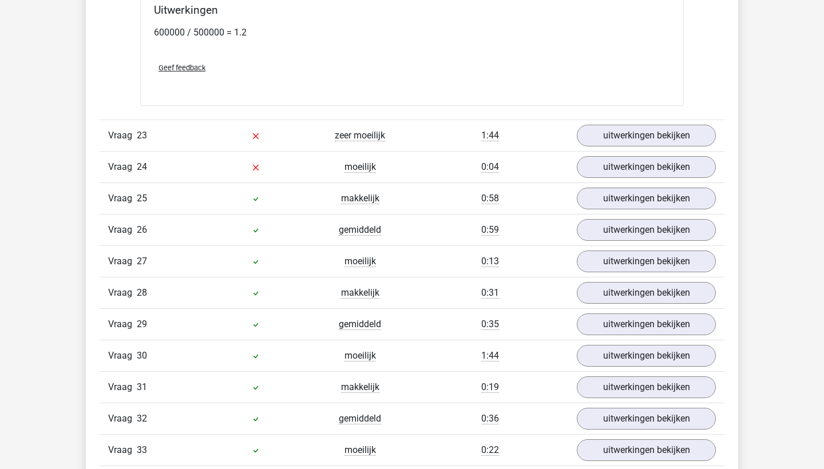
scroll to position [0, 0]
click at [655, 130] on link "uitwerkingen bekijken" at bounding box center [646, 135] width 160 height 25
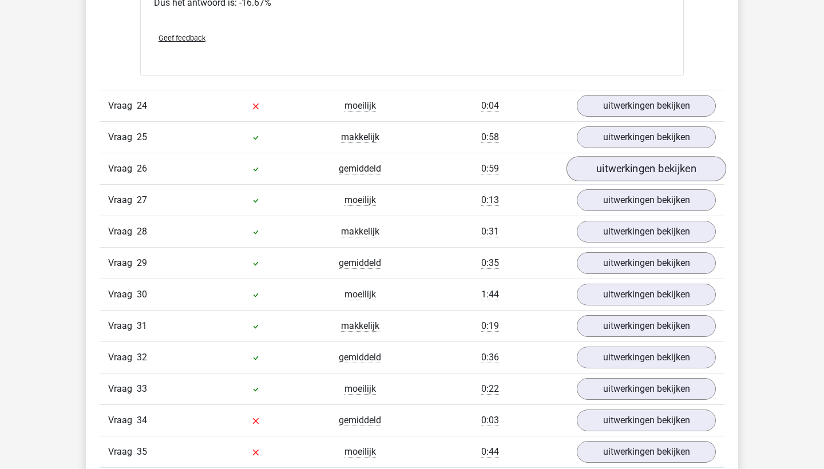
scroll to position [6020, 0]
click at [636, 102] on link "uitwerkingen bekijken" at bounding box center [646, 104] width 160 height 25
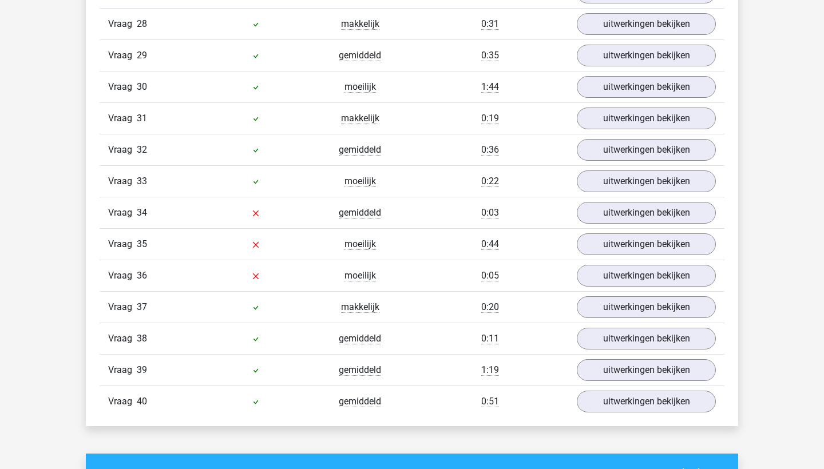
scroll to position [7051, 0]
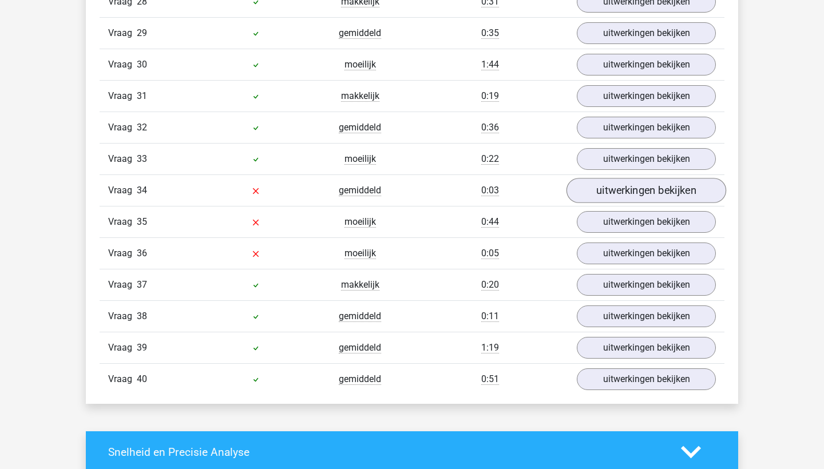
click at [643, 197] on link "uitwerkingen bekijken" at bounding box center [646, 190] width 160 height 25
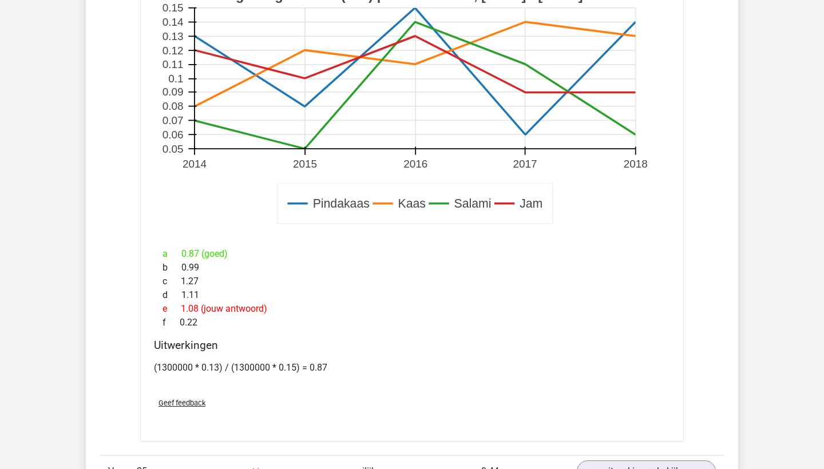
scroll to position [7576, 0]
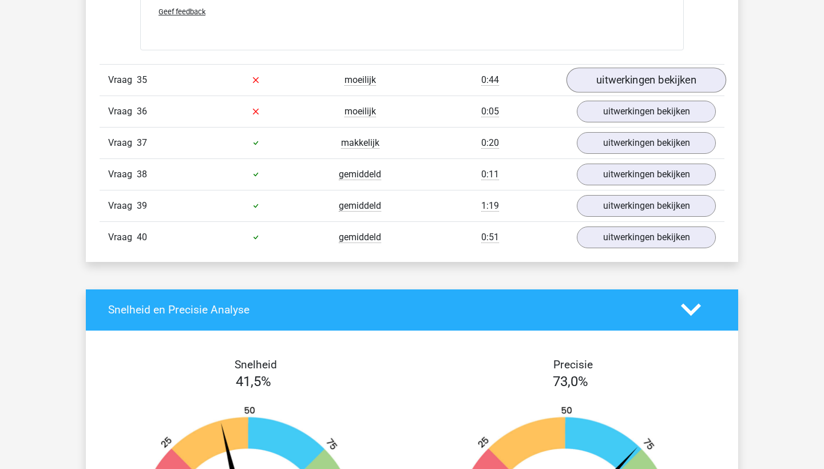
click at [645, 77] on link "uitwerkingen bekijken" at bounding box center [646, 80] width 160 height 25
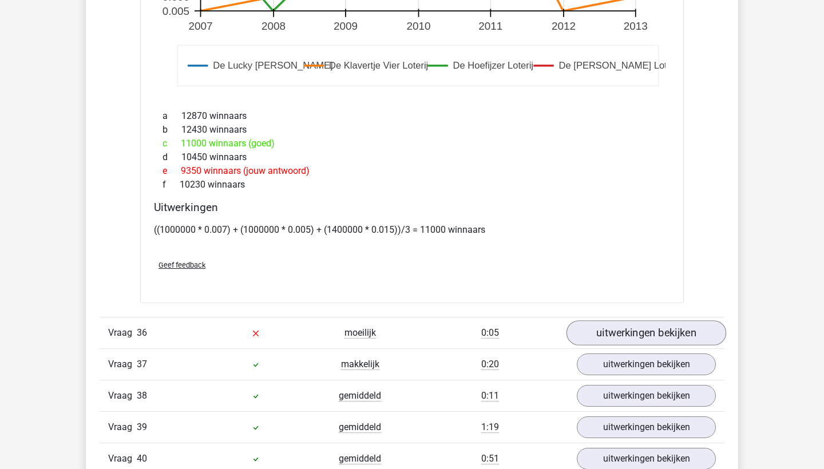
click at [616, 323] on link "uitwerkingen bekijken" at bounding box center [646, 332] width 160 height 25
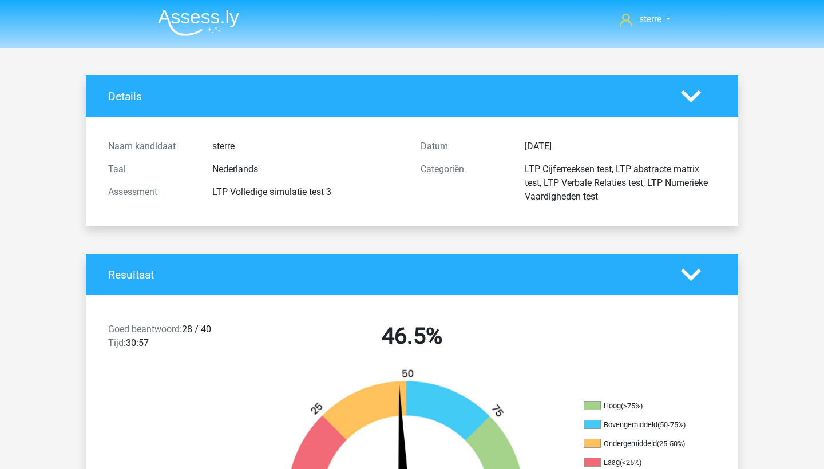
scroll to position [0, 0]
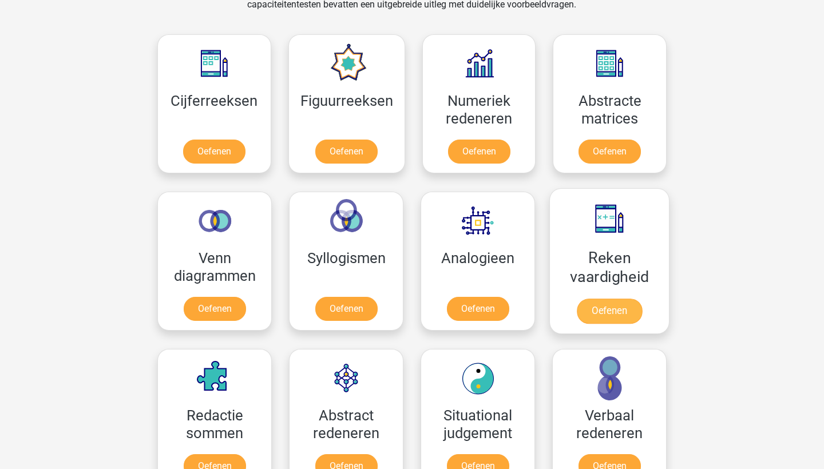
scroll to position [502, 0]
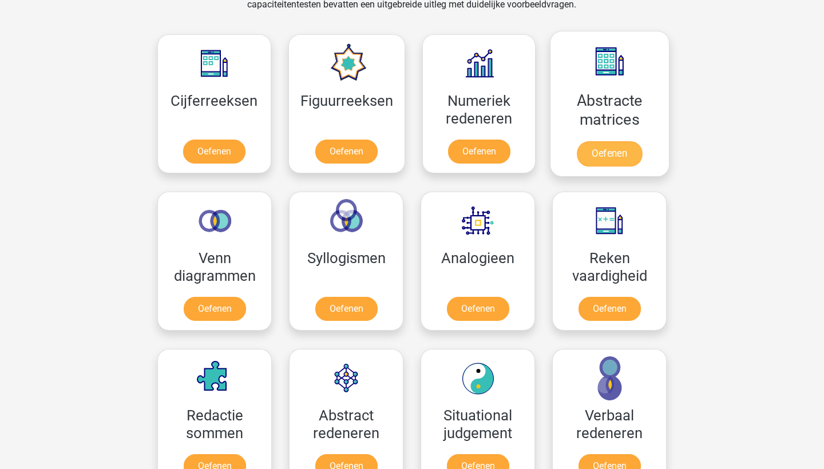
click at [606, 145] on link "Oefenen" at bounding box center [609, 153] width 65 height 25
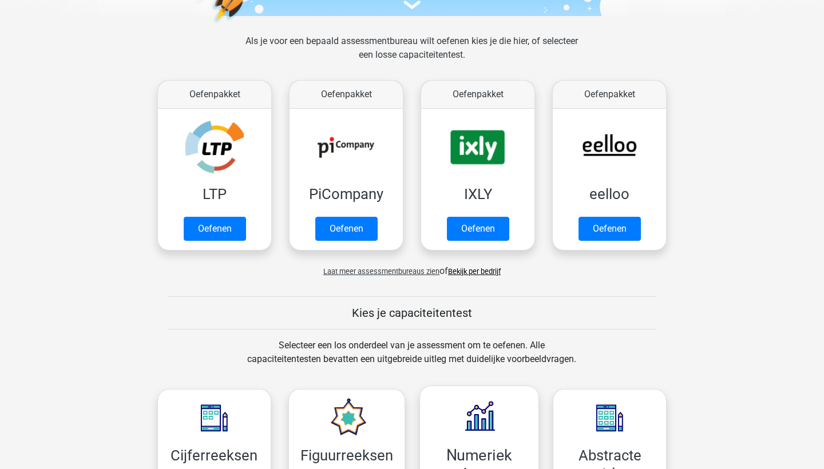
scroll to position [144, 0]
